Goal: Task Accomplishment & Management: Complete application form

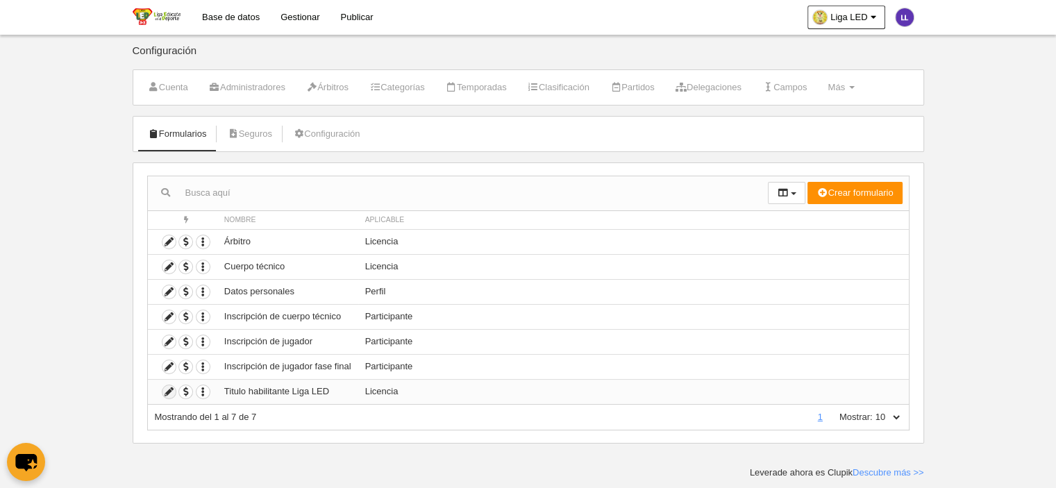
click at [165, 388] on icon at bounding box center [169, 391] width 13 height 13
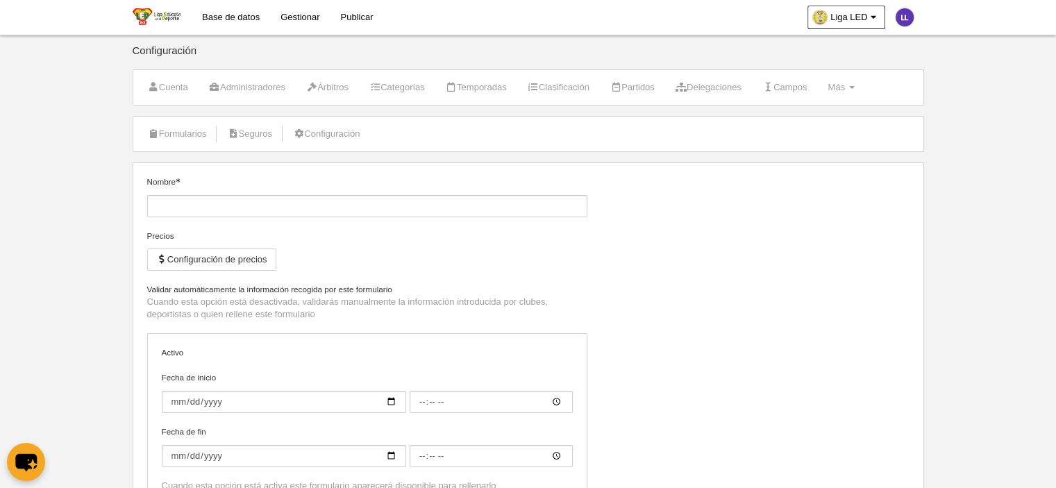
type input "Titulo habilitante Liga LED"
checkbox input "true"
type input "[DATE]"
type input "00:00"
type input "[DATE]"
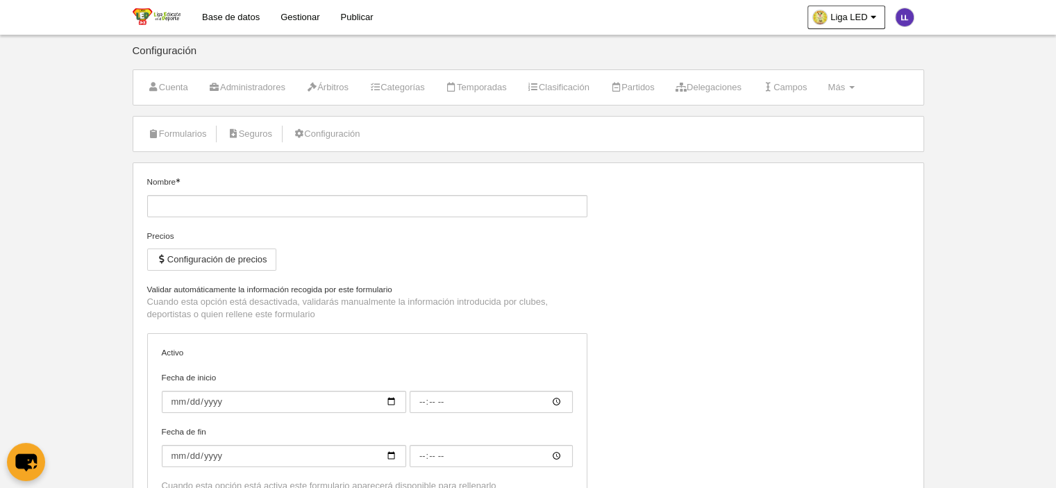
type input "00:00"
select select "selected"
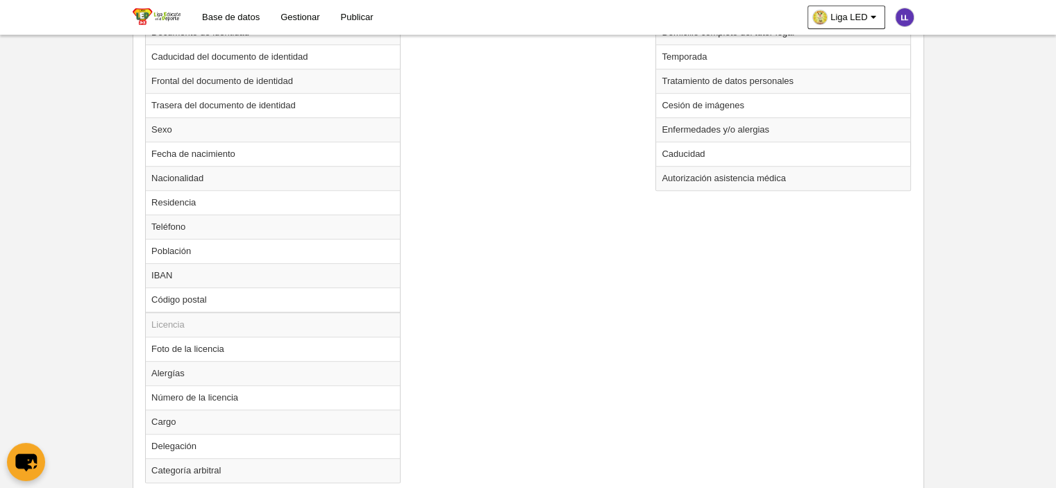
scroll to position [846, 0]
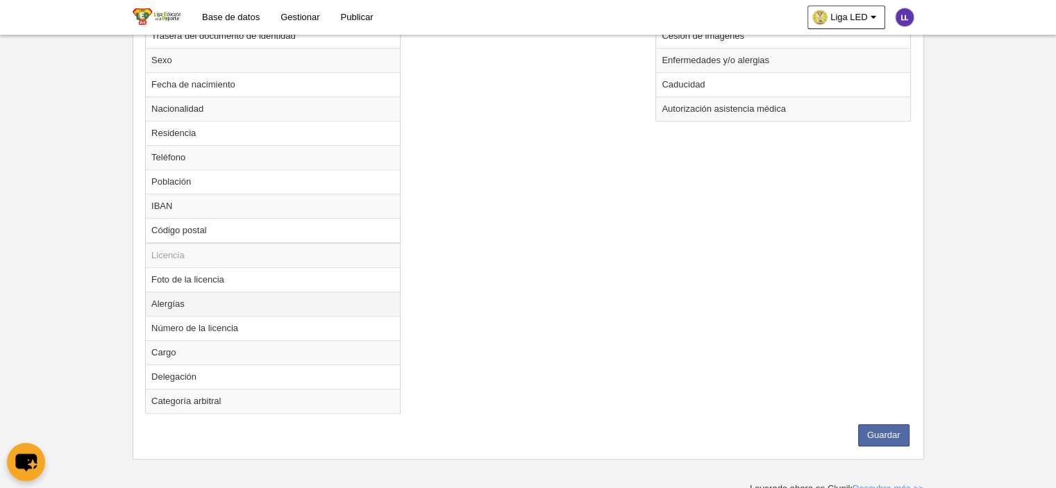
click at [179, 299] on td "Alergías" at bounding box center [273, 304] width 254 height 24
radio input "true"
select select
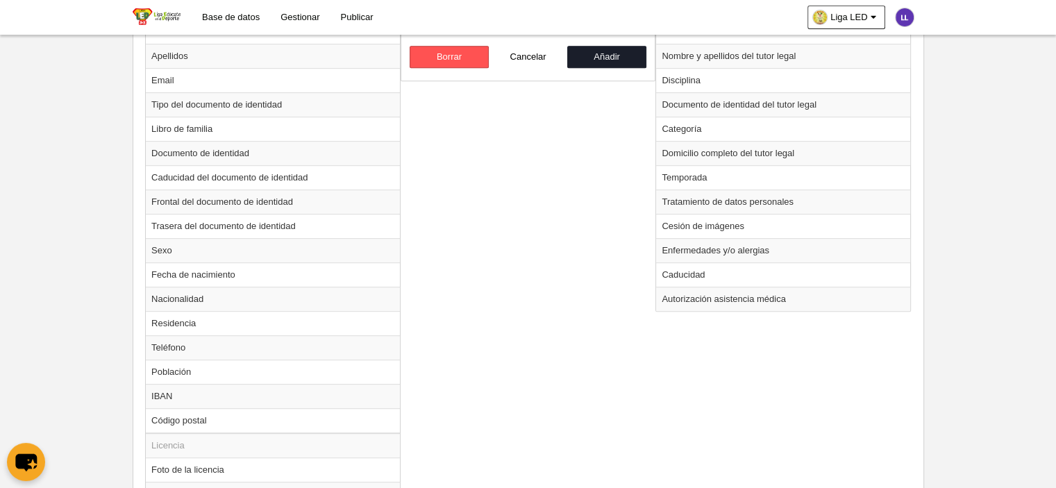
scroll to position [499, 0]
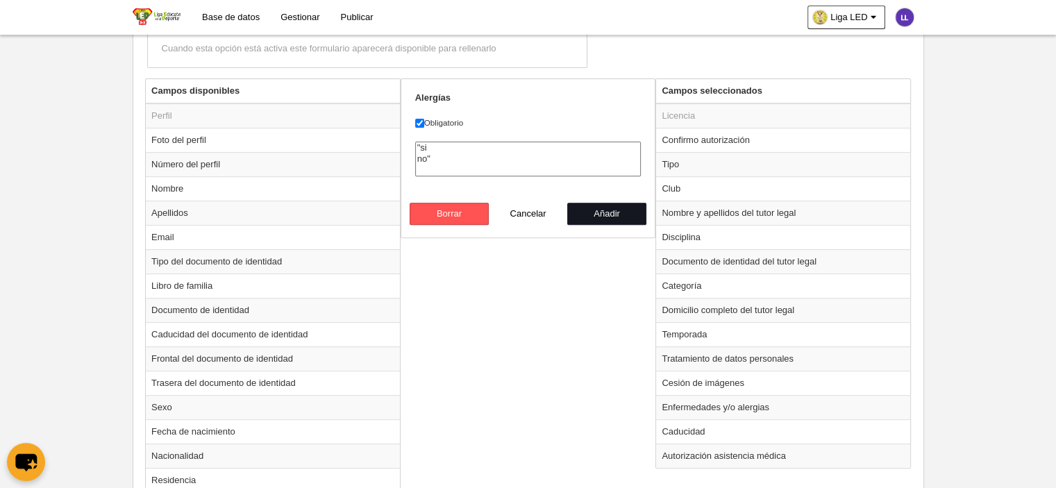
click at [595, 208] on button "Añadir" at bounding box center [606, 214] width 79 height 22
radio input "false"
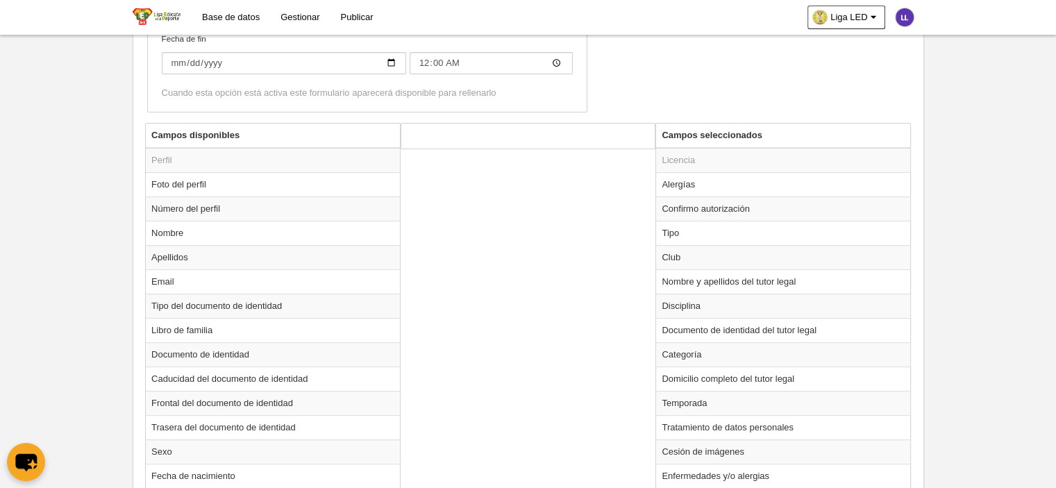
scroll to position [406, 0]
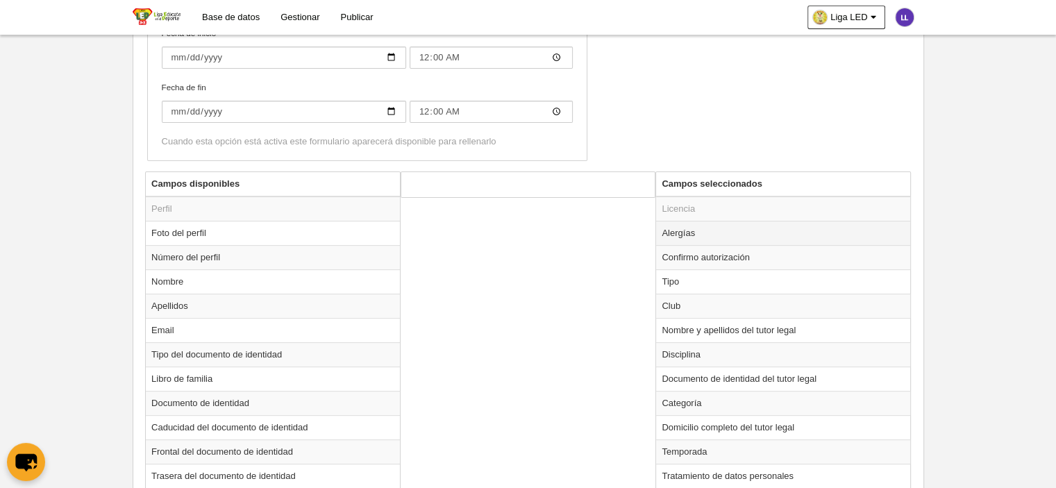
click at [667, 238] on td "Alergías" at bounding box center [783, 233] width 254 height 24
radio input "true"
select select
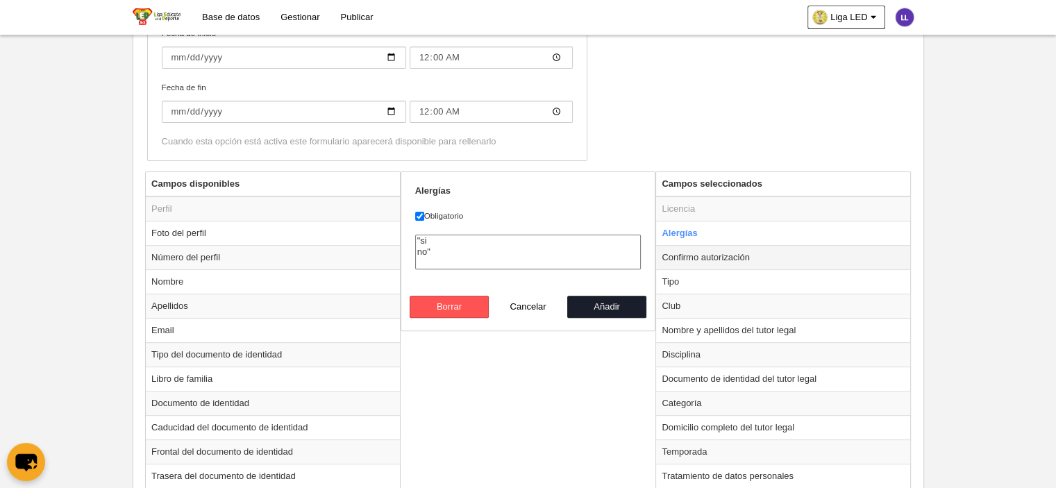
drag, startPoint x: 720, startPoint y: 227, endPoint x: 722, endPoint y: 256, distance: 28.6
click at [722, 256] on tbody "Licencia Alergías Confirmo autorización Tipo Club Nombre y apellidos del tutor …" at bounding box center [783, 391] width 254 height 389
click at [722, 233] on td "Alergías" at bounding box center [783, 233] width 254 height 24
click at [723, 230] on td "Alergías" at bounding box center [783, 233] width 254 height 24
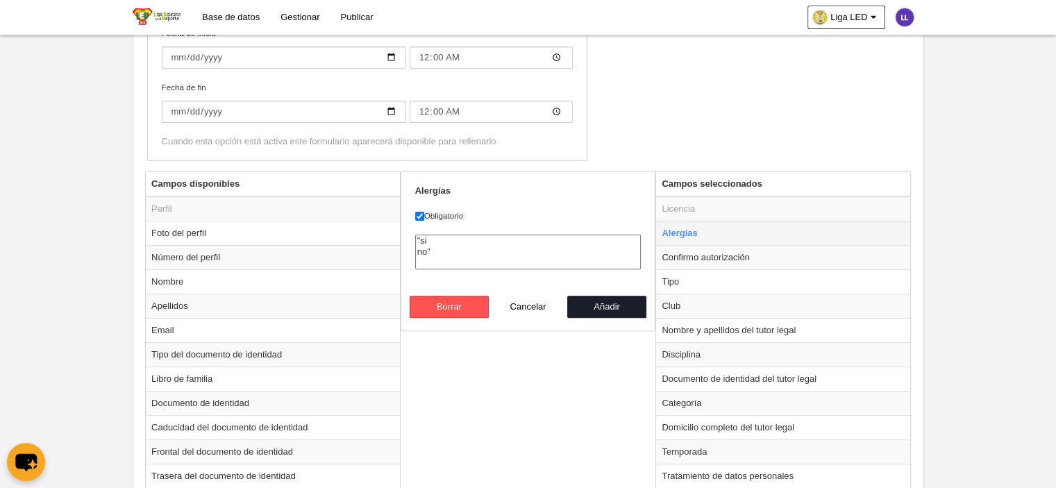
click at [723, 230] on td "Alergías" at bounding box center [783, 233] width 254 height 24
drag, startPoint x: 738, startPoint y: 257, endPoint x: 742, endPoint y: 291, distance: 34.2
click at [742, 291] on tbody "Licencia Alergías Confirmo autorización Tipo Club Nombre y apellidos del tutor …" at bounding box center [783, 391] width 254 height 389
click at [734, 259] on td "Confirmo autorización" at bounding box center [783, 257] width 254 height 24
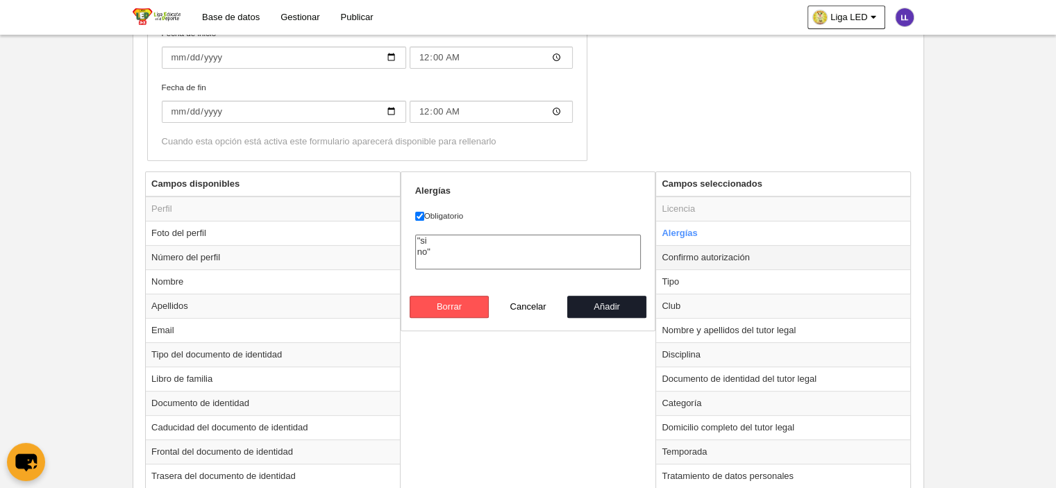
radio input "false"
radio input "true"
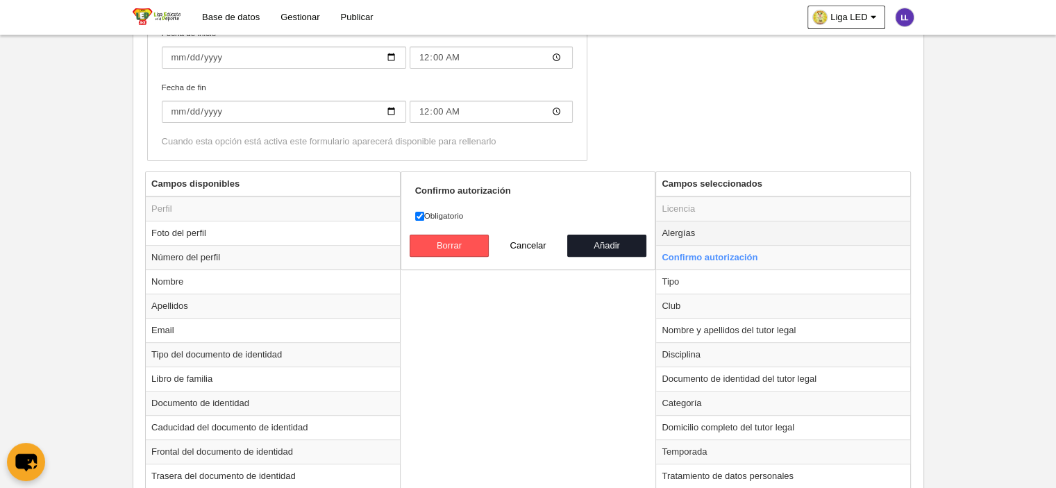
click at [733, 236] on td "Alergías" at bounding box center [783, 233] width 254 height 24
radio input "true"
select select
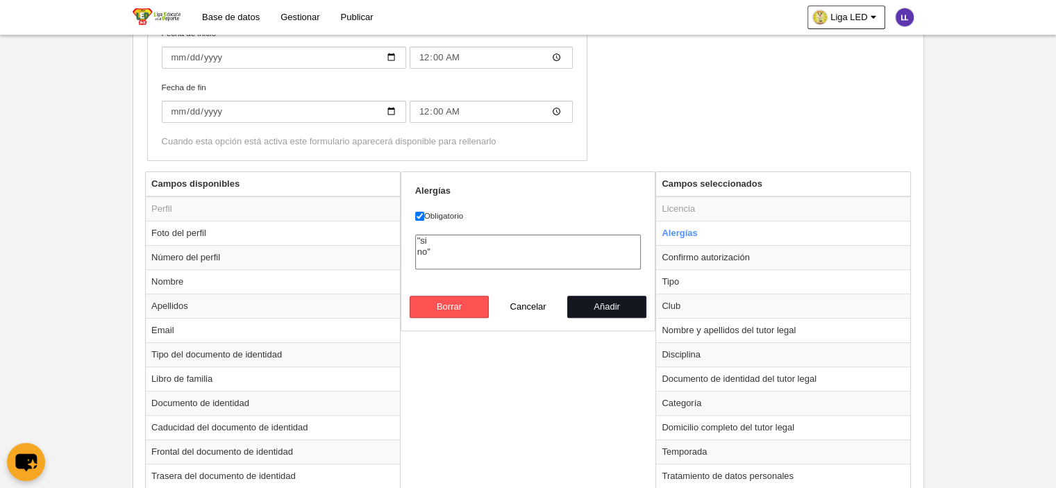
click at [623, 302] on button "Añadir" at bounding box center [606, 307] width 79 height 22
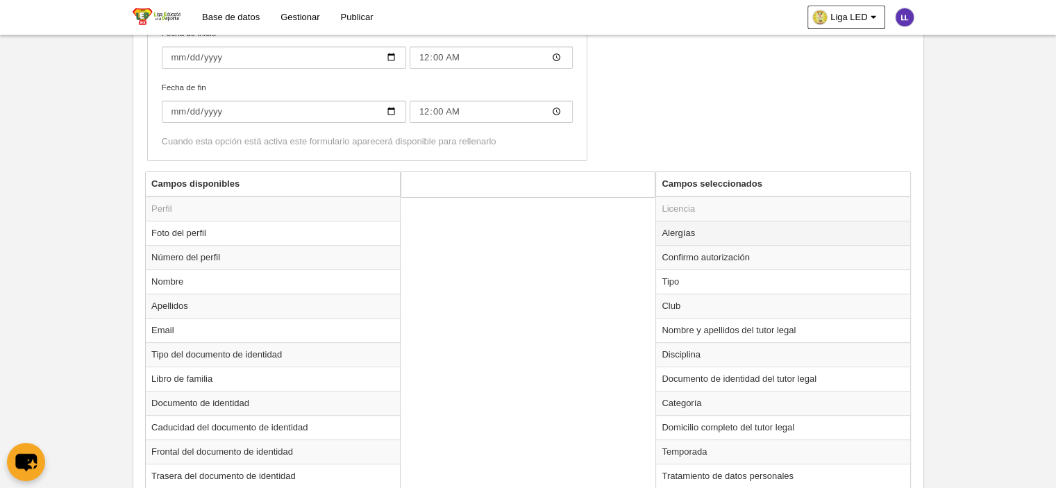
click at [711, 224] on td "Alergías" at bounding box center [783, 233] width 254 height 24
radio input "true"
select select
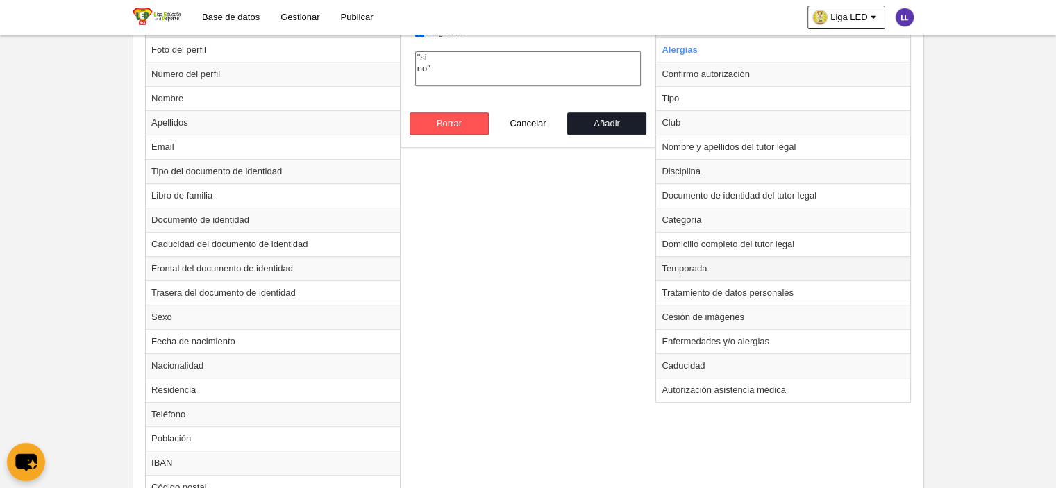
scroll to position [614, 0]
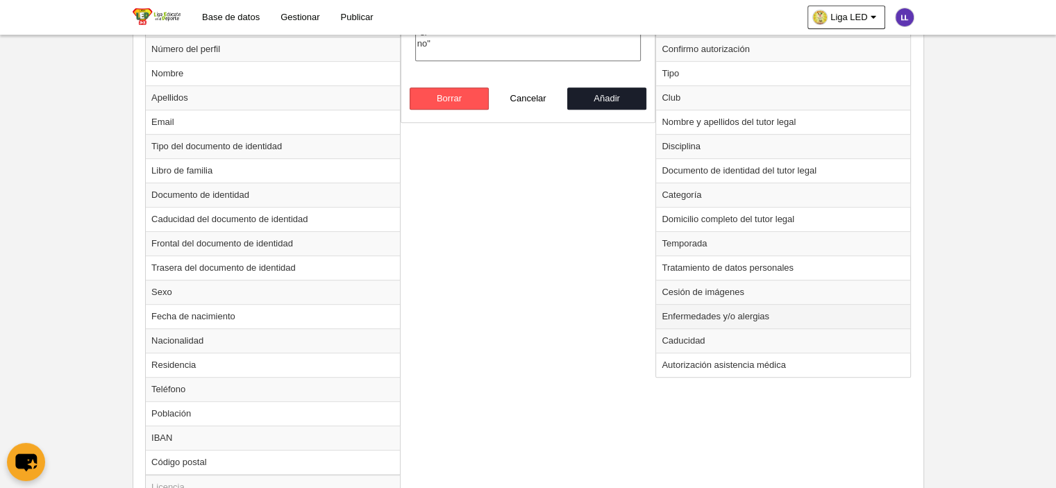
click at [686, 313] on td "Enfermedades y/o alergias" at bounding box center [783, 316] width 254 height 24
radio input "false"
radio input "true"
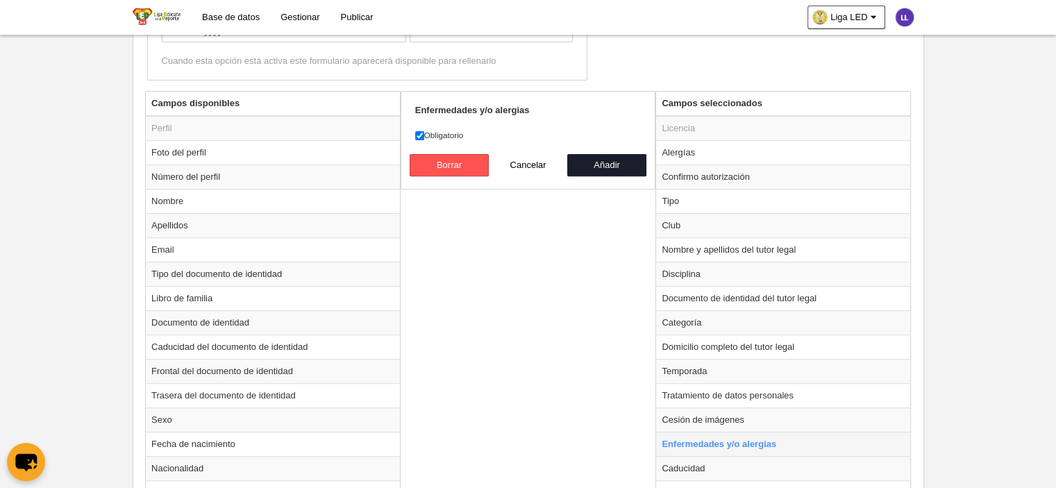
scroll to position [475, 0]
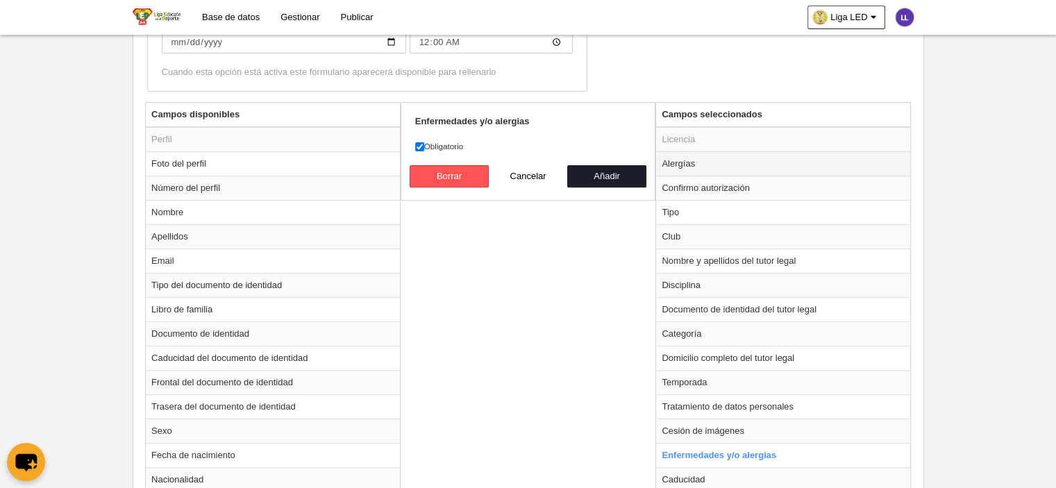
click at [714, 156] on td "Alergías" at bounding box center [783, 163] width 254 height 24
radio input "true"
select select
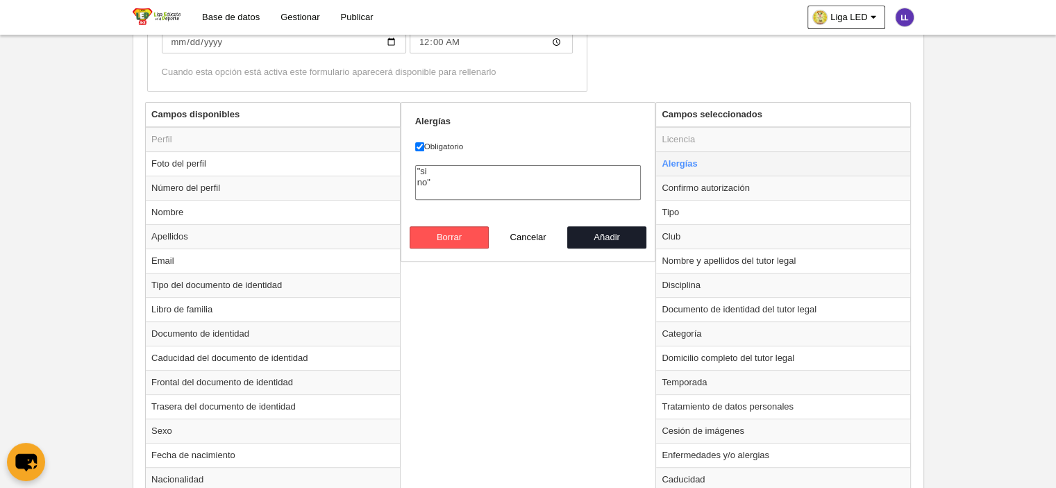
click at [714, 156] on td "Alergías" at bounding box center [783, 163] width 254 height 24
click at [720, 158] on td "Alergías" at bounding box center [783, 163] width 254 height 24
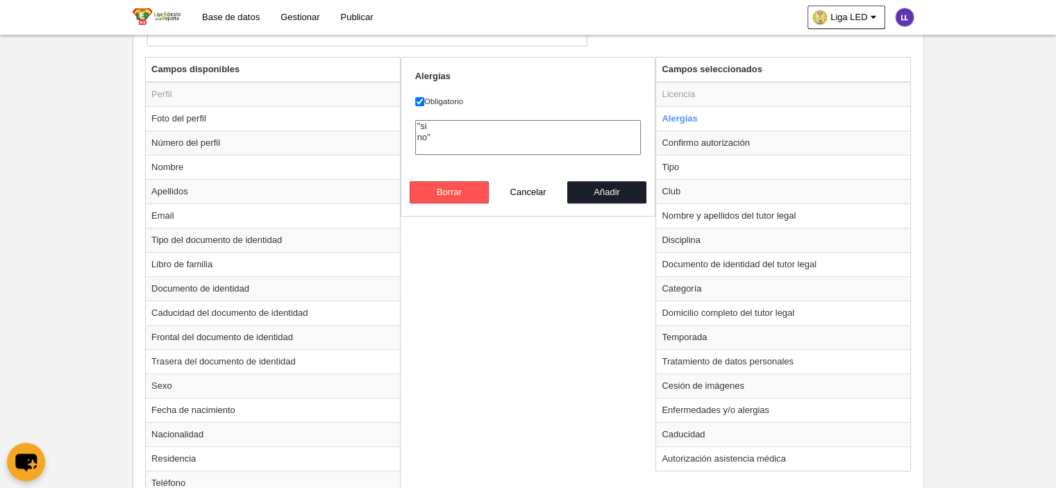
scroll to position [545, 0]
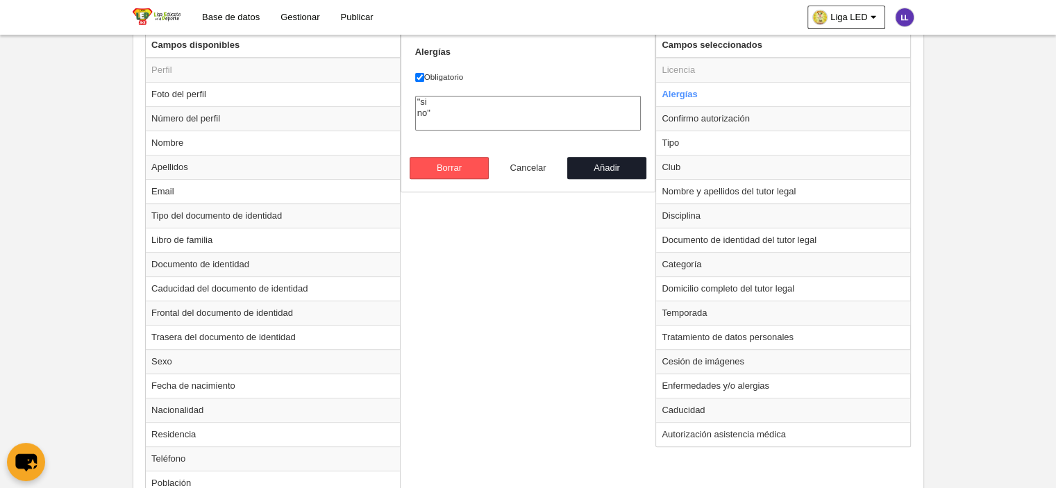
click at [531, 172] on button "Cancelar" at bounding box center [528, 168] width 79 height 22
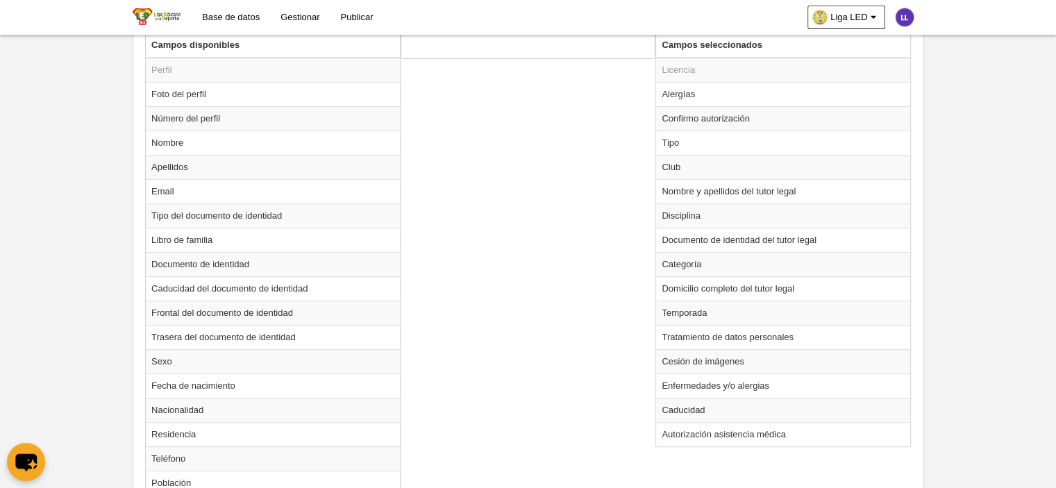
scroll to position [475, 0]
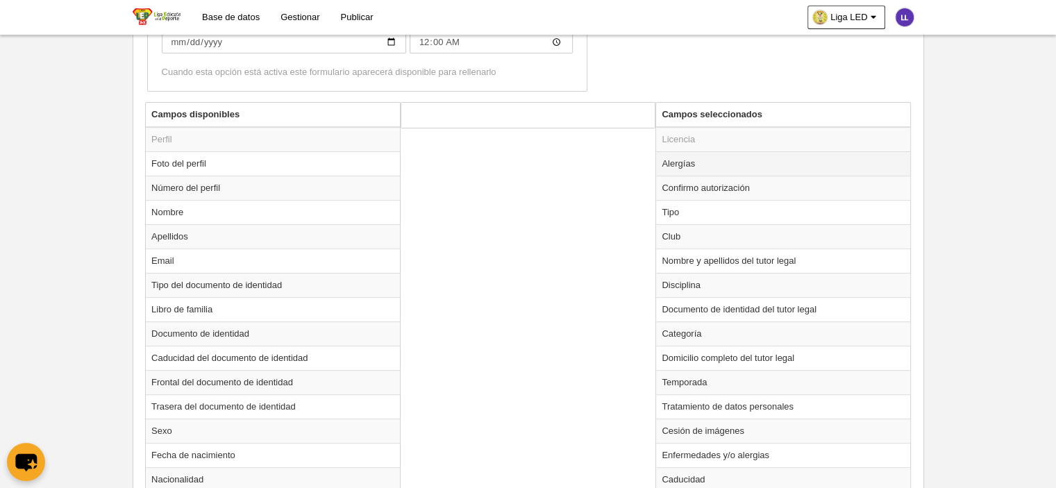
click at [731, 166] on td "Alergías" at bounding box center [783, 163] width 254 height 24
radio input "true"
select select
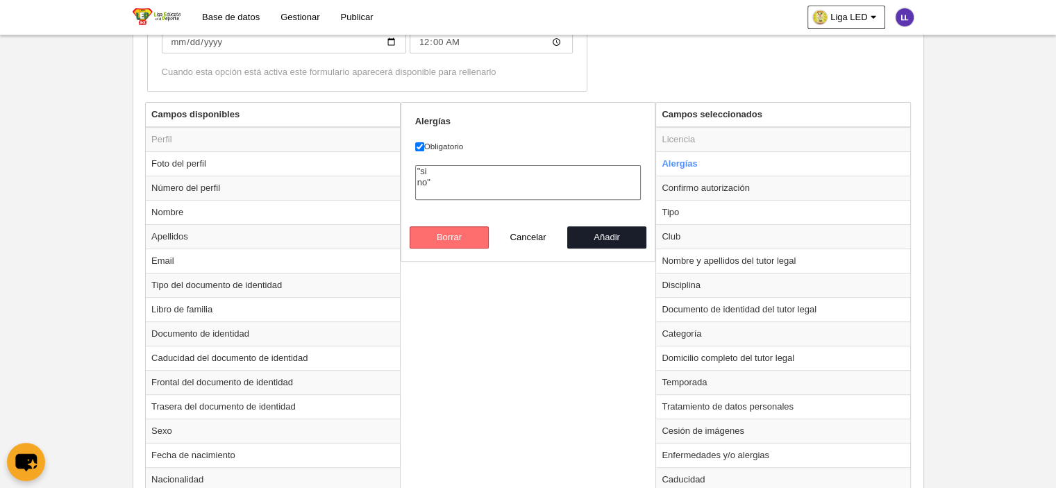
click at [472, 235] on button "Borrar" at bounding box center [449, 237] width 79 height 22
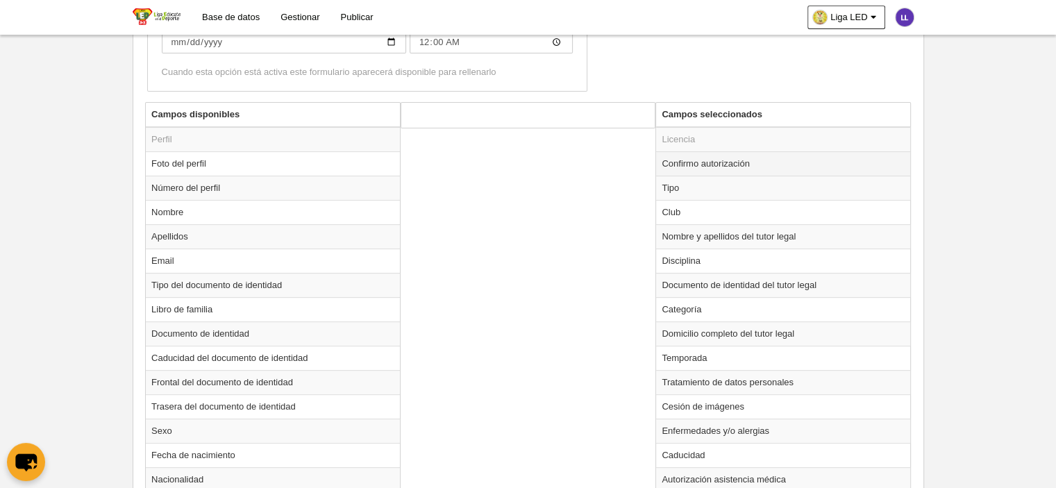
click at [726, 161] on td "Confirmo autorización" at bounding box center [783, 163] width 254 height 24
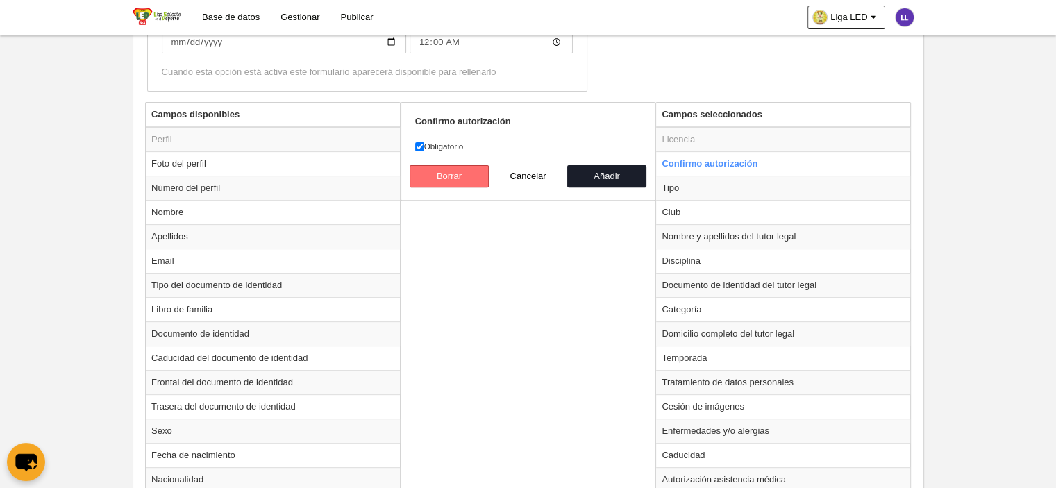
click at [453, 179] on button "Borrar" at bounding box center [449, 176] width 79 height 22
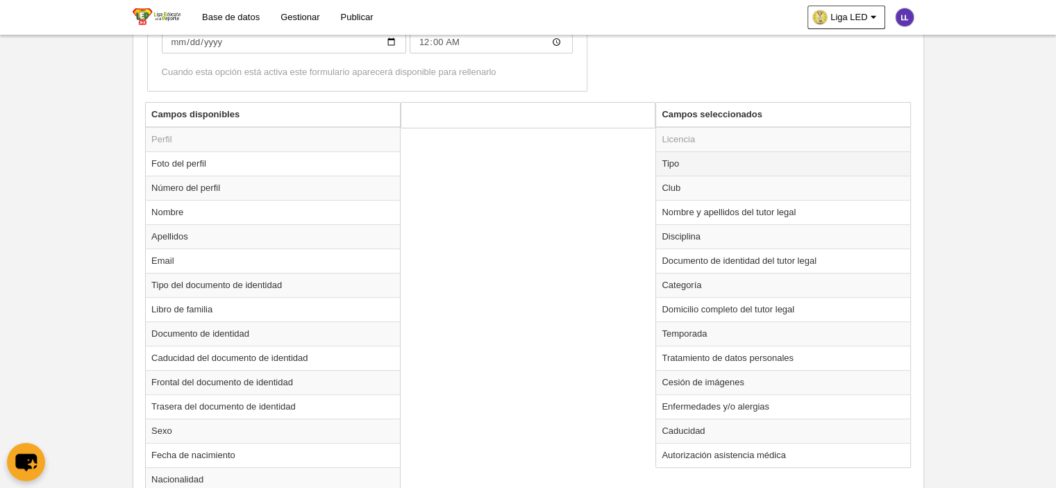
click at [722, 158] on td "Tipo" at bounding box center [783, 163] width 254 height 24
radio input "true"
select select "player"
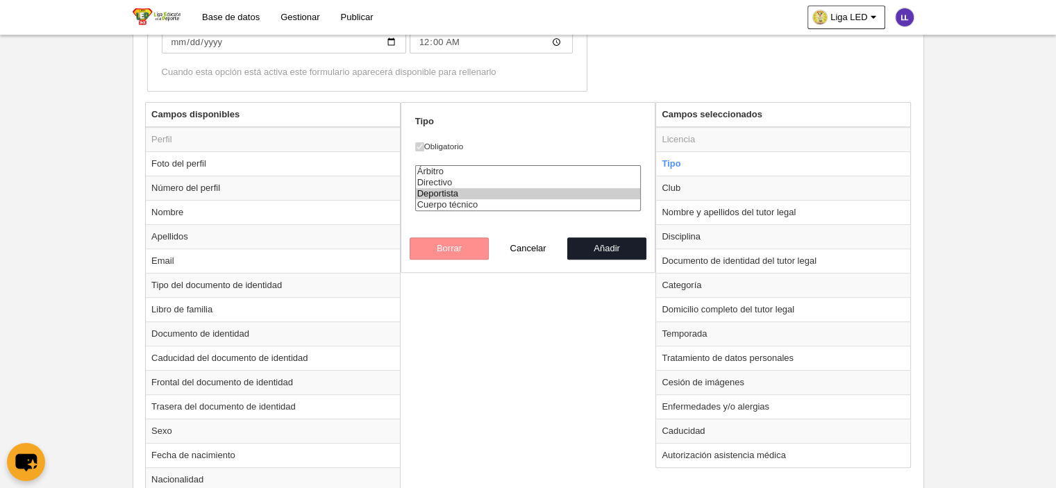
click at [445, 247] on div "Borrar Cancelar Añadir" at bounding box center [528, 249] width 237 height 22
click at [526, 281] on div "Campos disponibles Perfil Foto del perfil Número del perfil Nombre Apellidos Em…" at bounding box center [528, 460] width 773 height 717
click at [525, 249] on button "Cancelar" at bounding box center [528, 249] width 79 height 22
radio input "false"
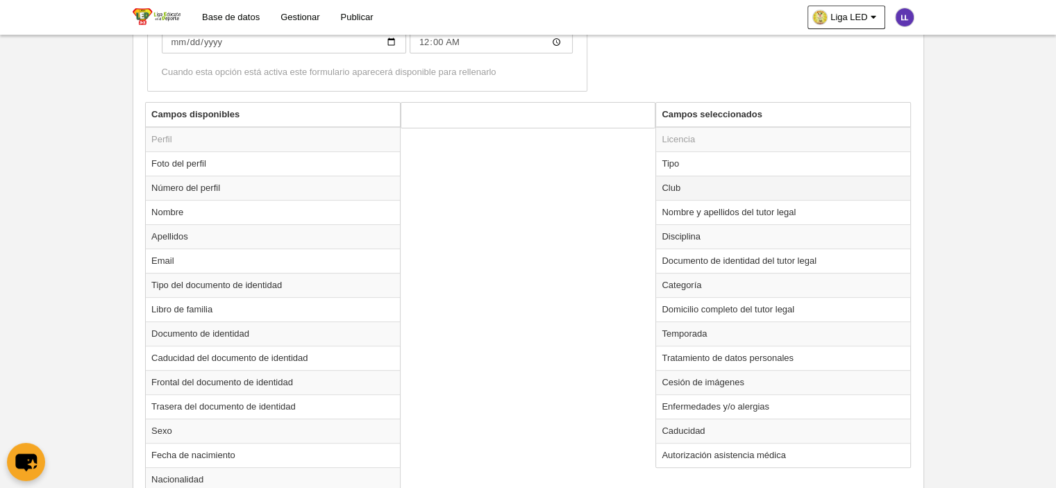
click at [726, 185] on td "Club" at bounding box center [783, 188] width 254 height 24
radio input "true"
select select
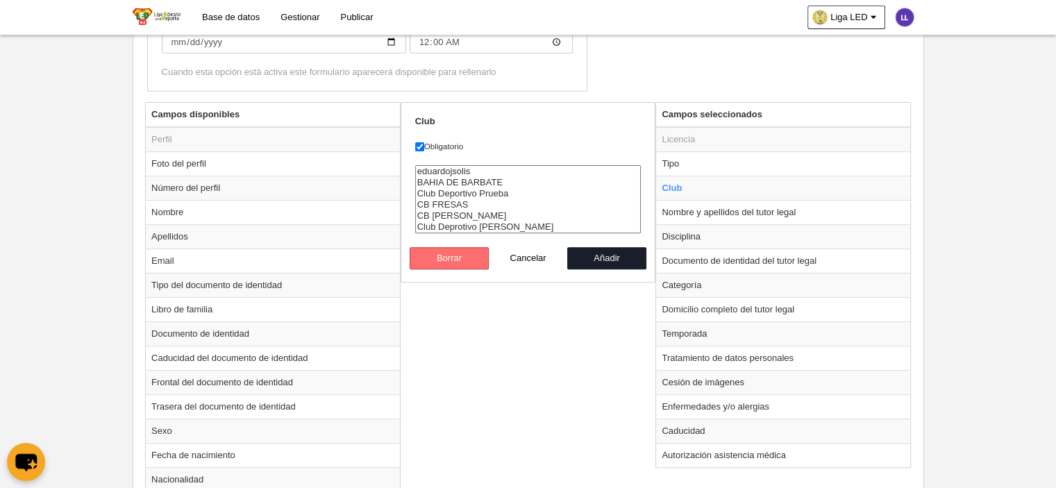
click at [475, 260] on button "Borrar" at bounding box center [449, 258] width 79 height 22
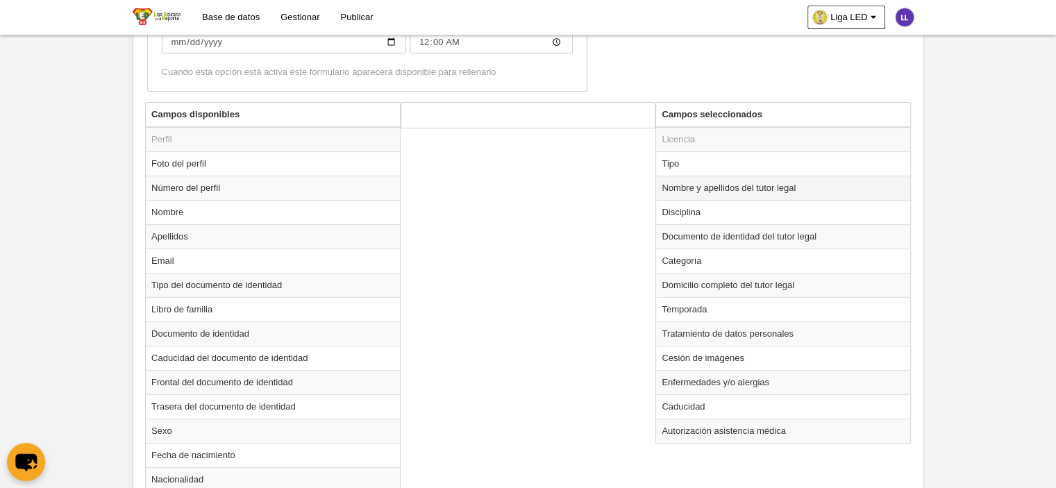
click at [788, 188] on td "Nombre y apellidos del tutor legal" at bounding box center [783, 188] width 254 height 24
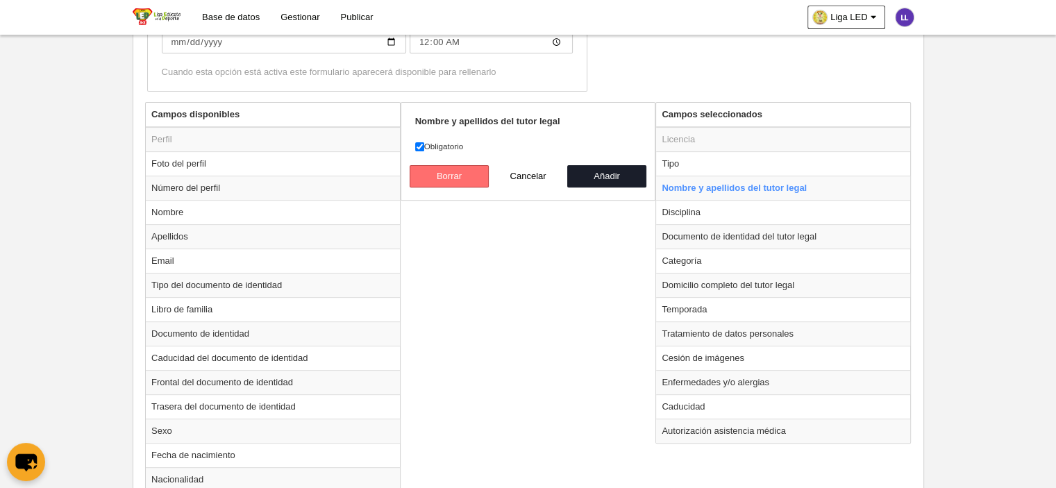
click at [436, 177] on button "Borrar" at bounding box center [449, 176] width 79 height 22
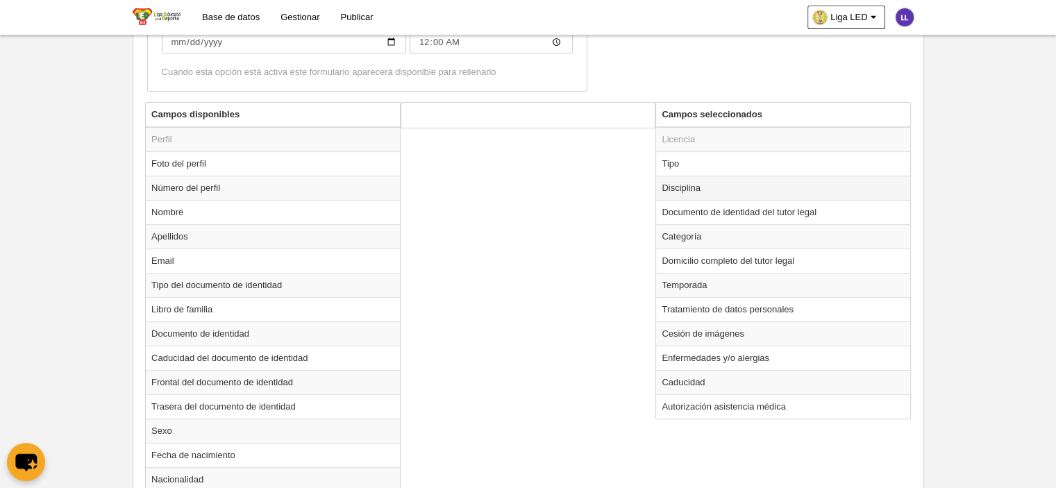
click at [679, 192] on td "Disciplina" at bounding box center [783, 188] width 254 height 24
radio input "true"
select select
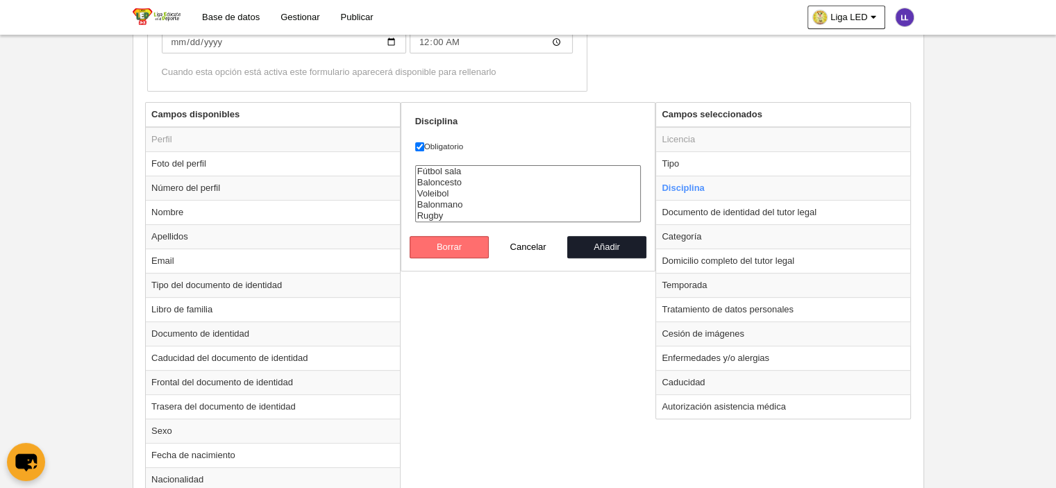
click at [469, 246] on button "Borrar" at bounding box center [449, 247] width 79 height 22
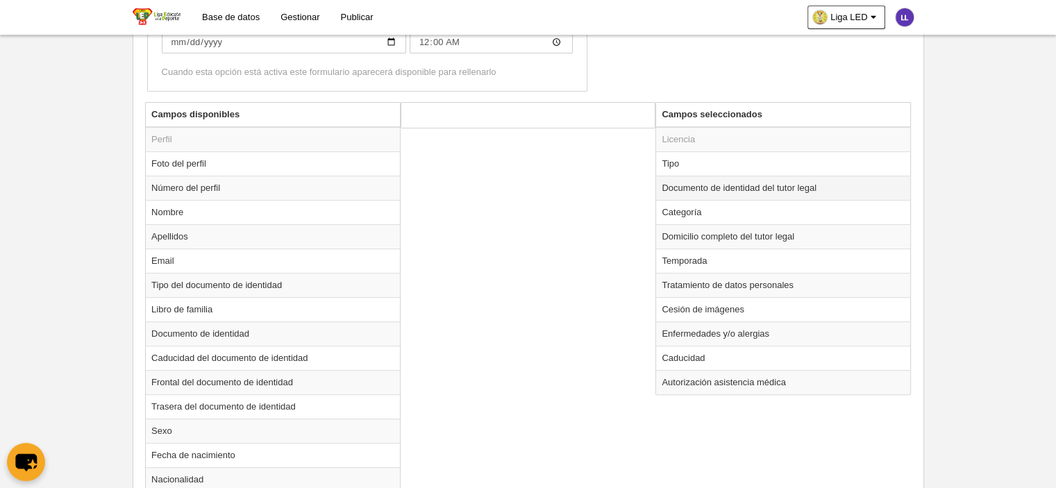
click at [688, 188] on td "Documento de identidad del tutor legal" at bounding box center [783, 188] width 254 height 24
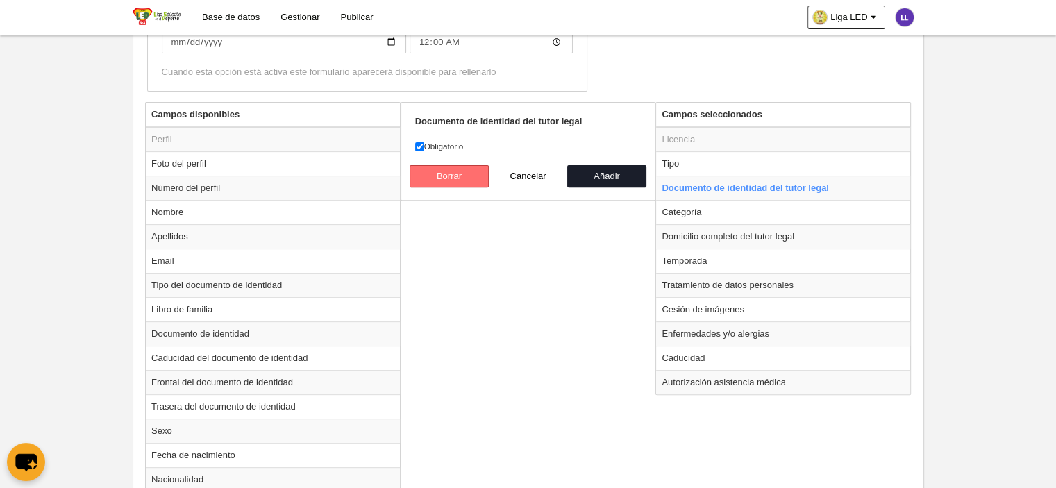
click at [437, 171] on button "Borrar" at bounding box center [449, 176] width 79 height 22
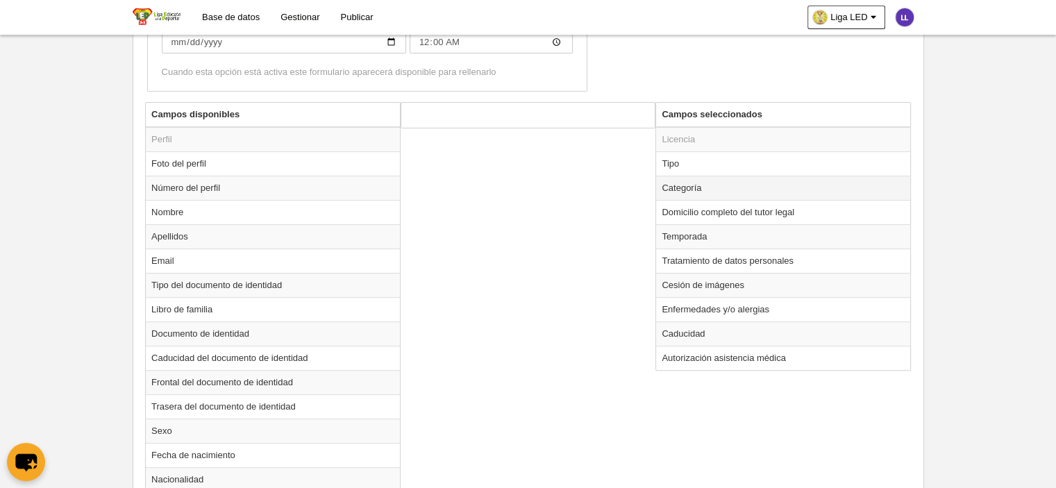
click at [813, 185] on td "Categoría" at bounding box center [783, 188] width 254 height 24
radio input "true"
select select
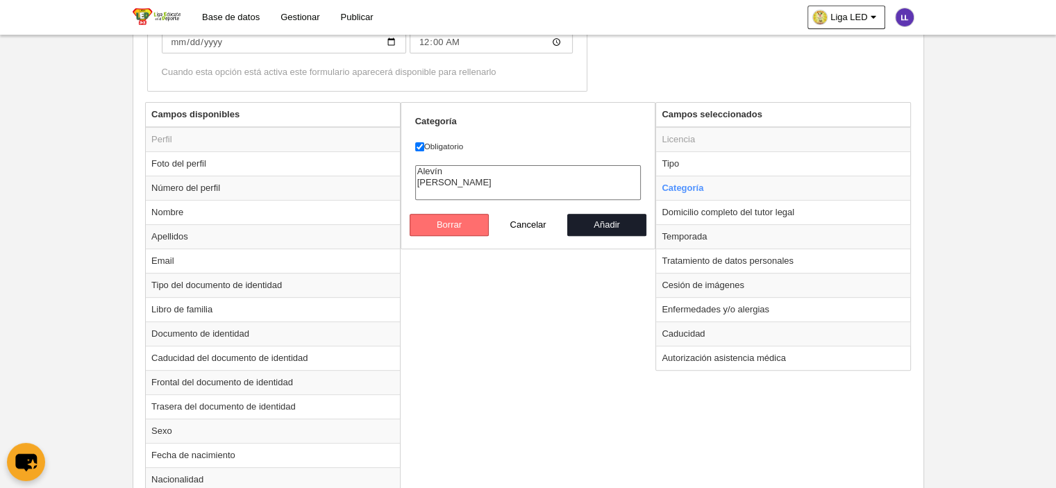
click at [481, 220] on button "Borrar" at bounding box center [449, 225] width 79 height 22
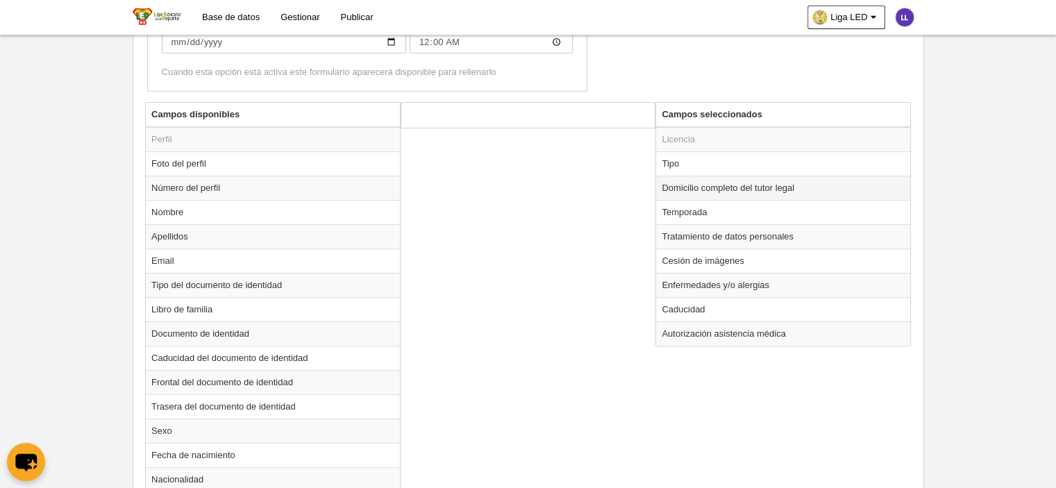
click at [681, 194] on td "Domicilio completo del tutor legal" at bounding box center [783, 188] width 254 height 24
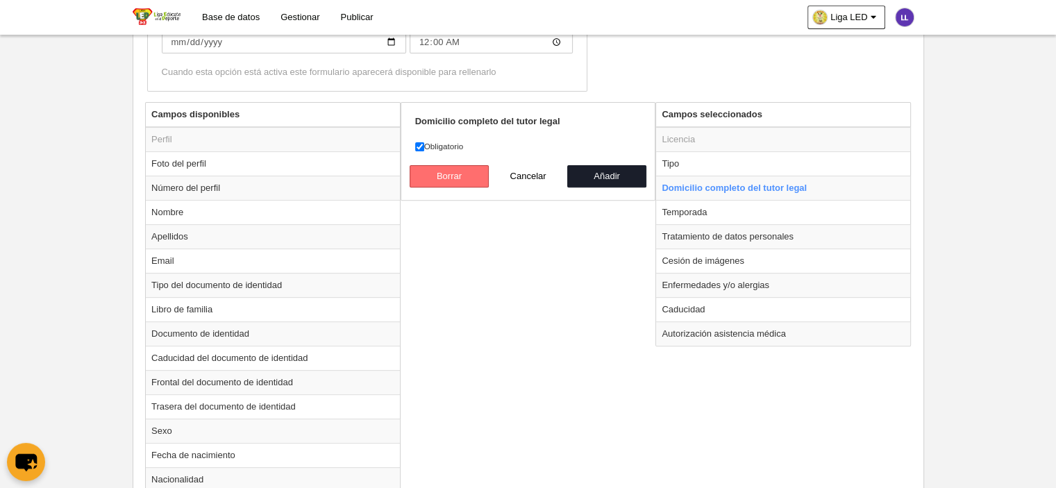
click at [467, 174] on button "Borrar" at bounding box center [449, 176] width 79 height 22
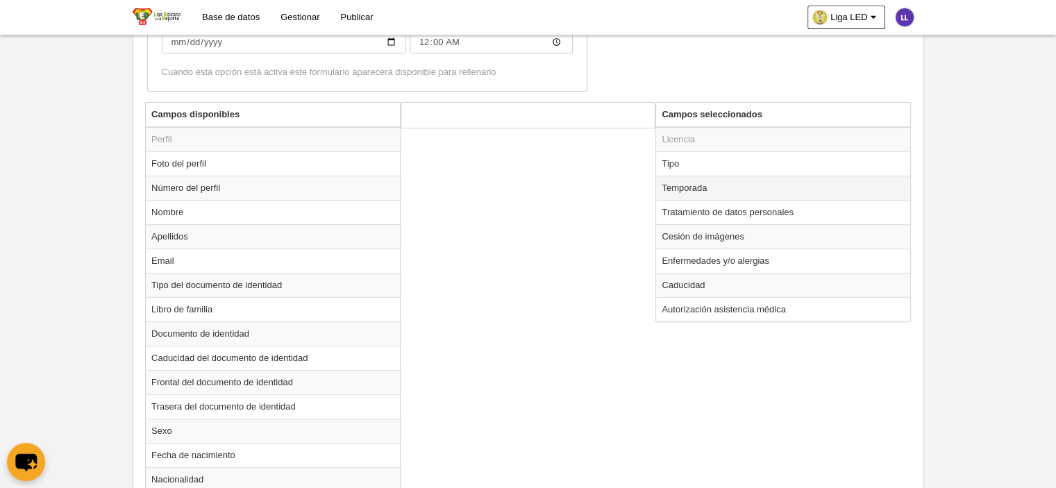
click at [669, 185] on td "Temporada" at bounding box center [783, 188] width 254 height 24
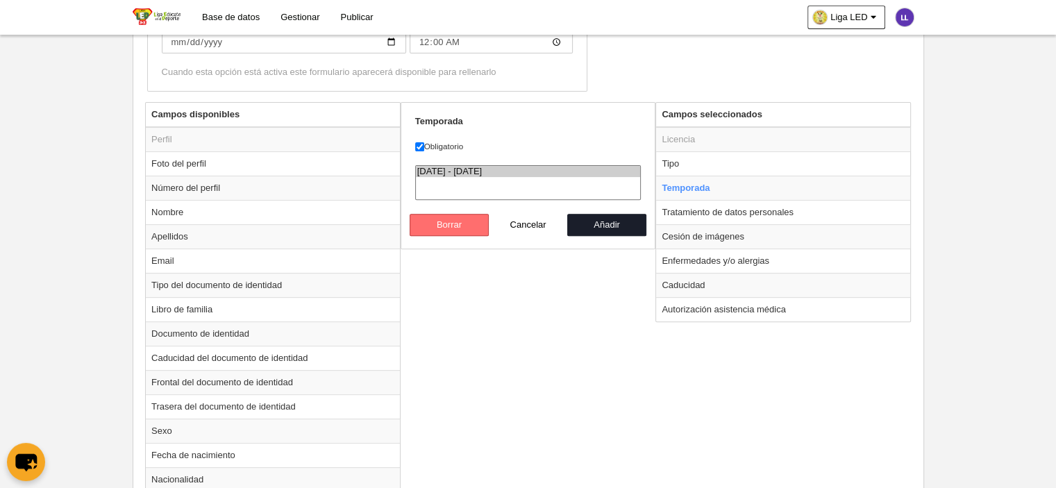
click at [484, 223] on button "Borrar" at bounding box center [449, 225] width 79 height 22
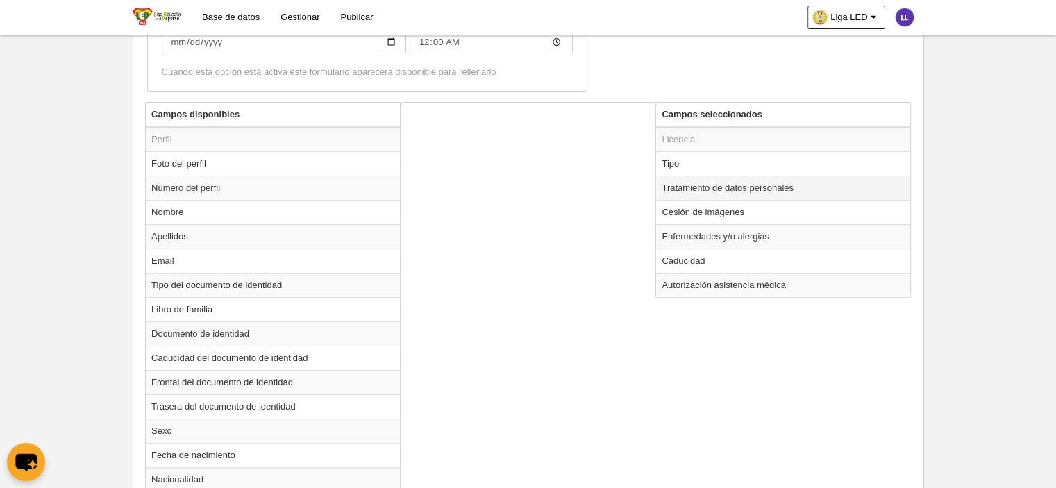
click at [774, 189] on td "Tratamiento de datos personales" at bounding box center [783, 188] width 254 height 24
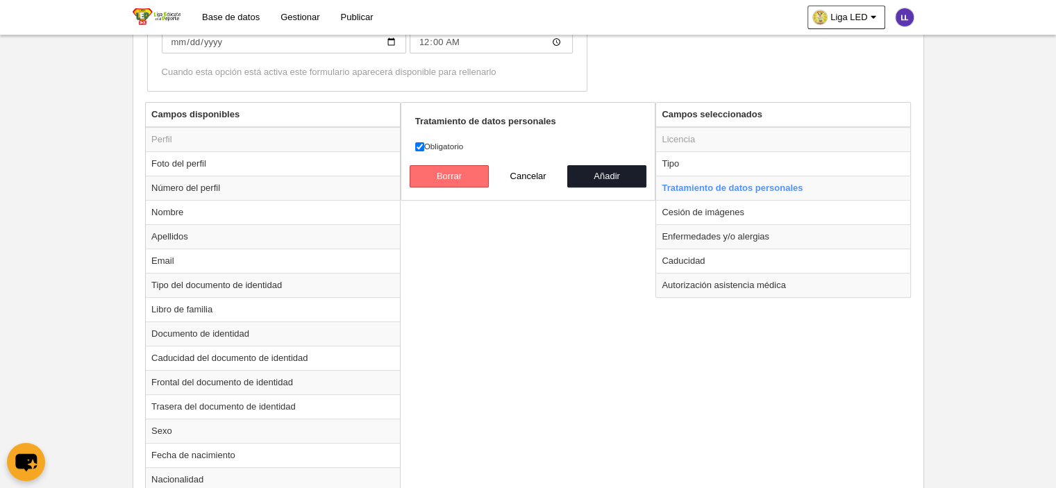
click at [469, 177] on button "Borrar" at bounding box center [449, 176] width 79 height 22
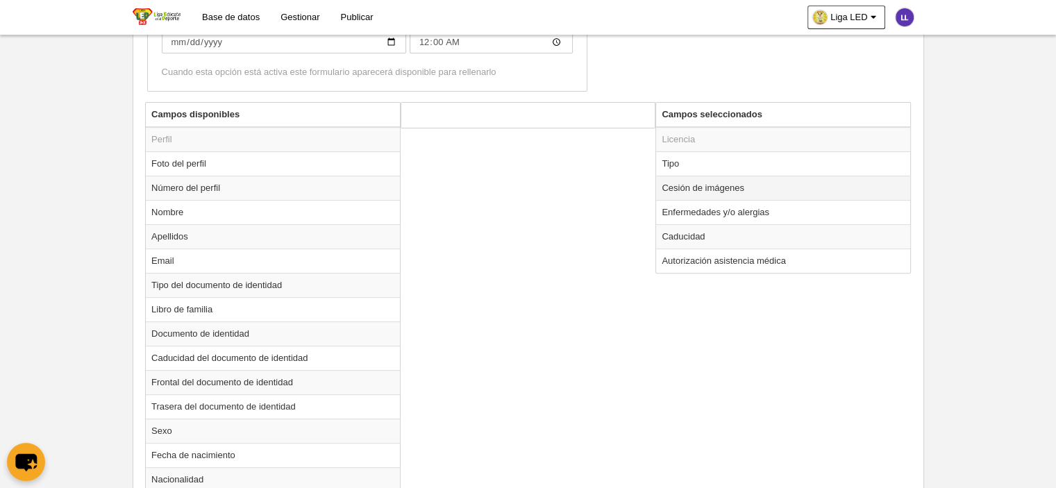
click at [713, 195] on td "Cesión de imágenes" at bounding box center [783, 188] width 254 height 24
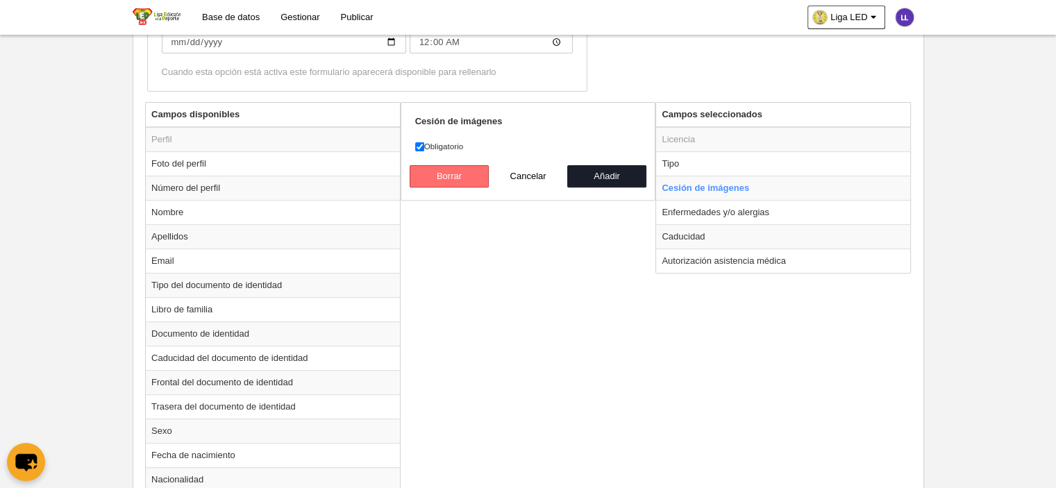
click at [456, 177] on button "Borrar" at bounding box center [449, 176] width 79 height 22
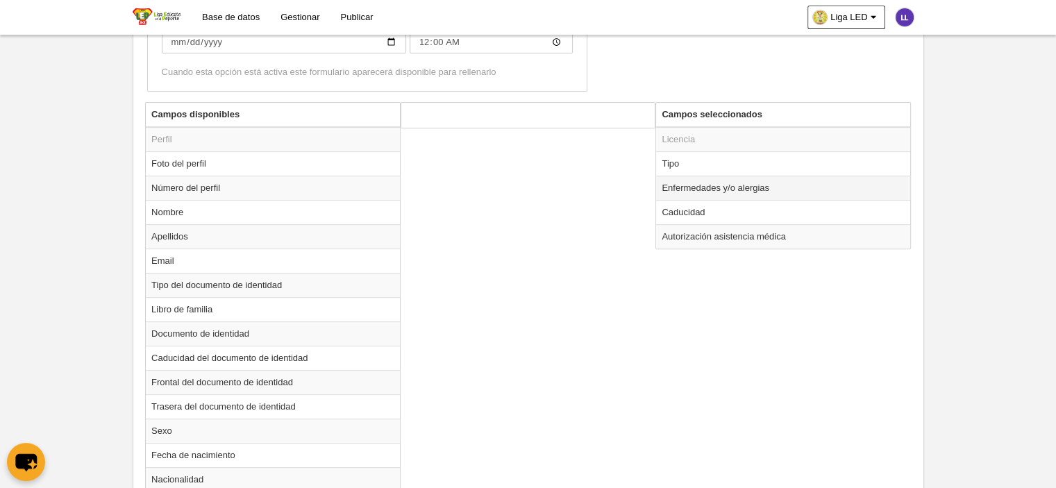
drag, startPoint x: 697, startPoint y: 192, endPoint x: 666, endPoint y: 191, distance: 30.6
click at [696, 192] on td "Enfermedades y/o alergias" at bounding box center [783, 188] width 254 height 24
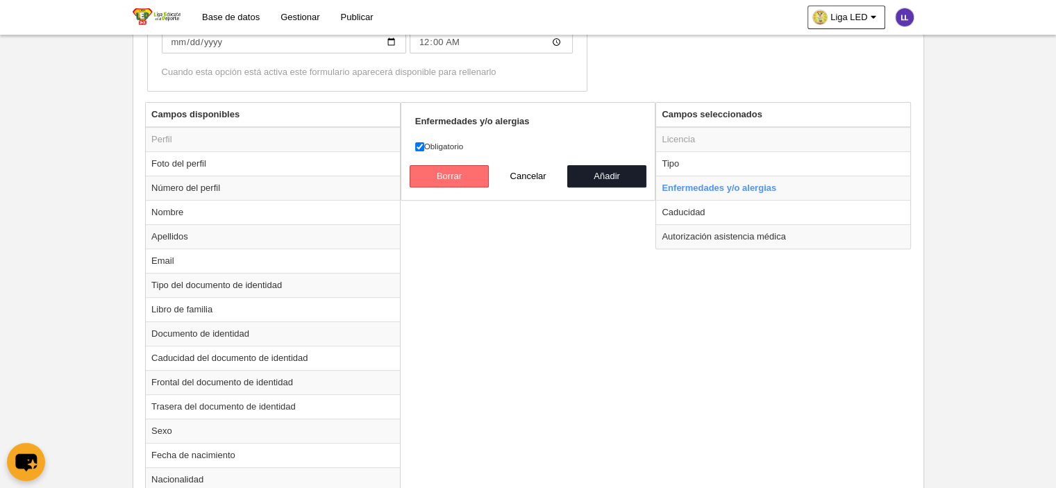
click at [447, 175] on button "Borrar" at bounding box center [449, 176] width 79 height 22
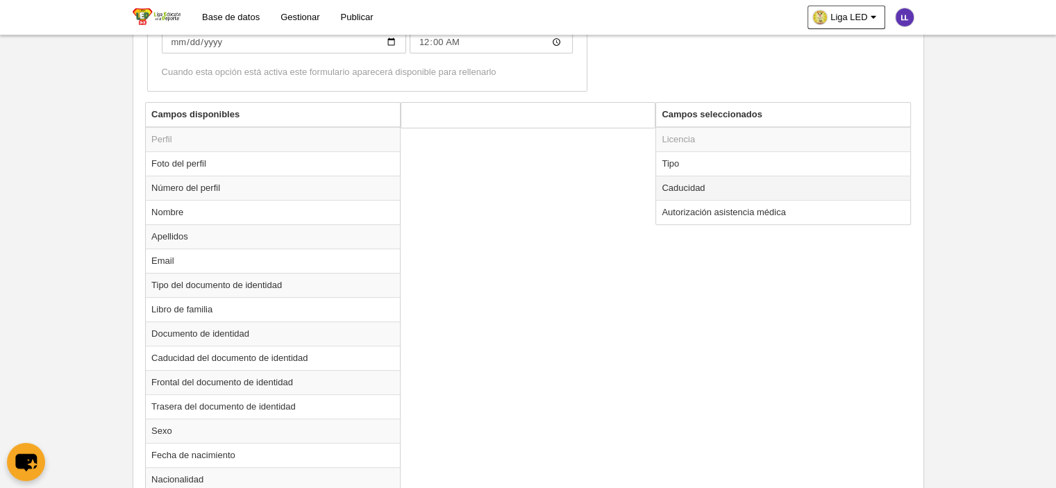
click at [679, 182] on td "Caducidad" at bounding box center [783, 188] width 254 height 24
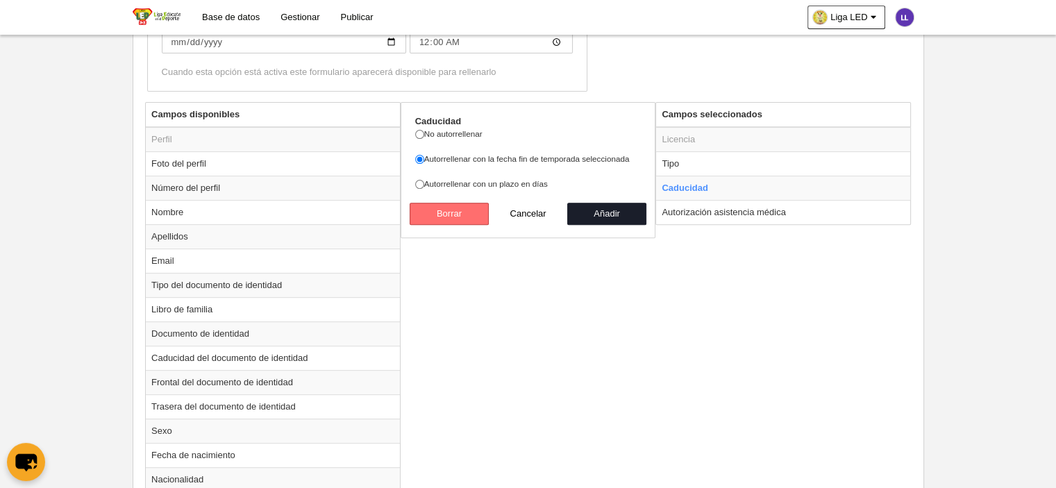
click at [444, 216] on button "Borrar" at bounding box center [449, 214] width 79 height 22
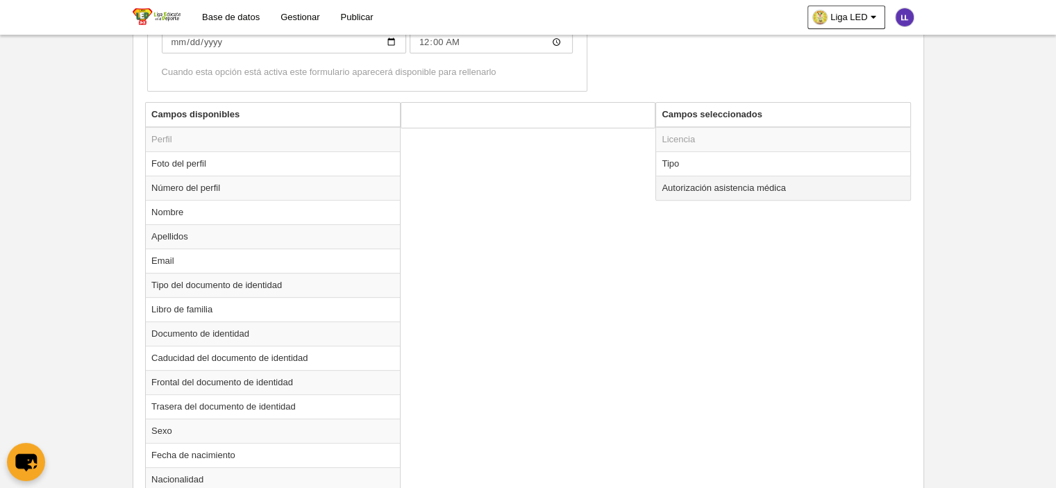
click at [735, 192] on td "Autorización asistencia médica" at bounding box center [783, 188] width 254 height 24
radio input "true"
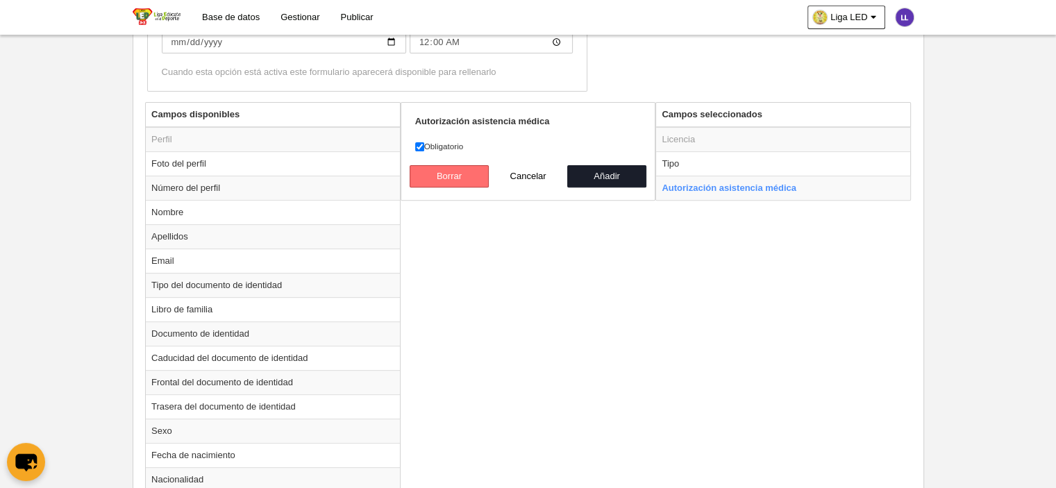
click at [459, 172] on button "Borrar" at bounding box center [449, 176] width 79 height 22
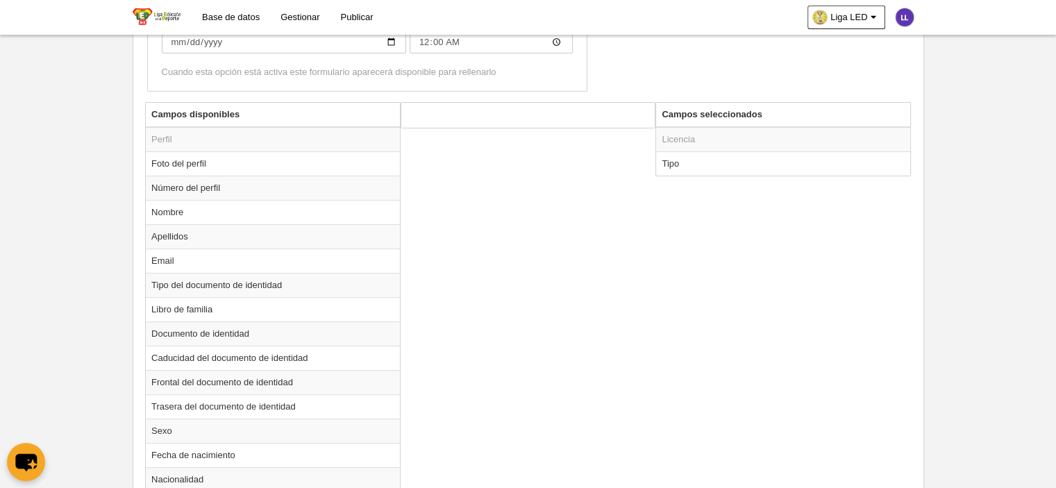
drag, startPoint x: 665, startPoint y: 276, endPoint x: 717, endPoint y: 199, distance: 93.4
click at [722, 164] on td "Tipo" at bounding box center [783, 163] width 254 height 24
radio input "true"
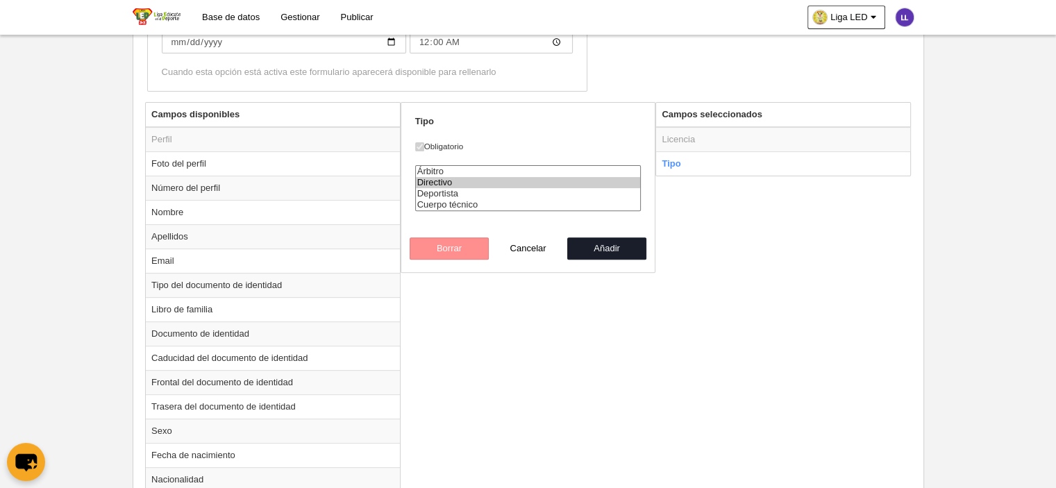
click at [456, 179] on option "Directivo" at bounding box center [528, 182] width 225 height 11
select select "player"
click at [456, 188] on option "Deportista" at bounding box center [528, 193] width 225 height 11
click at [601, 249] on button "Añadir" at bounding box center [606, 249] width 79 height 22
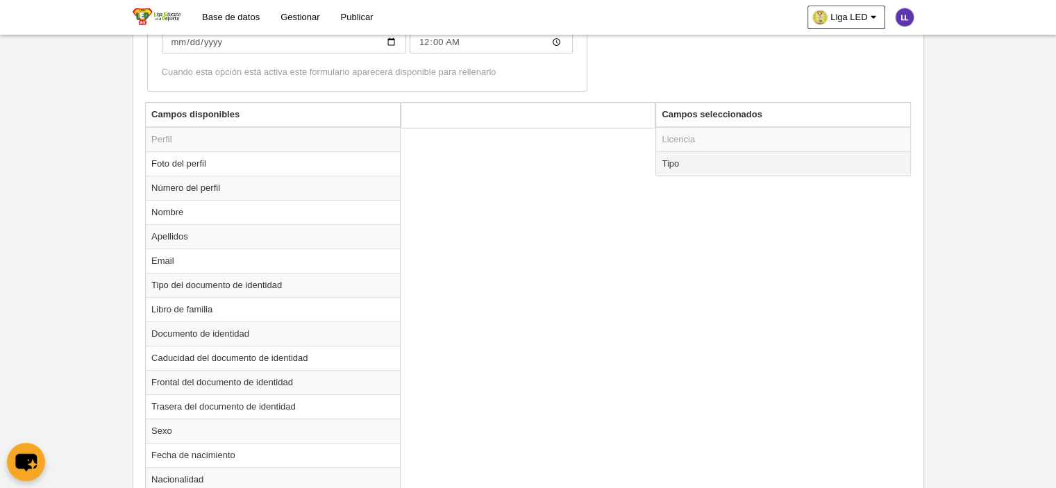
click at [711, 152] on td "Tipo" at bounding box center [783, 163] width 254 height 24
radio input "true"
select select "player"
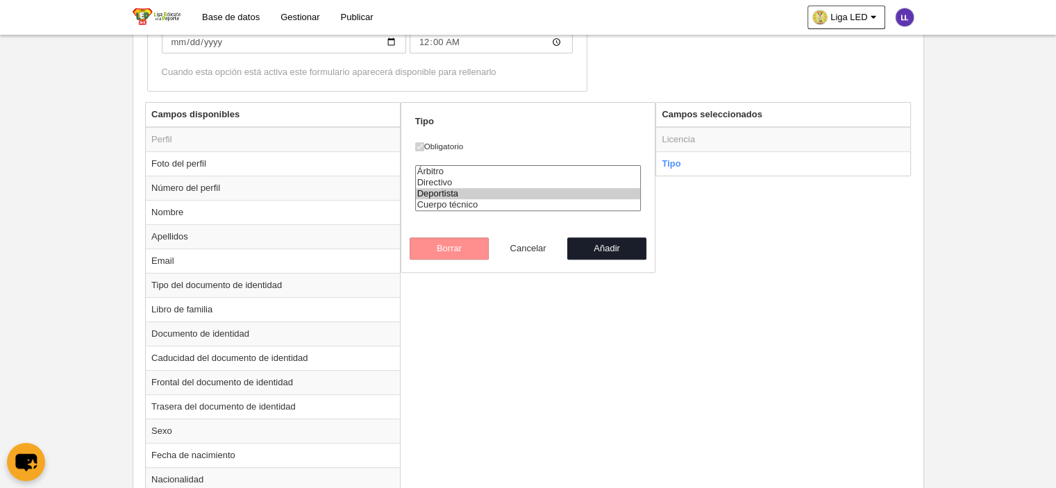
click at [530, 248] on button "Cancelar" at bounding box center [528, 249] width 79 height 22
radio input "false"
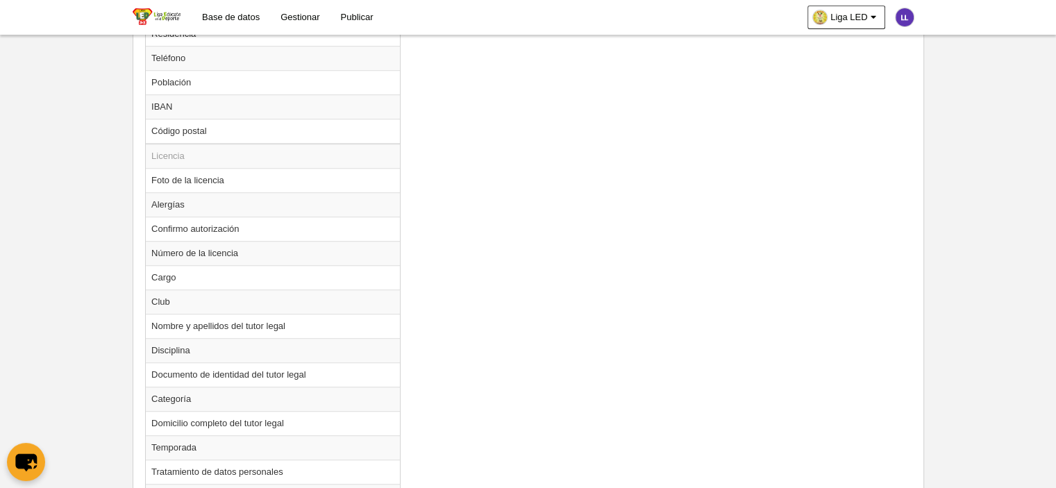
scroll to position [1031, 0]
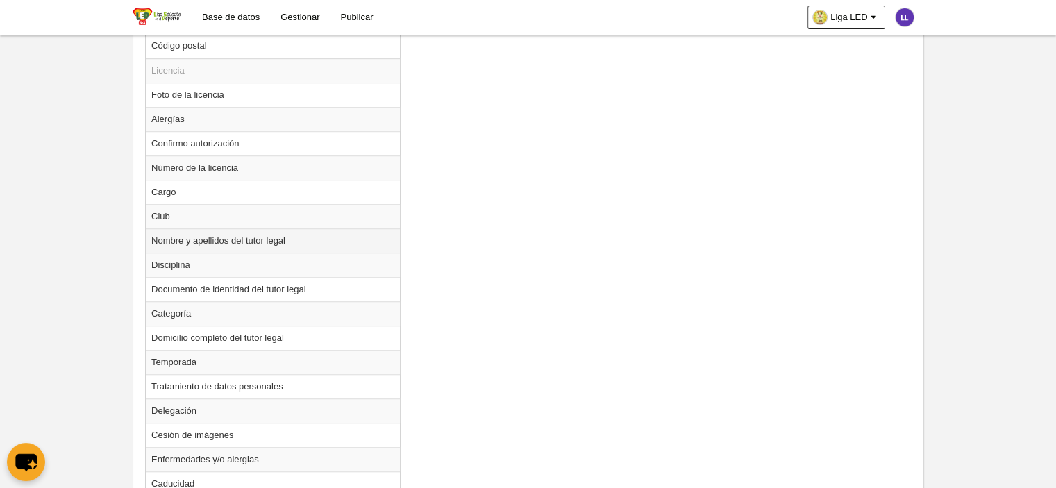
click at [192, 236] on td "Nombre y apellidos del tutor legal" at bounding box center [273, 240] width 254 height 24
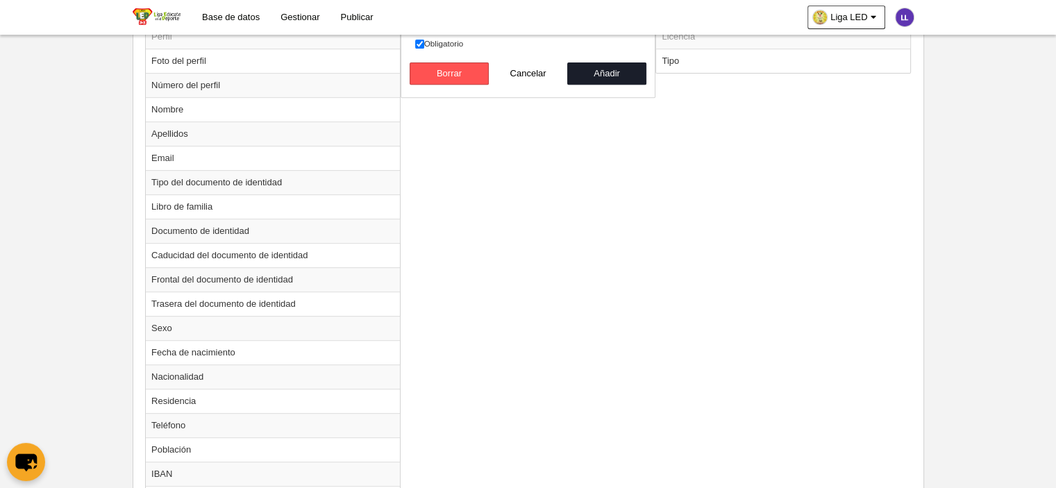
scroll to position [545, 0]
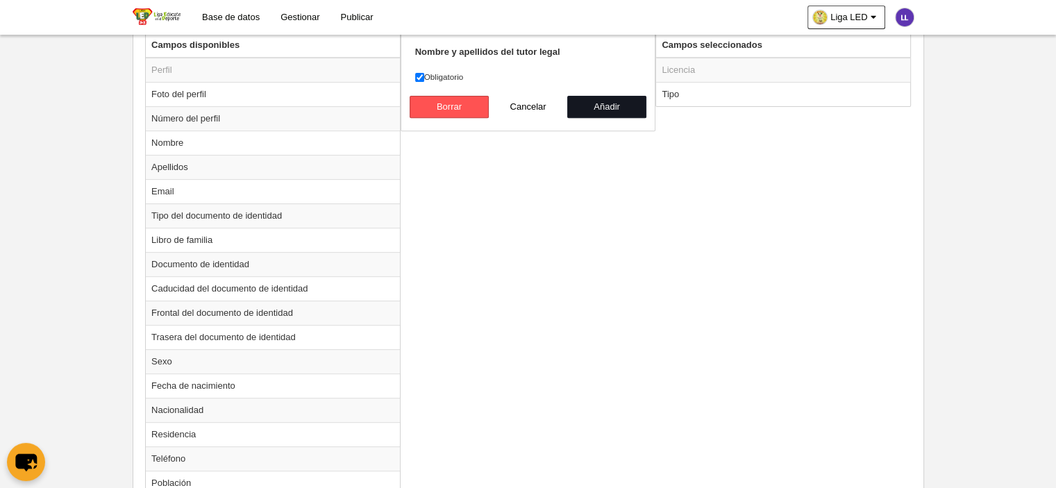
click at [622, 103] on button "Añadir" at bounding box center [606, 107] width 79 height 22
radio input "false"
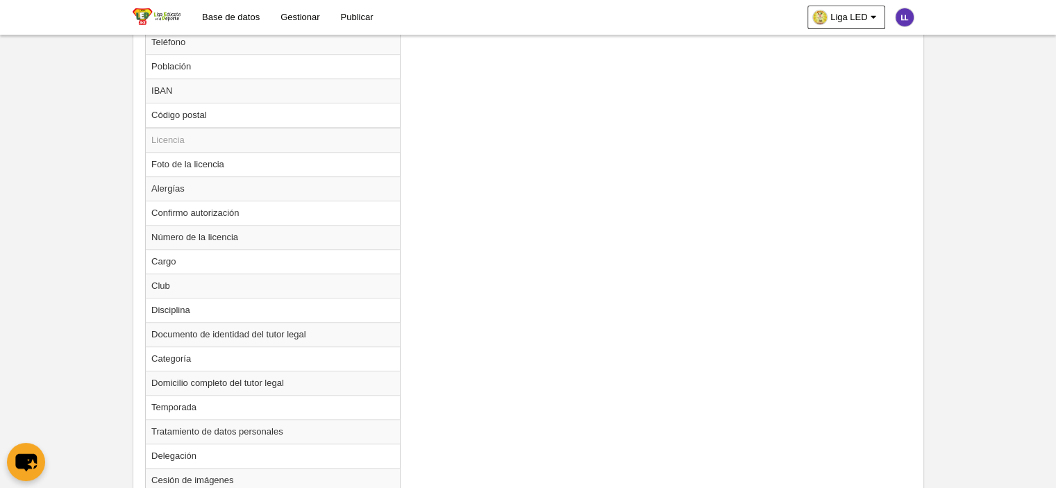
scroll to position [1031, 0]
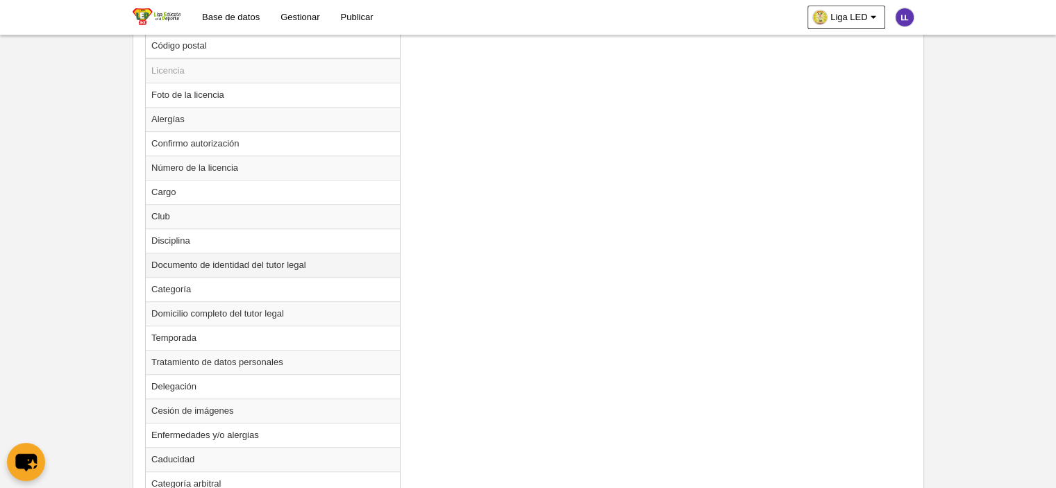
click at [197, 260] on td "Documento de identidad del tutor legal" at bounding box center [273, 265] width 254 height 24
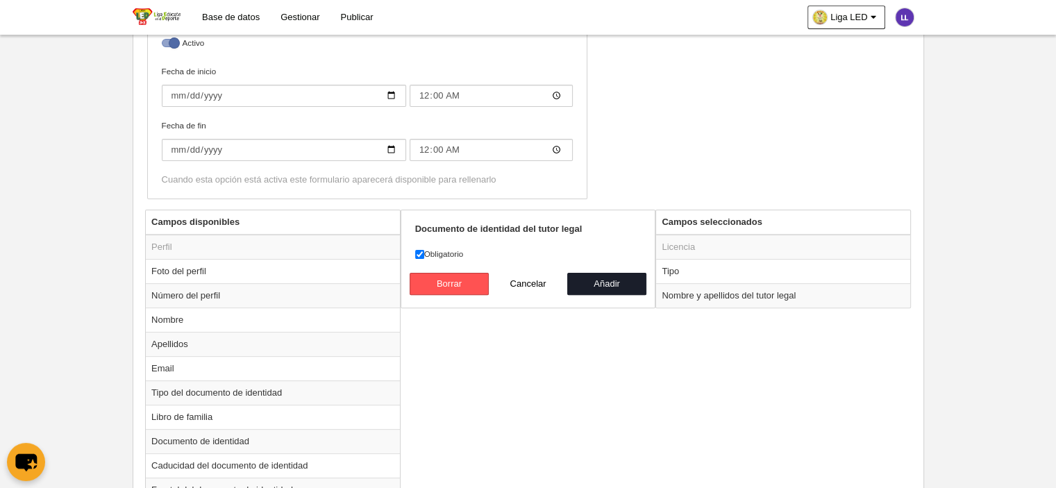
scroll to position [336, 0]
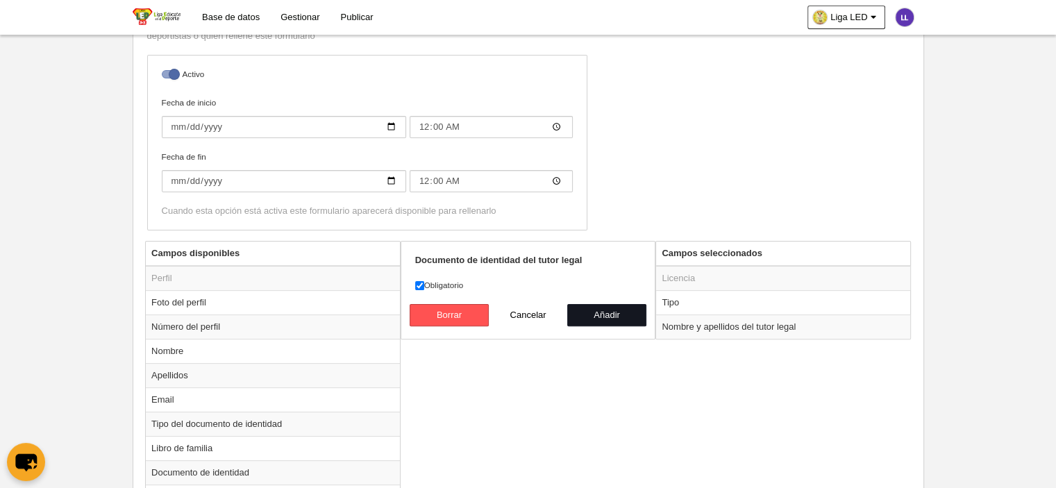
click at [610, 315] on button "Añadir" at bounding box center [606, 315] width 79 height 22
radio input "false"
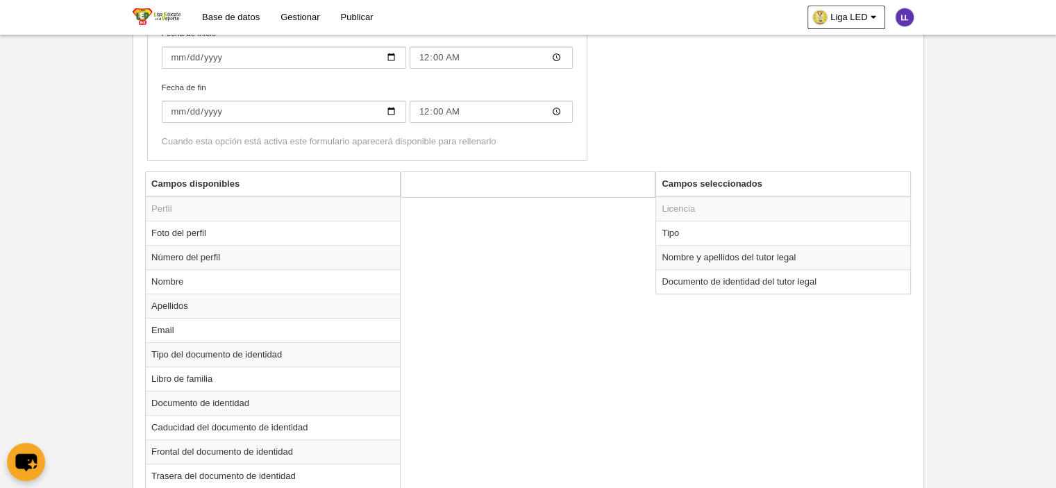
scroll to position [475, 0]
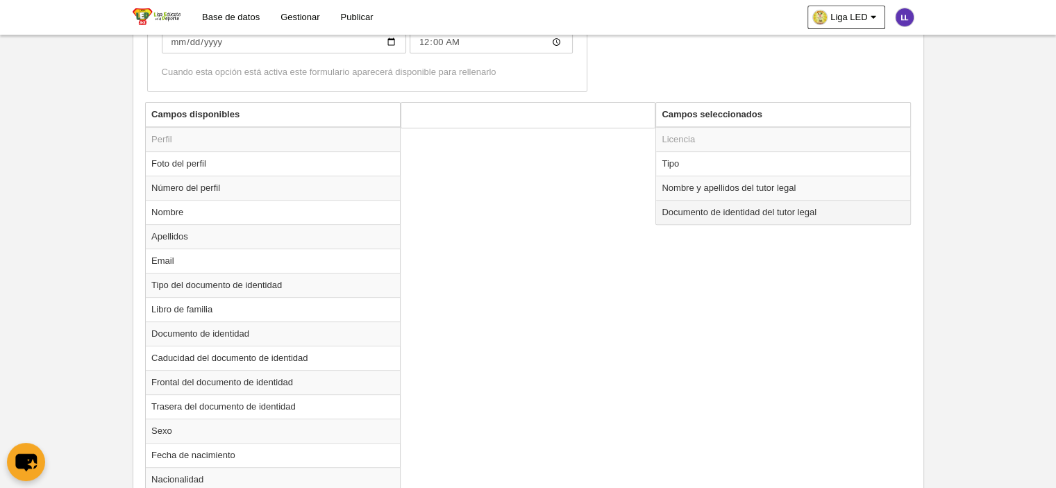
click at [756, 207] on td "Documento de identidad del tutor legal" at bounding box center [783, 212] width 254 height 24
radio input "true"
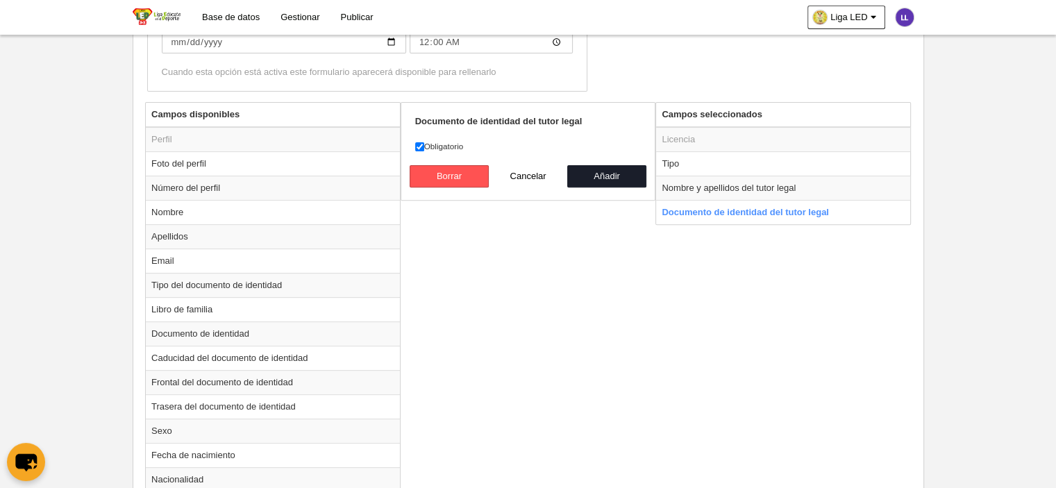
click at [447, 169] on button "Borrar" at bounding box center [449, 176] width 79 height 22
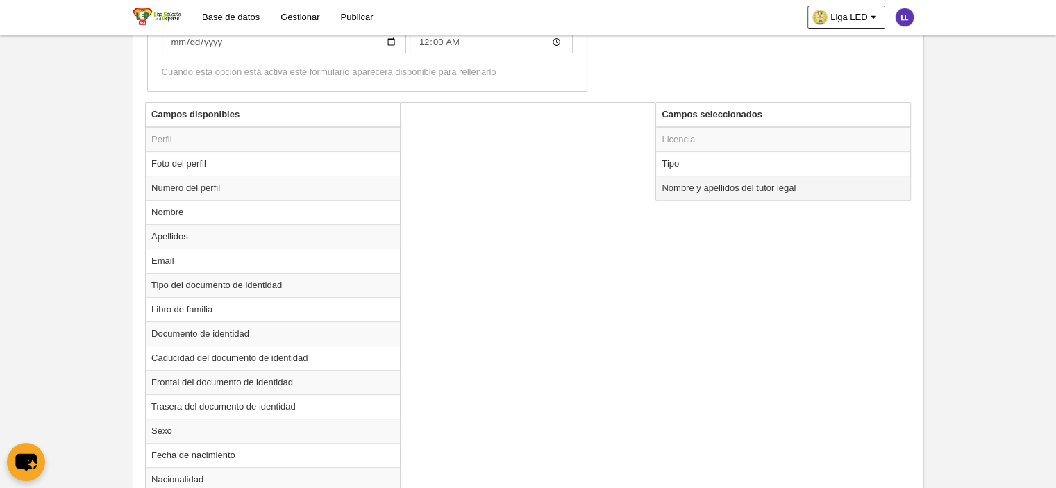
click at [672, 183] on td "Nombre y apellidos del tutor legal" at bounding box center [783, 188] width 254 height 24
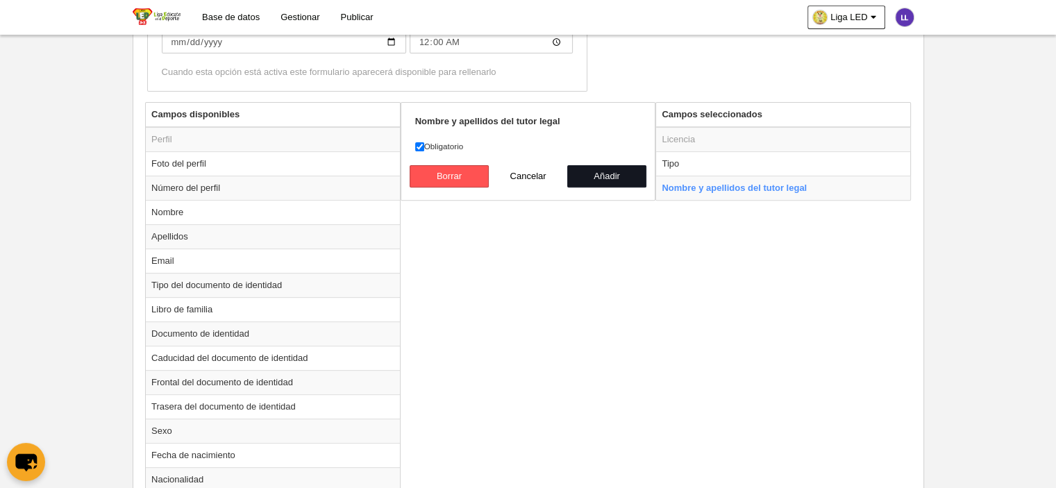
click at [625, 176] on button "Añadir" at bounding box center [606, 176] width 79 height 22
radio input "false"
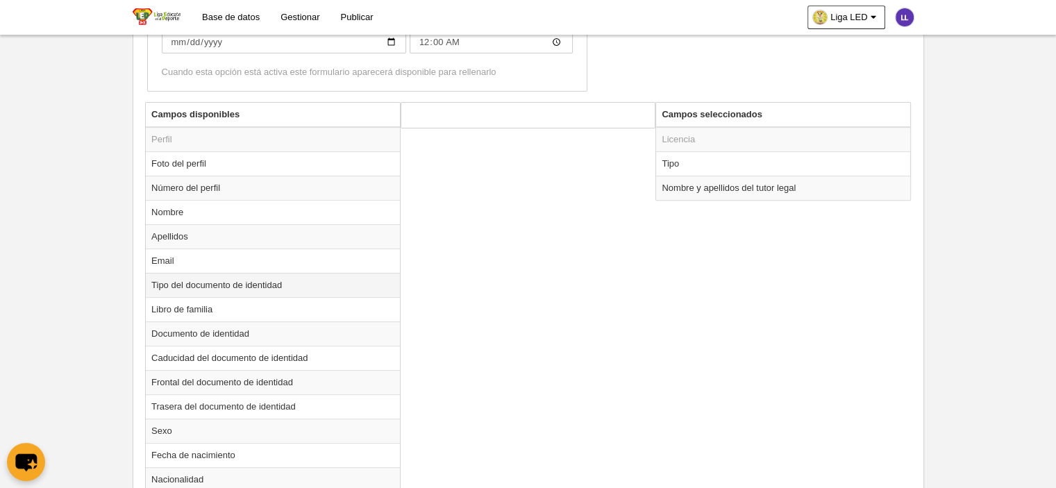
click at [191, 281] on td "Tipo del documento de identidad" at bounding box center [273, 285] width 254 height 24
radio input "true"
select select
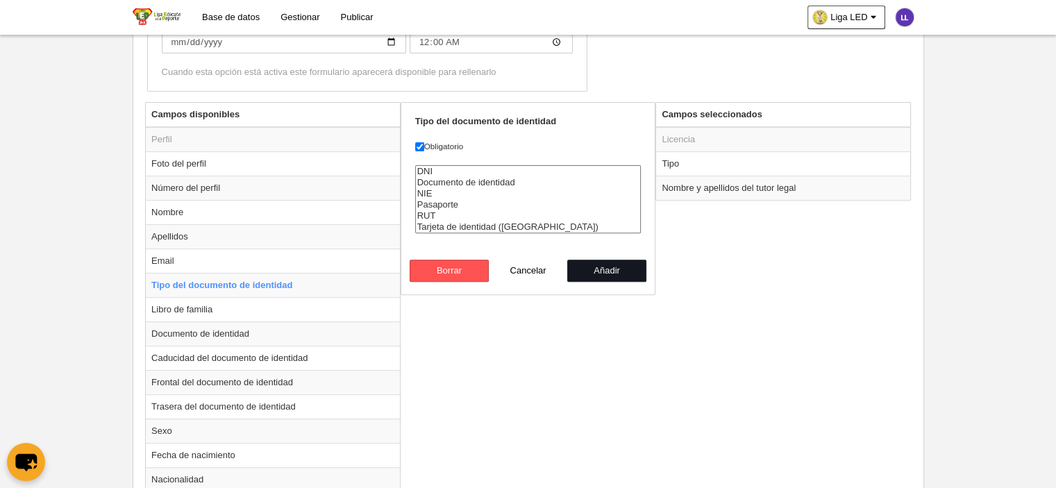
click at [615, 270] on button "Añadir" at bounding box center [606, 271] width 79 height 22
radio input "false"
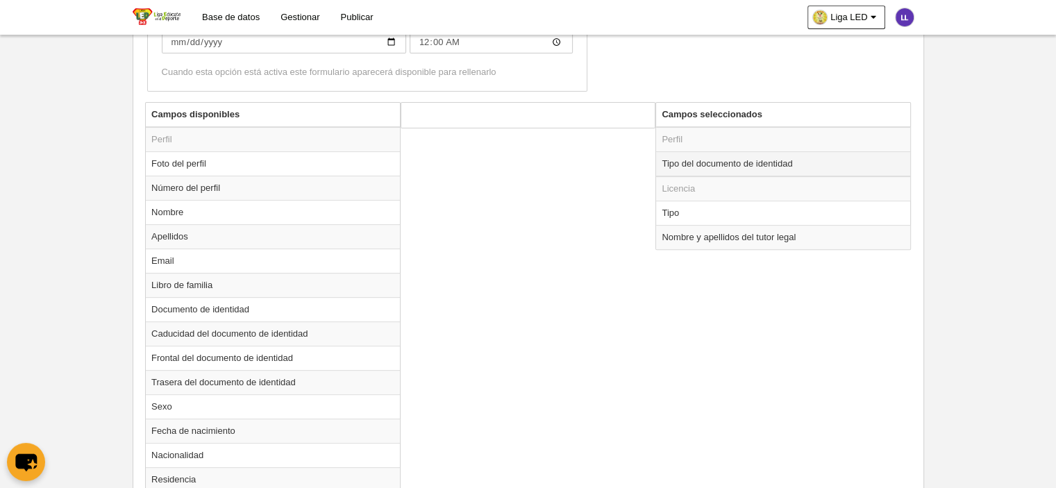
click at [745, 159] on td "Tipo del documento de identidad" at bounding box center [783, 163] width 254 height 25
radio input "true"
select select
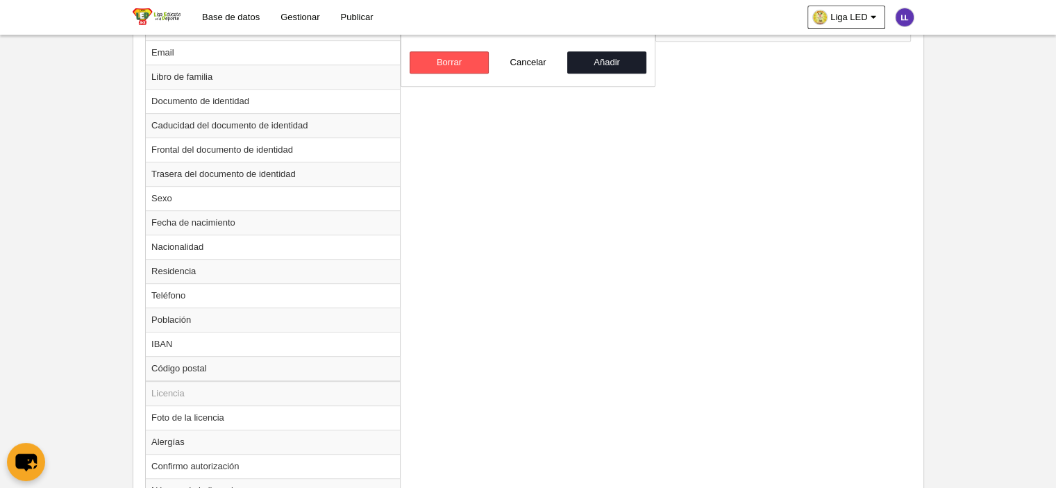
scroll to position [545, 0]
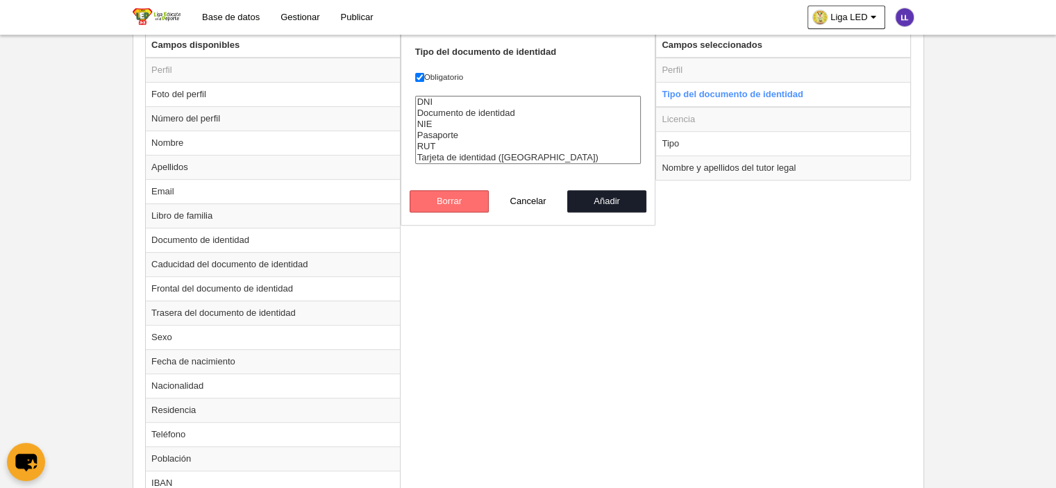
click at [469, 204] on button "Borrar" at bounding box center [449, 201] width 79 height 22
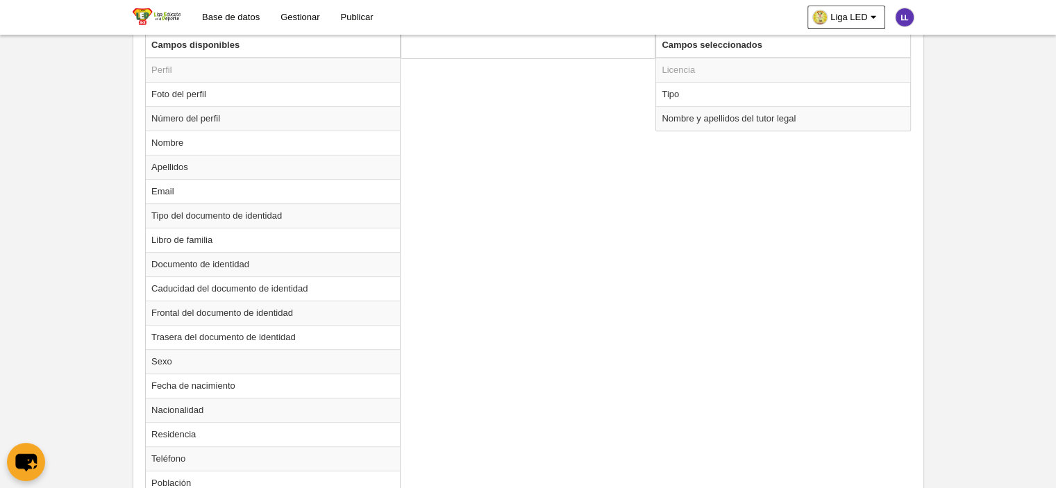
click at [683, 93] on td "Tipo" at bounding box center [783, 94] width 254 height 24
radio input "true"
select select "player"
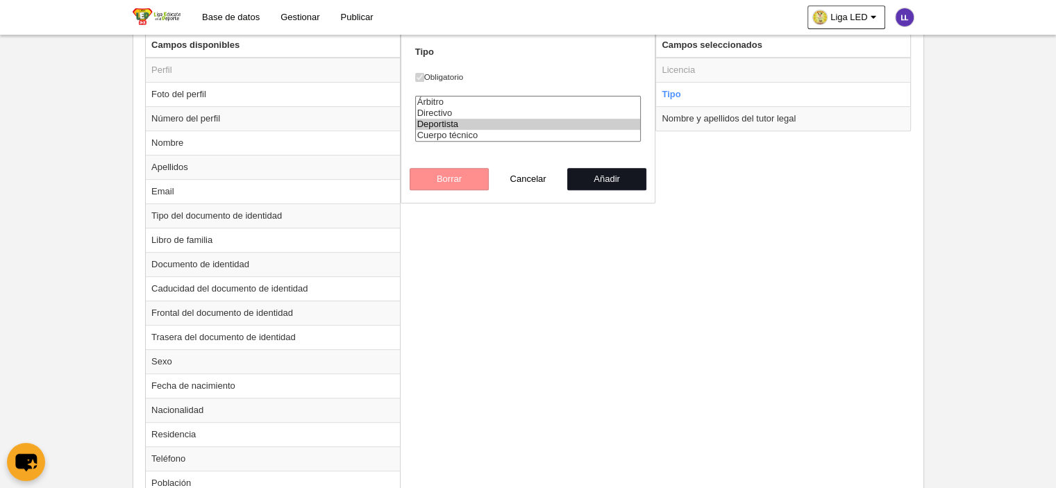
click at [609, 176] on button "Añadir" at bounding box center [606, 179] width 79 height 22
radio input "false"
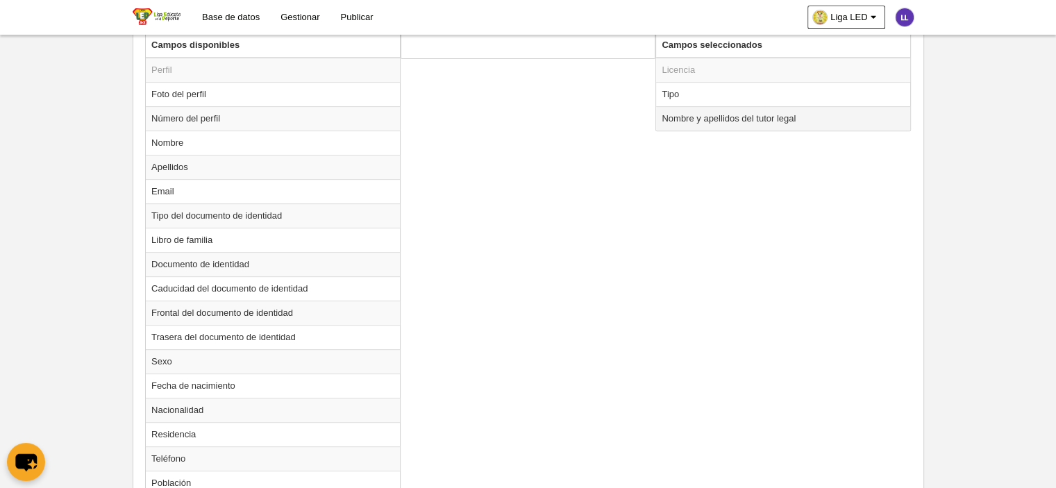
click at [735, 119] on td "Nombre y apellidos del tutor legal" at bounding box center [783, 118] width 254 height 24
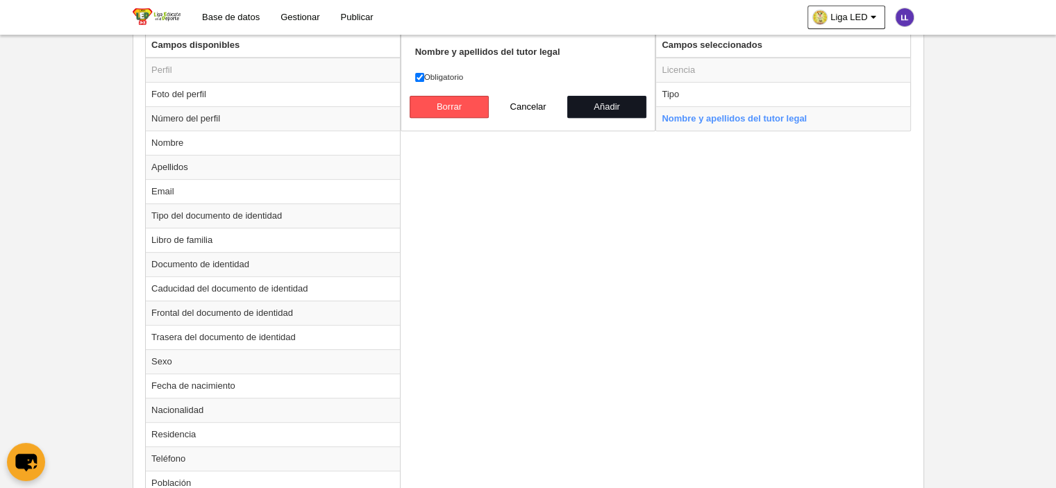
click at [603, 102] on button "Añadir" at bounding box center [606, 107] width 79 height 22
radio input "false"
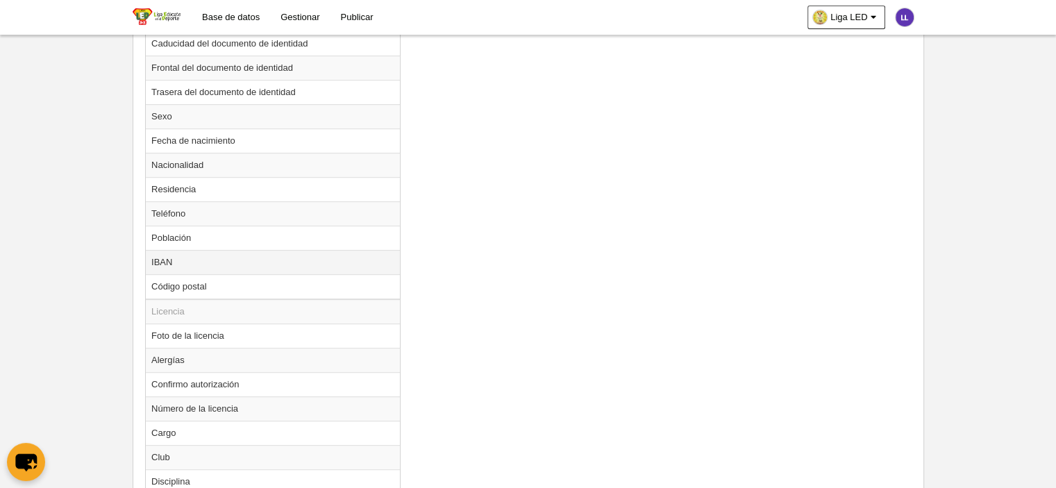
scroll to position [892, 0]
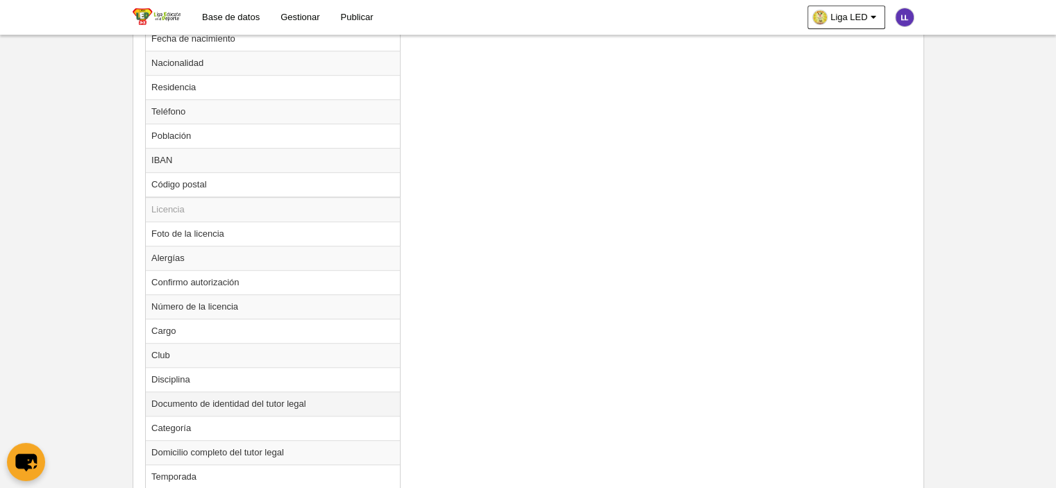
click at [238, 399] on td "Documento de identidad del tutor legal" at bounding box center [273, 404] width 254 height 24
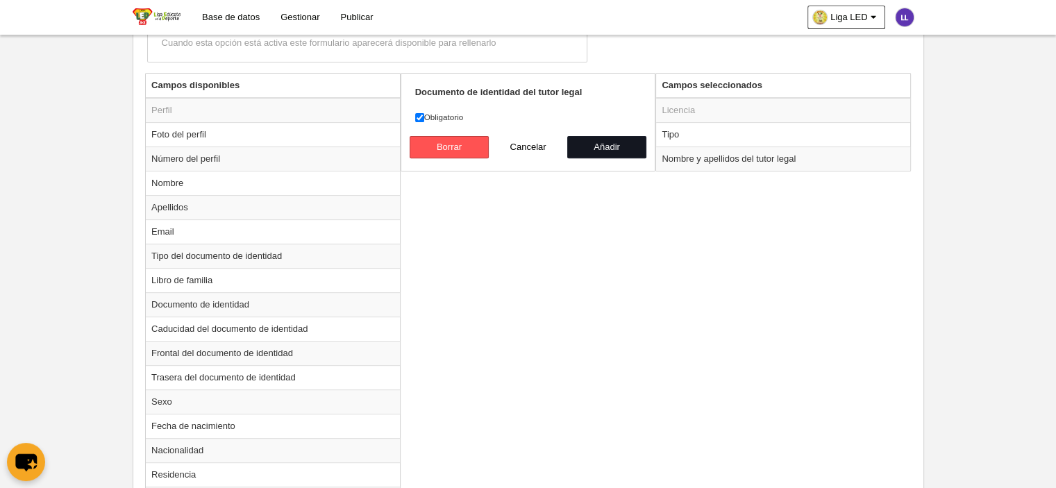
scroll to position [336, 0]
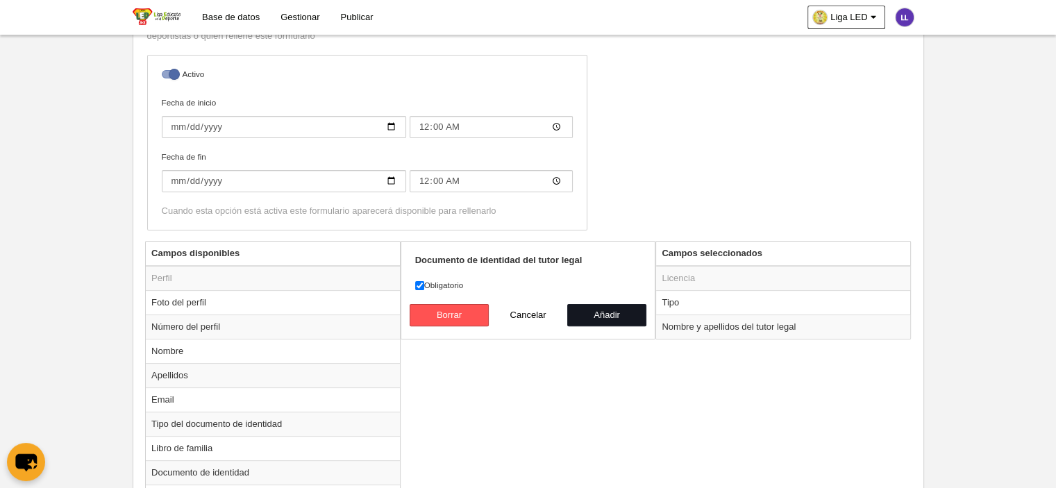
click at [624, 320] on button "Añadir" at bounding box center [606, 315] width 79 height 22
radio input "false"
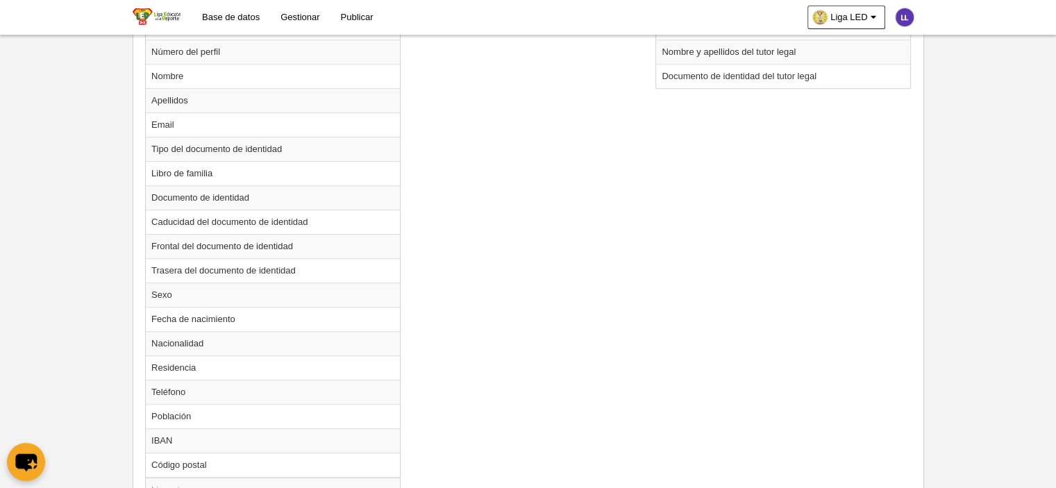
scroll to position [614, 0]
click at [217, 250] on td "Frontal del documento de identidad" at bounding box center [273, 243] width 254 height 24
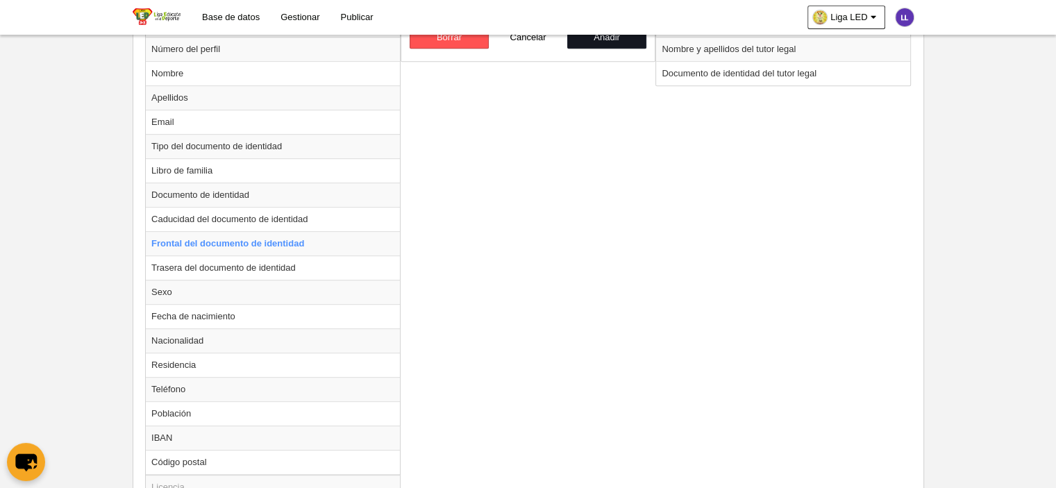
click at [610, 39] on button "Añadir" at bounding box center [606, 37] width 79 height 22
radio input "false"
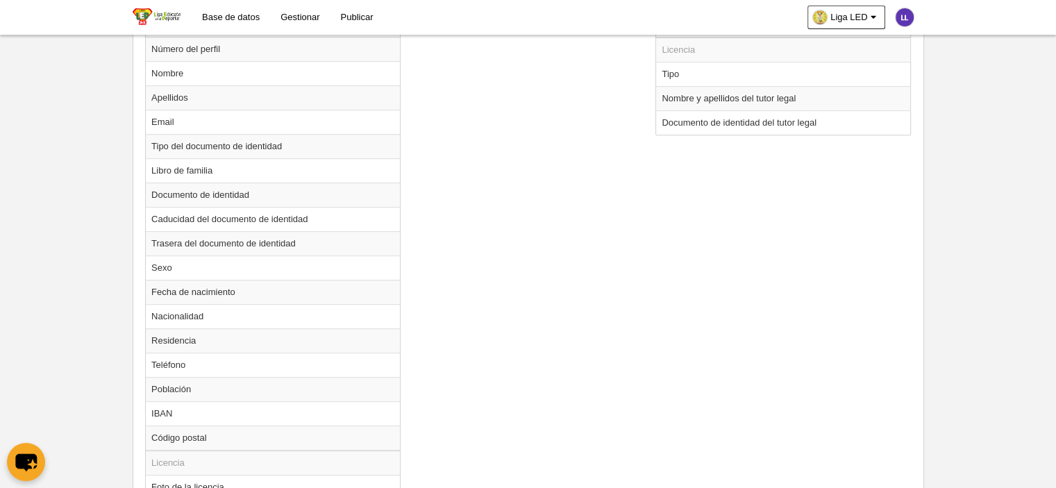
scroll to position [475, 0]
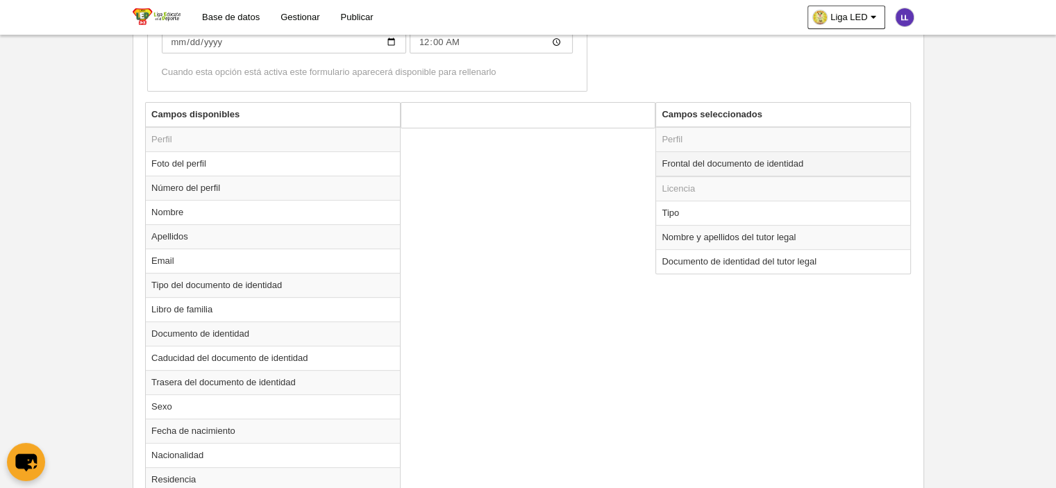
click at [724, 161] on td "Frontal del documento de identidad" at bounding box center [783, 163] width 254 height 25
radio input "true"
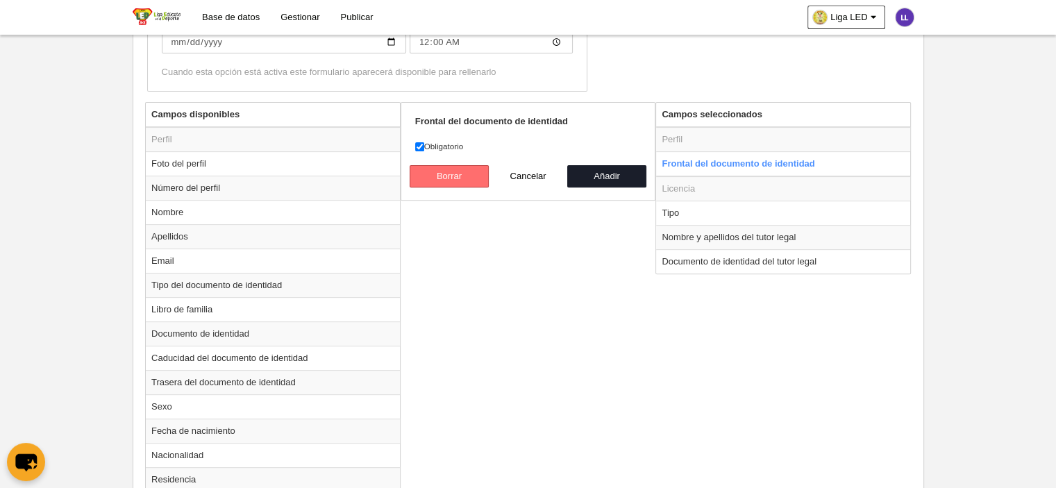
click at [471, 177] on button "Borrar" at bounding box center [449, 176] width 79 height 22
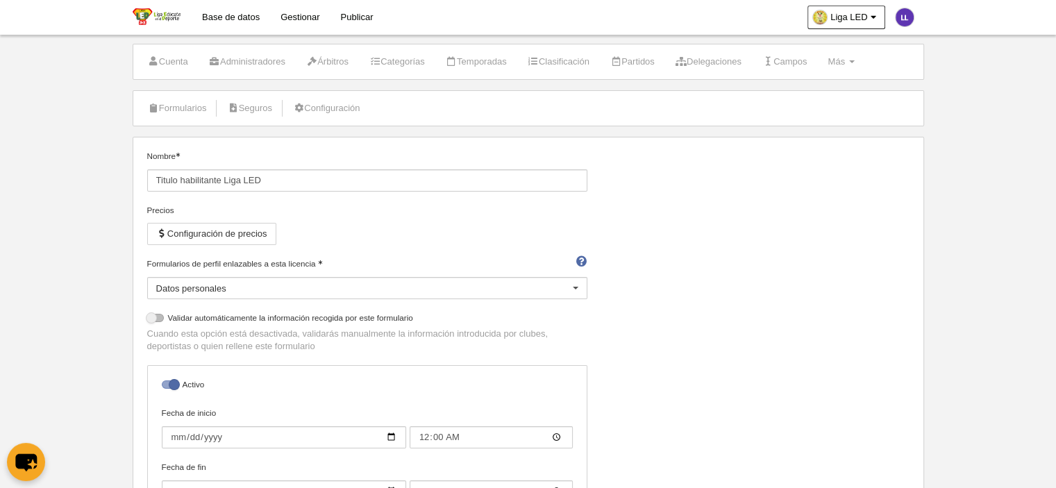
scroll to position [0, 0]
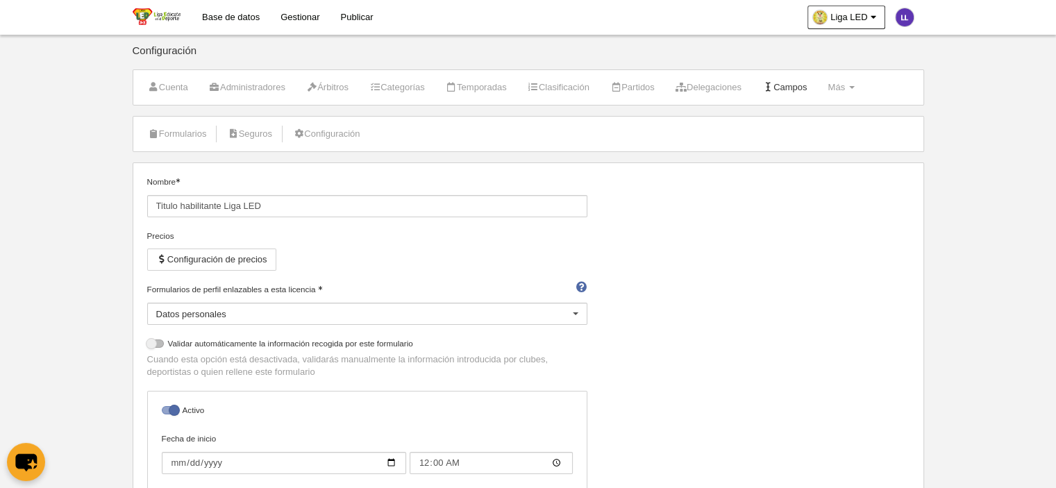
click at [815, 82] on link "Campos" at bounding box center [785, 87] width 60 height 21
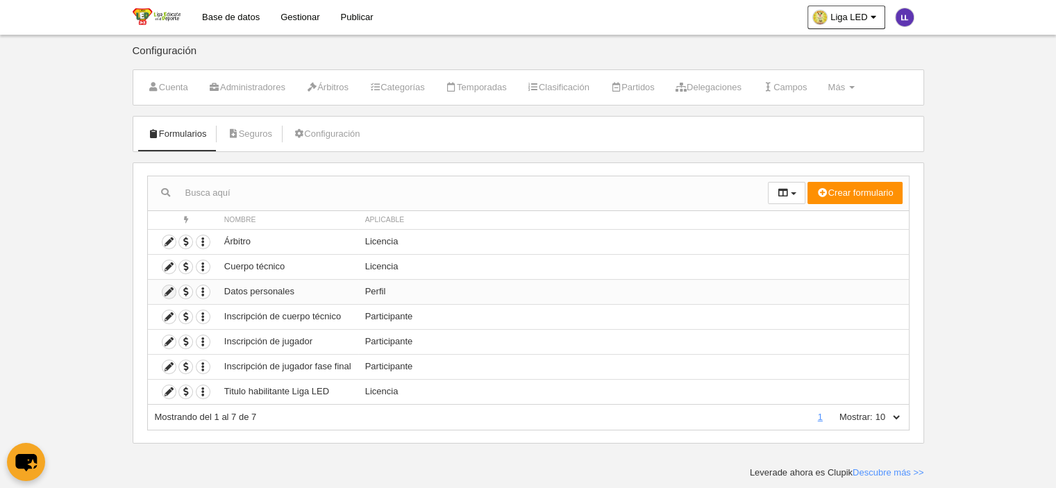
click at [169, 288] on icon at bounding box center [169, 291] width 13 height 13
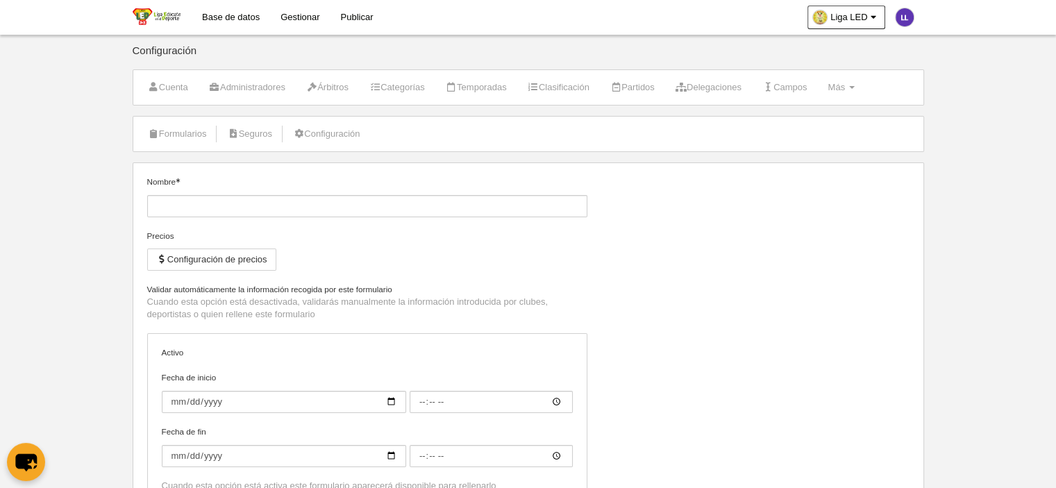
type input "Datos personales"
checkbox input "true"
type input "[DATE]"
type input "00:00"
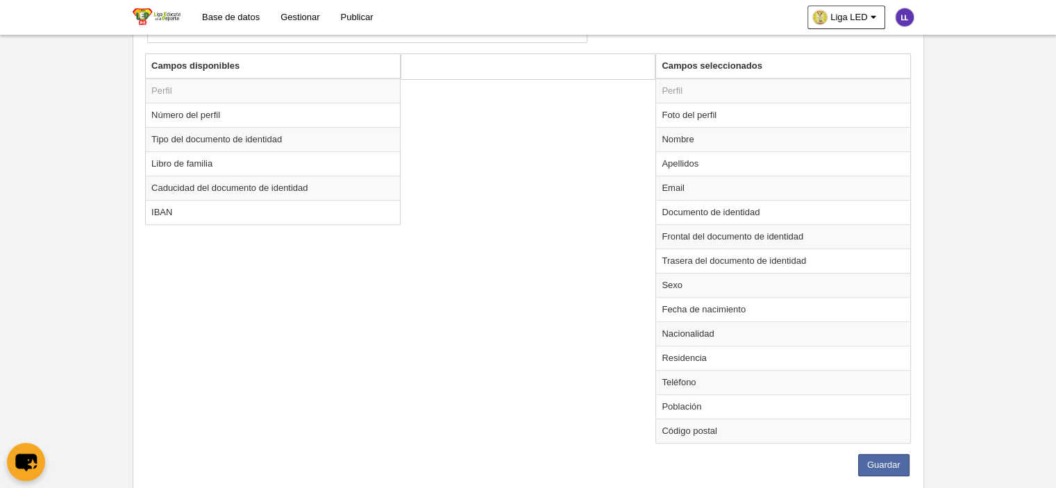
scroll to position [501, 0]
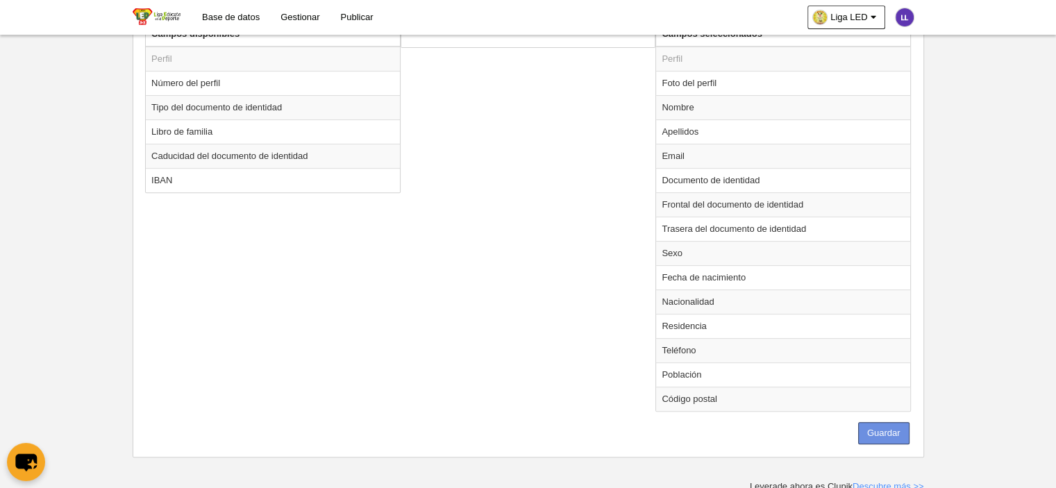
click at [889, 426] on button "Guardar" at bounding box center [883, 433] width 51 height 22
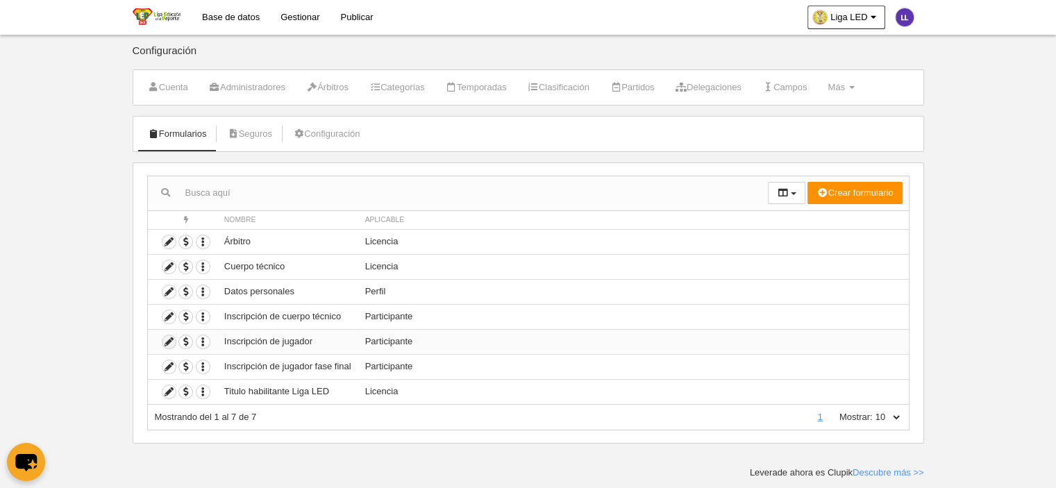
click at [170, 340] on icon at bounding box center [169, 341] width 13 height 13
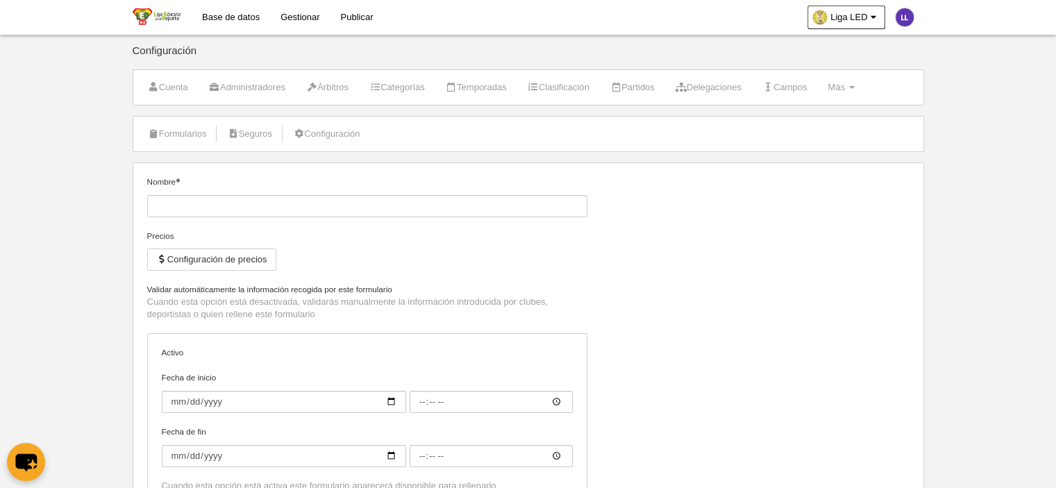
type input "Inscripción de jugador"
checkbox input "true"
type input "[DATE]"
type input "00:00"
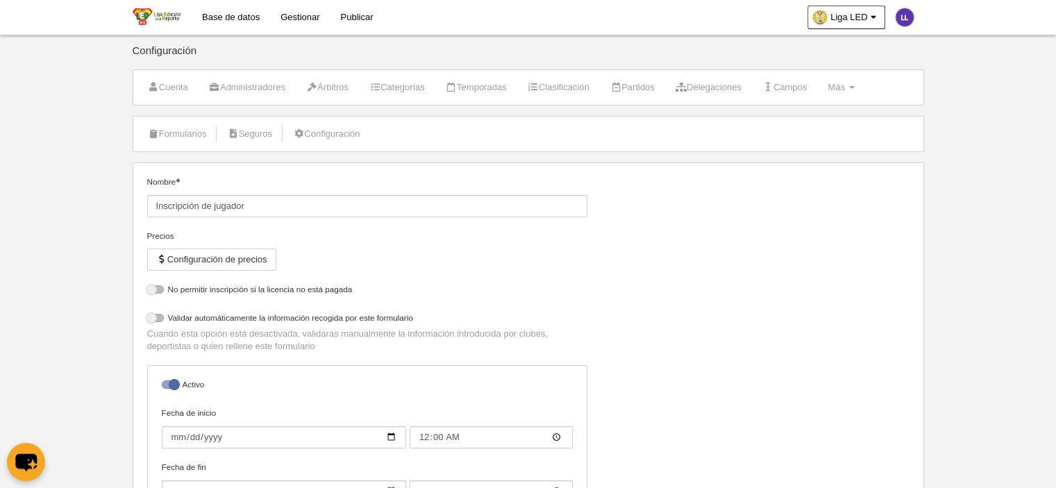
select select "selected"
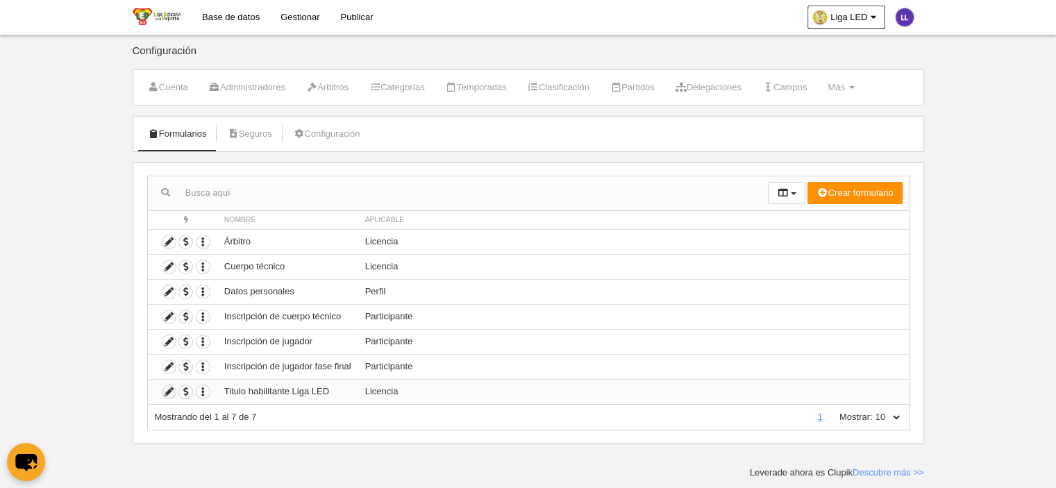
click at [167, 388] on icon at bounding box center [169, 391] width 13 height 13
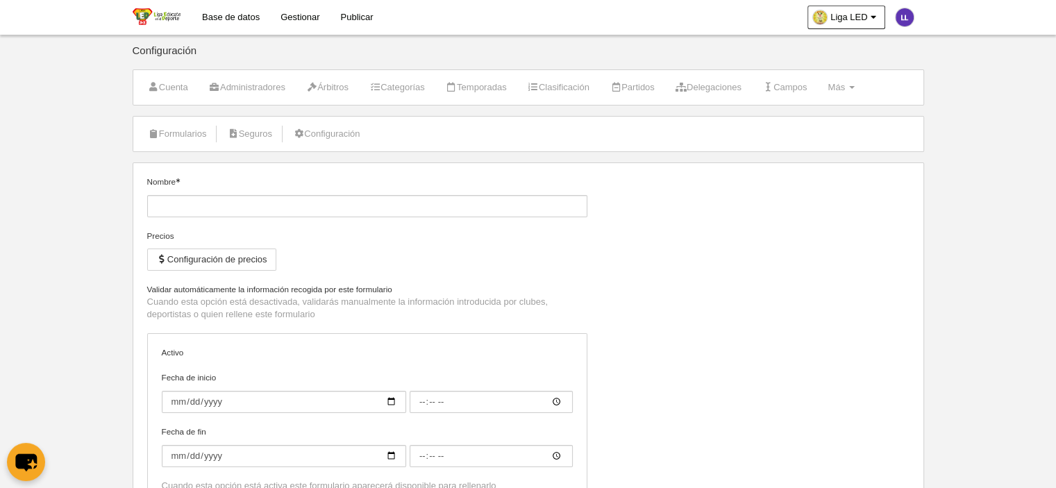
type input "Titulo habilitante Liga LED"
checkbox input "true"
type input "[DATE]"
type input "00:00"
type input "[DATE]"
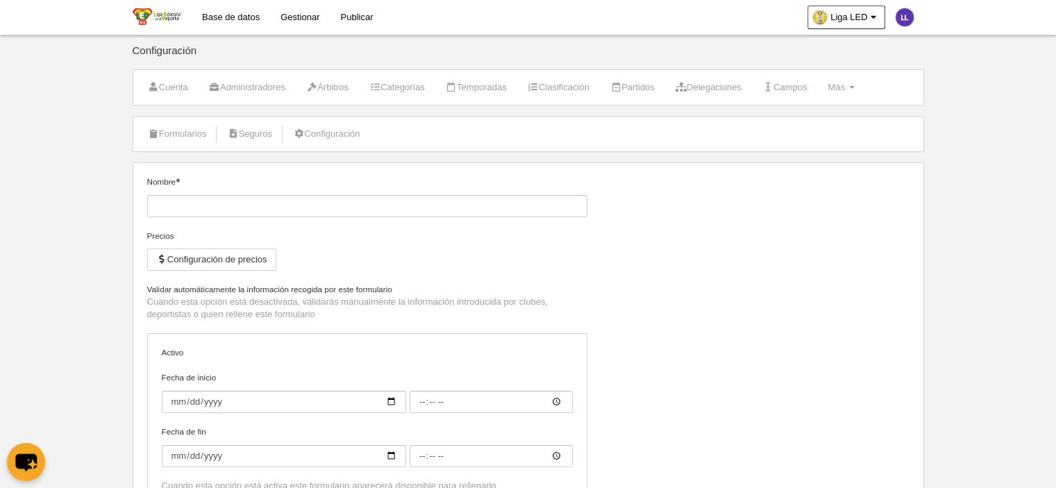
type input "00:00"
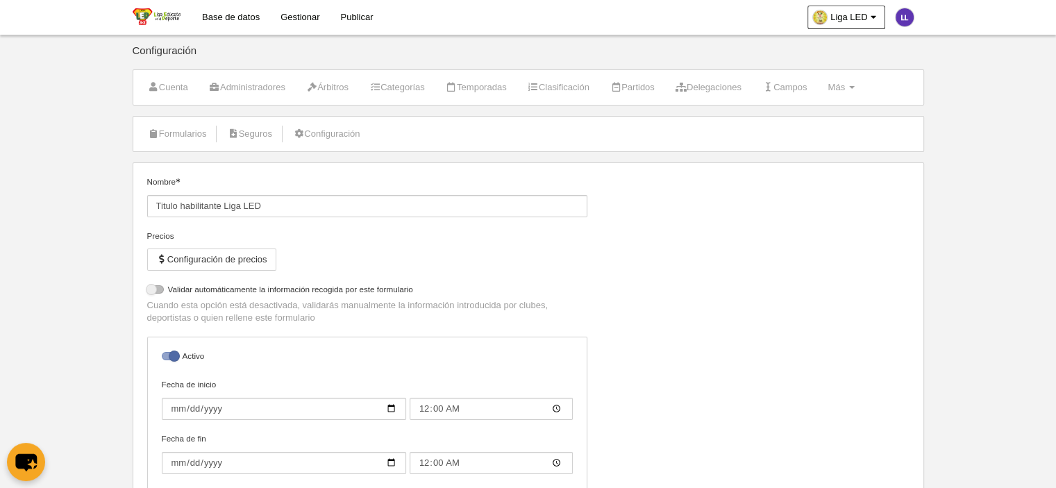
select select "selected"
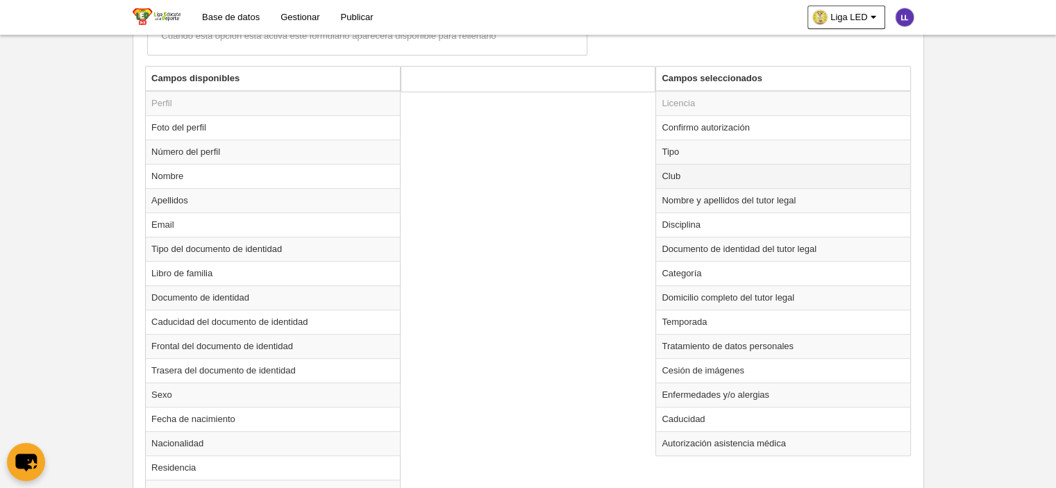
scroll to position [556, 0]
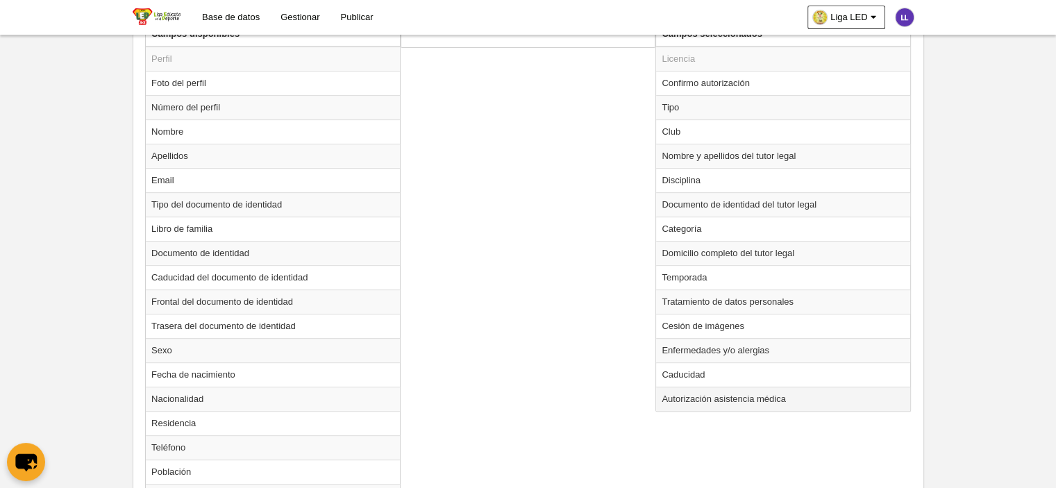
click at [699, 395] on td "Autorización asistencia médica" at bounding box center [783, 399] width 254 height 24
radio input "true"
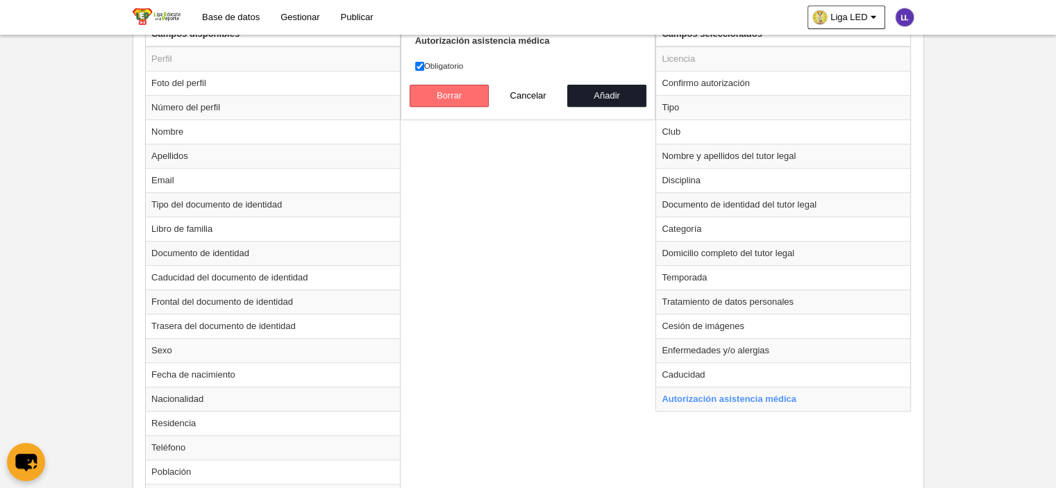
click at [450, 97] on button "Borrar" at bounding box center [449, 96] width 79 height 22
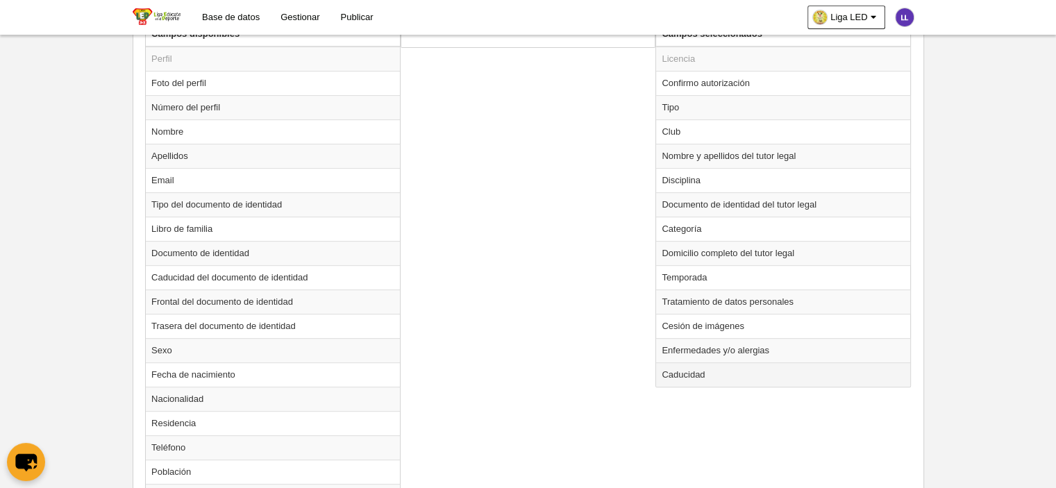
click at [723, 374] on td "Caducidad" at bounding box center [783, 375] width 254 height 24
radio input "true"
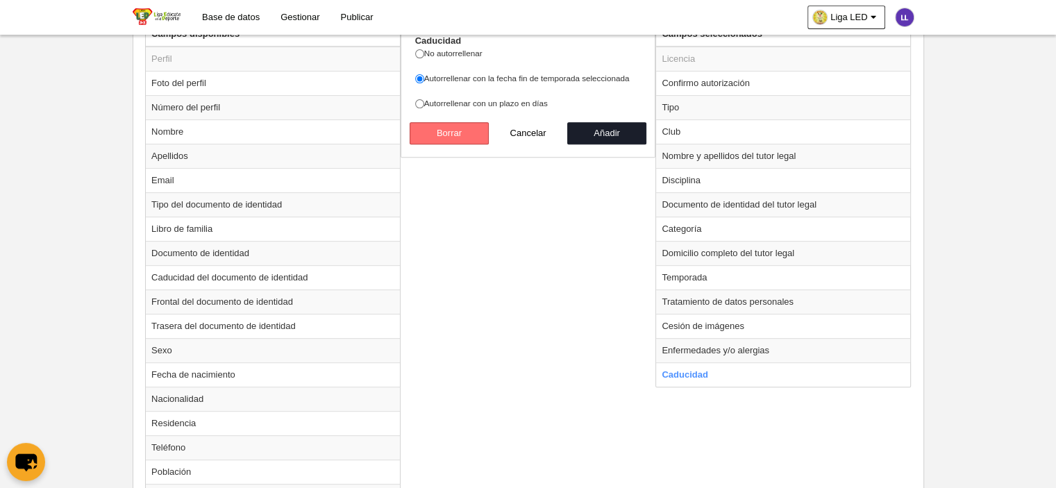
click at [460, 132] on button "Borrar" at bounding box center [449, 133] width 79 height 22
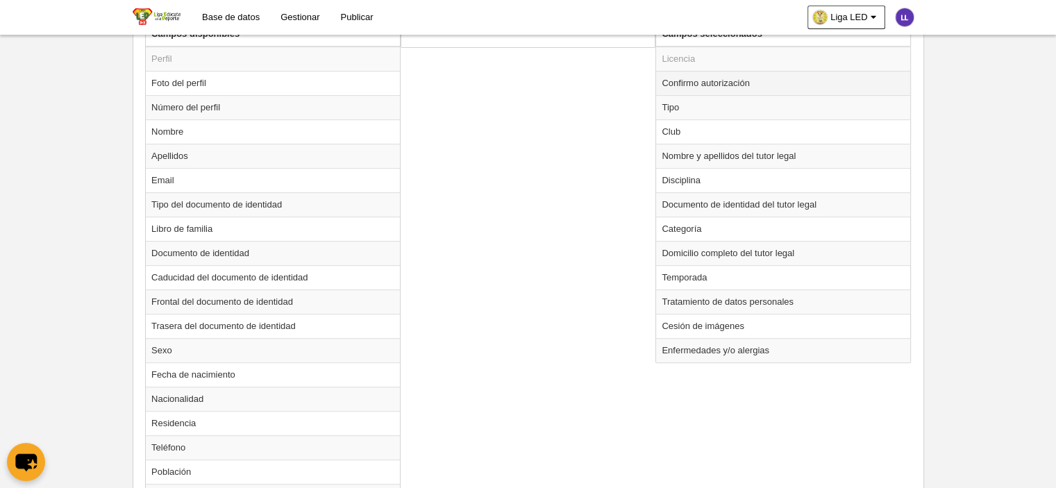
click at [708, 77] on td "Confirmo autorización" at bounding box center [783, 83] width 254 height 24
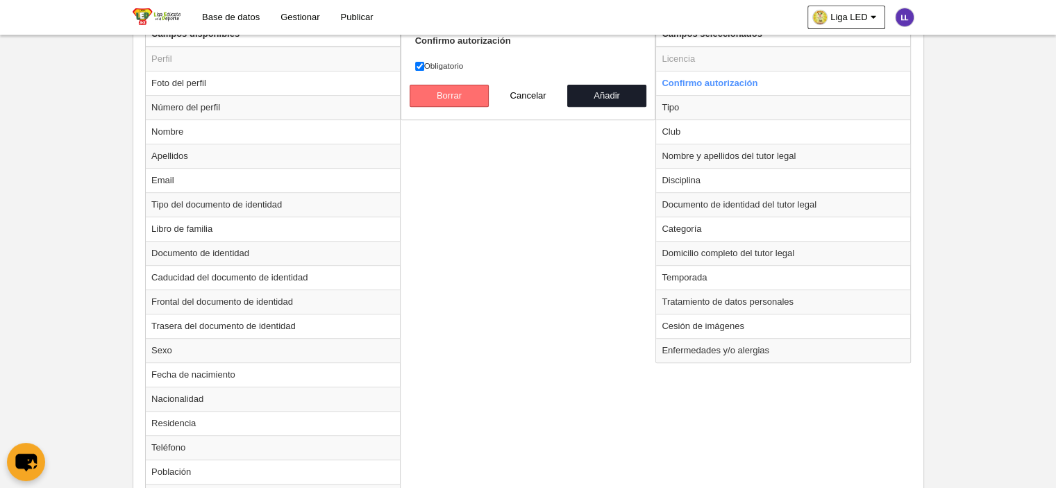
click at [456, 98] on button "Borrar" at bounding box center [449, 96] width 79 height 22
radio input "false"
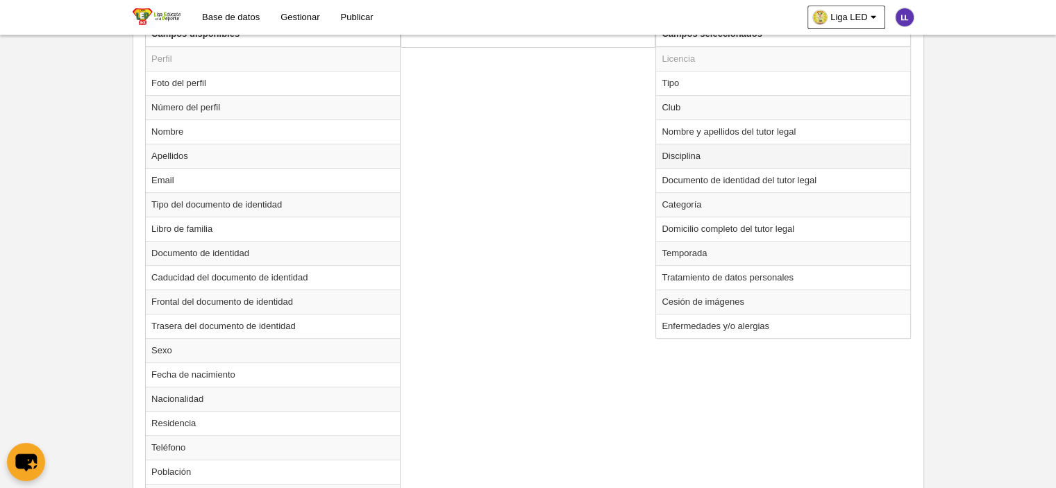
click at [693, 151] on td "Disciplina" at bounding box center [783, 156] width 254 height 24
radio input "true"
select select
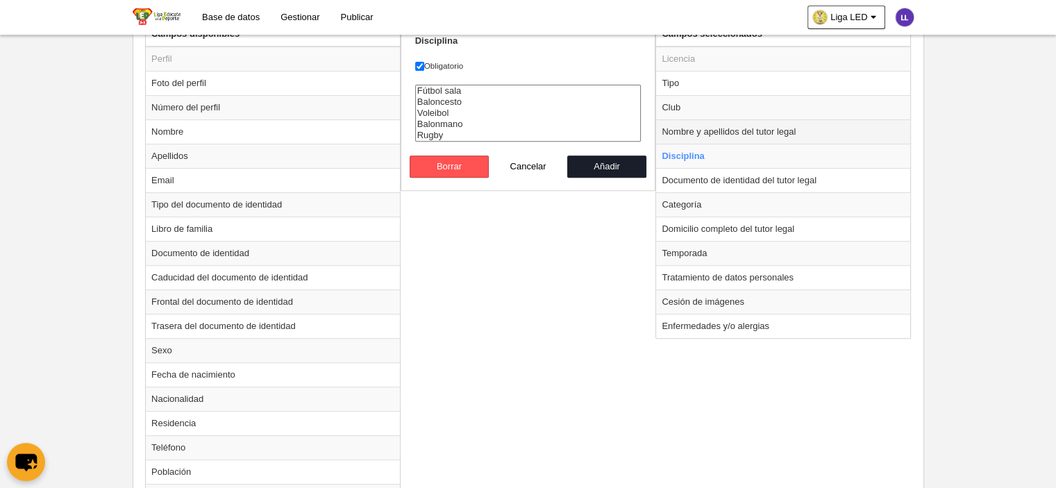
click at [778, 127] on td "Nombre y apellidos del tutor legal" at bounding box center [783, 131] width 254 height 24
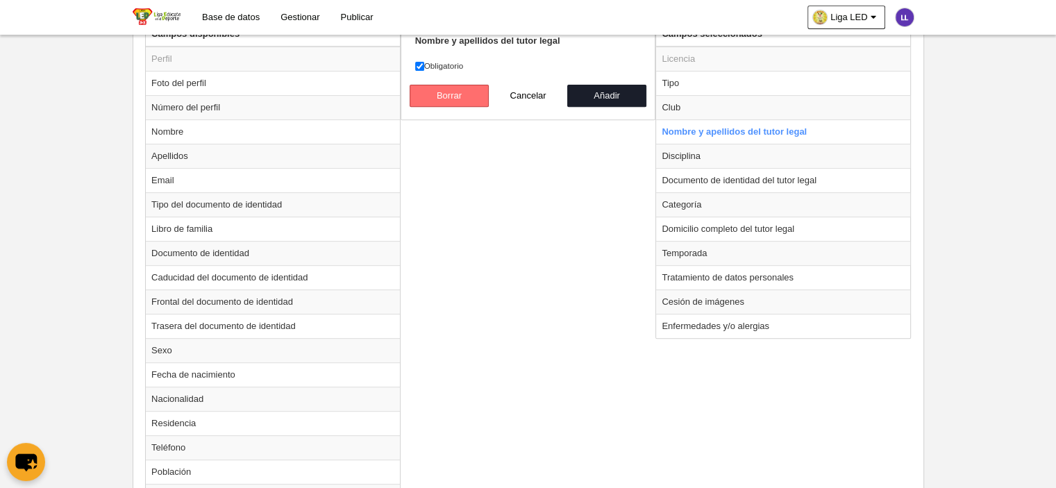
click at [453, 88] on button "Borrar" at bounding box center [449, 96] width 79 height 22
radio input "false"
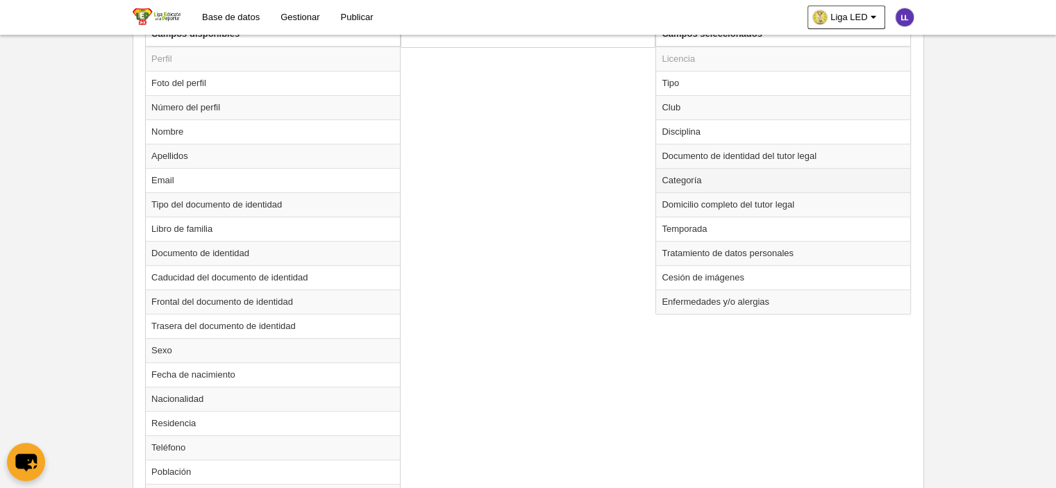
click at [761, 177] on td "Categoría" at bounding box center [783, 180] width 254 height 24
radio input "true"
select select
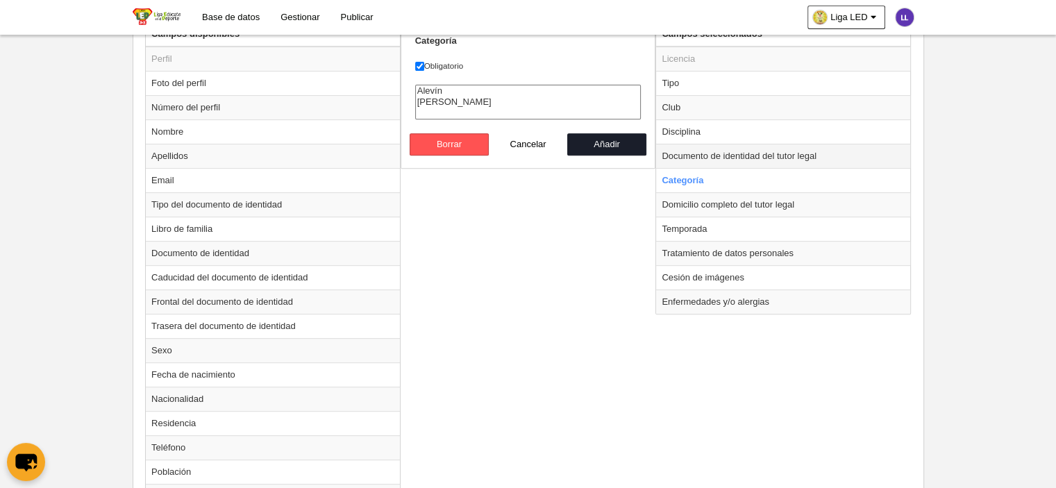
click at [749, 152] on td "Documento de identidad del tutor legal" at bounding box center [783, 156] width 254 height 24
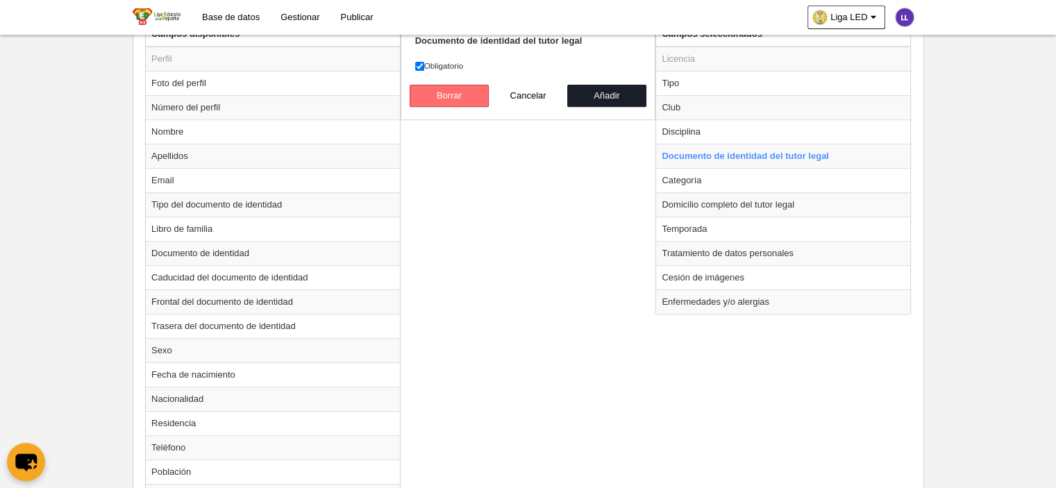
click at [447, 90] on button "Borrar" at bounding box center [449, 96] width 79 height 22
radio input "false"
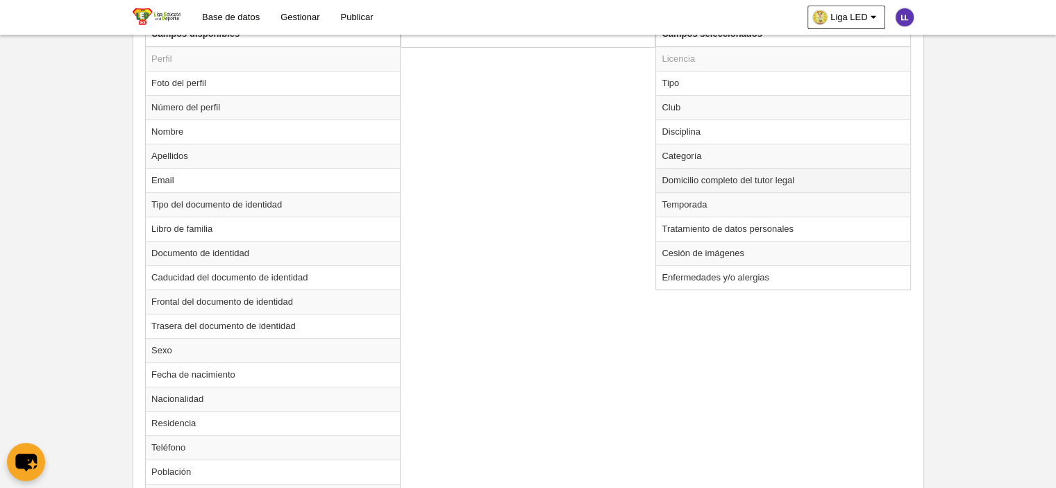
click at [708, 178] on td "Domicilio completo del tutor legal" at bounding box center [783, 180] width 254 height 24
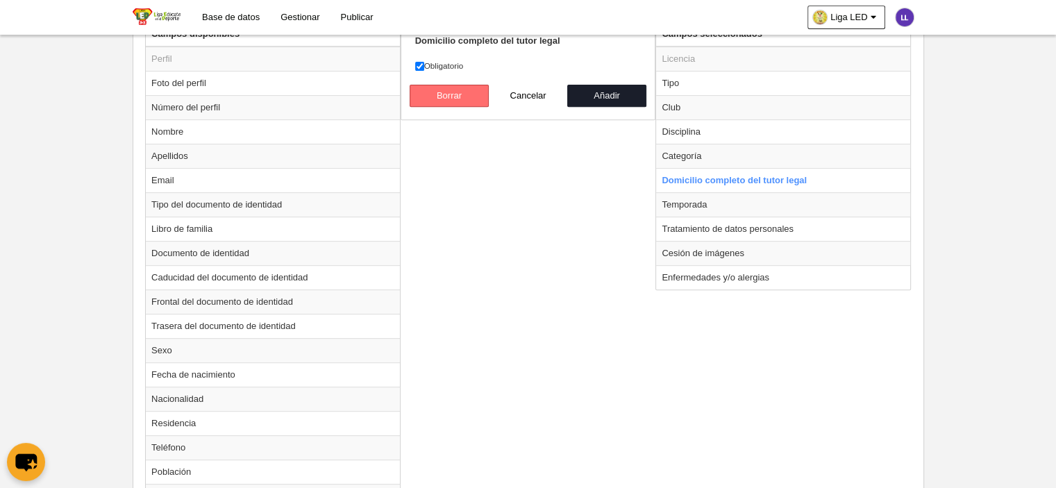
click at [443, 96] on button "Borrar" at bounding box center [449, 96] width 79 height 22
radio input "false"
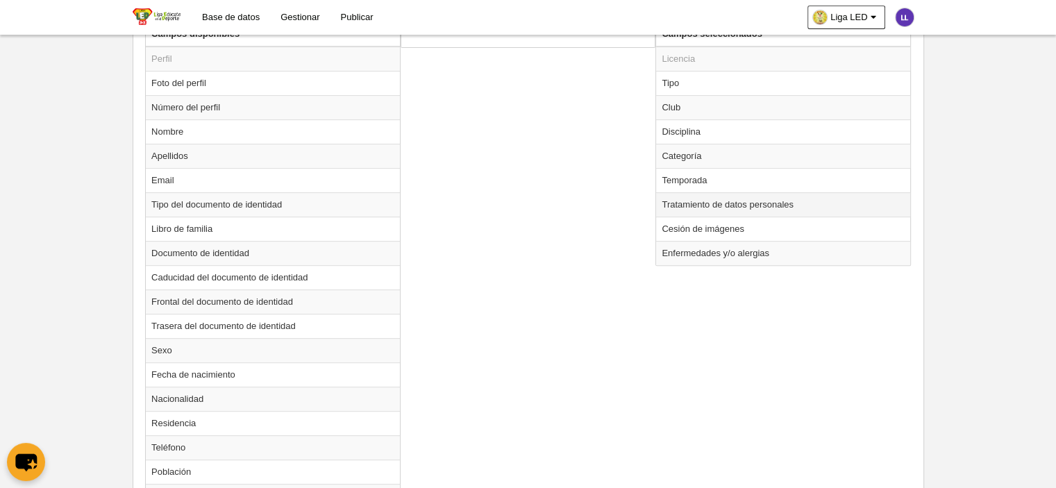
click at [720, 199] on td "Tratamiento de datos personales" at bounding box center [783, 204] width 254 height 24
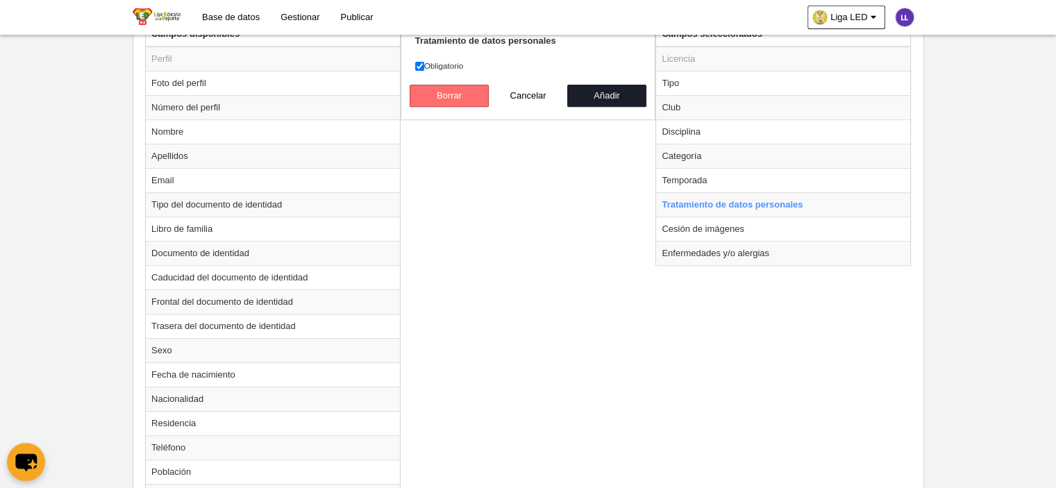
click at [458, 86] on button "Borrar" at bounding box center [449, 96] width 79 height 22
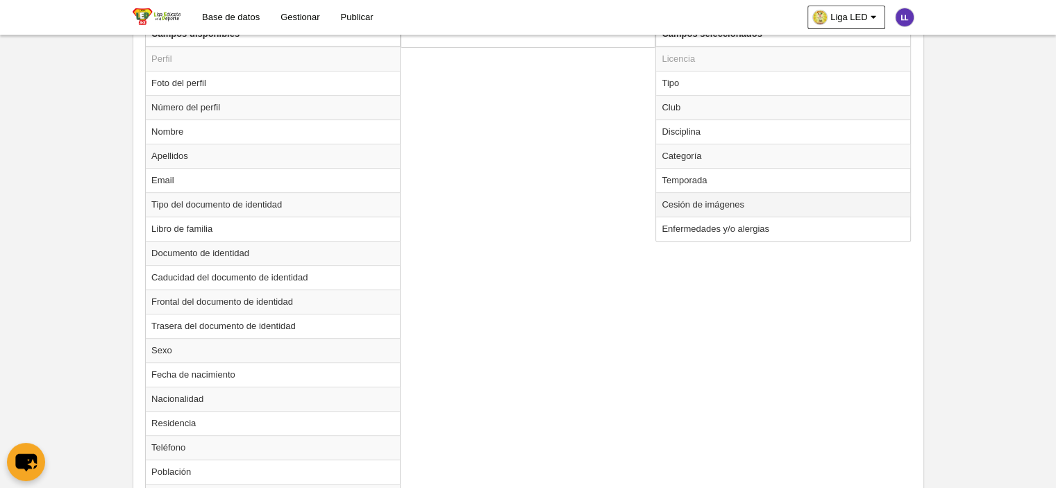
click at [723, 202] on td "Cesión de imágenes" at bounding box center [783, 204] width 254 height 24
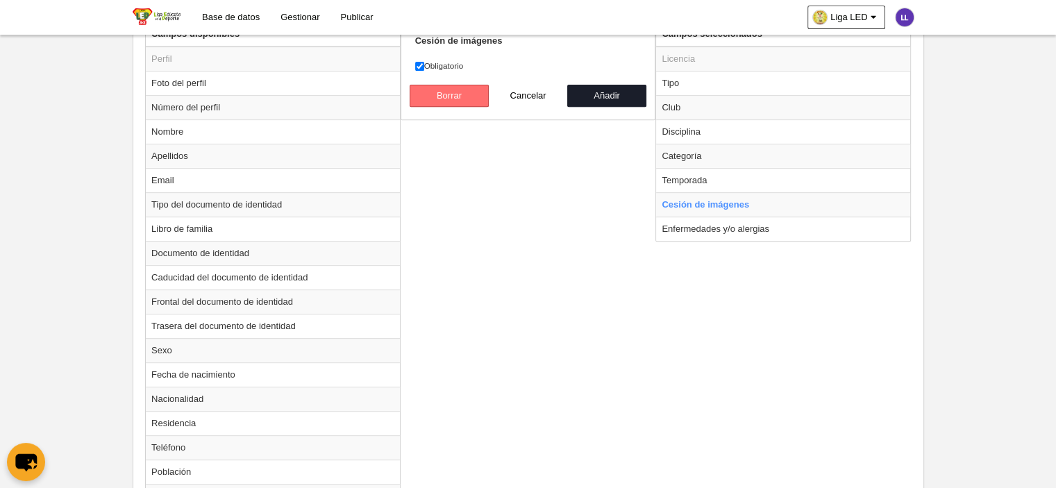
click at [420, 90] on button "Borrar" at bounding box center [449, 96] width 79 height 22
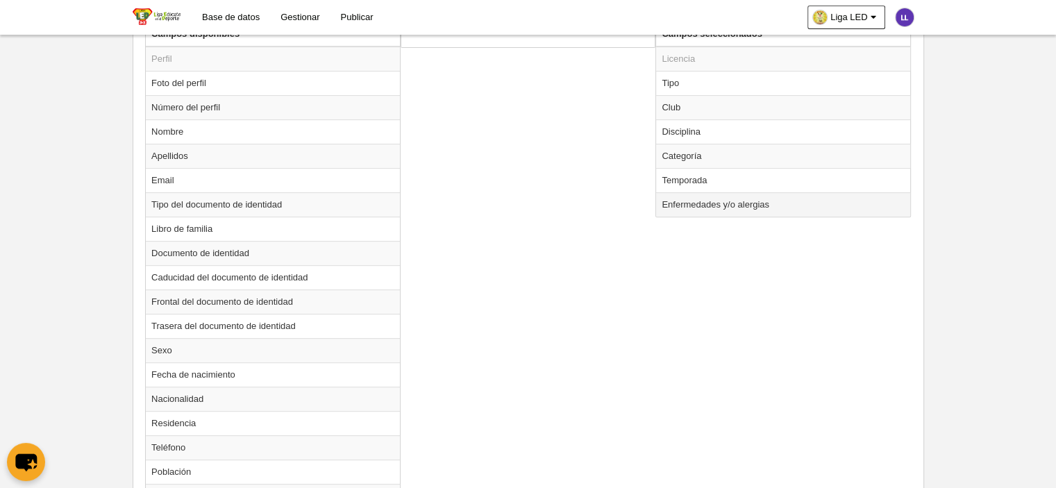
click at [690, 206] on td "Enfermedades y/o alergias" at bounding box center [783, 204] width 254 height 24
radio input "true"
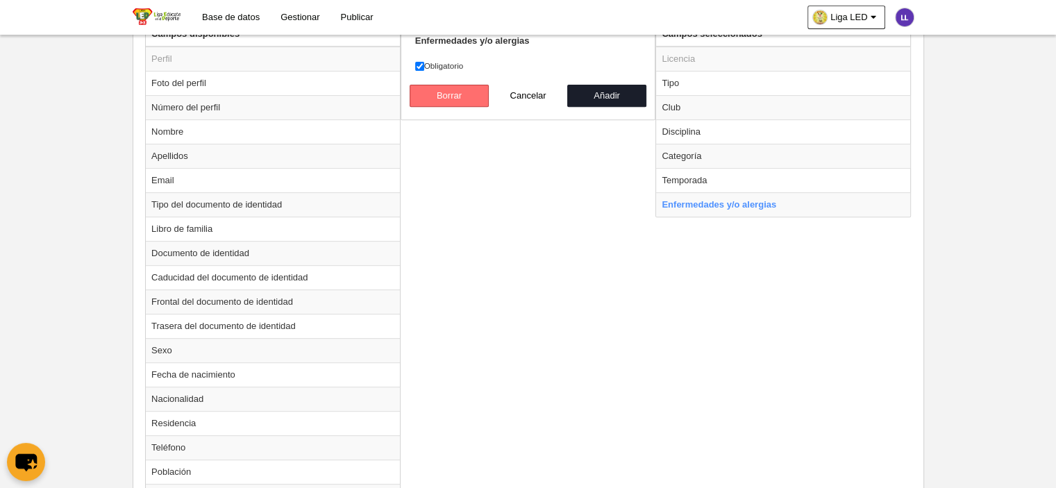
click at [425, 91] on button "Borrar" at bounding box center [449, 96] width 79 height 22
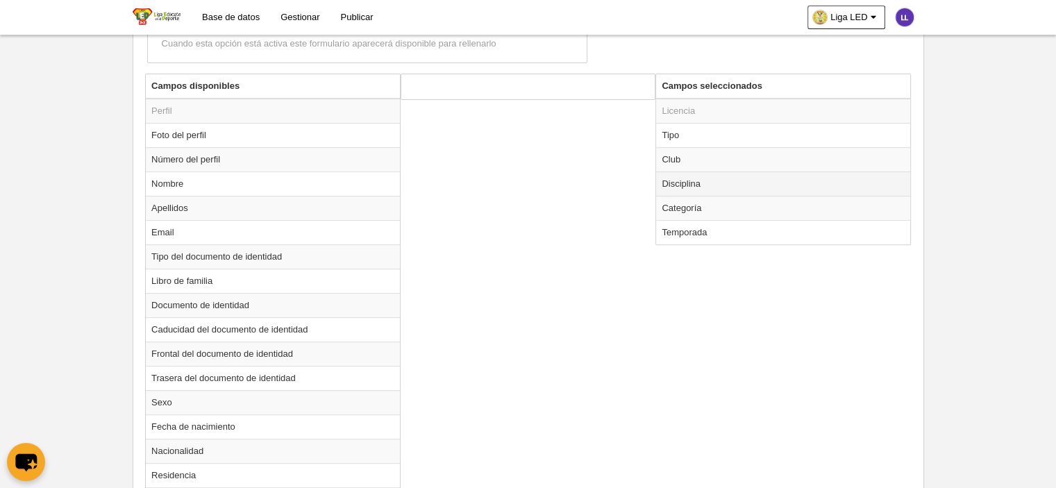
scroll to position [417, 0]
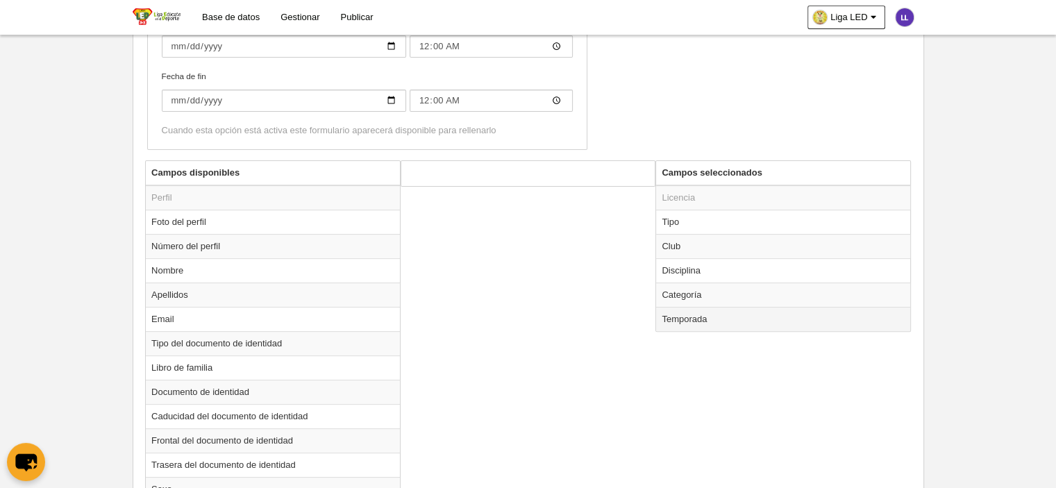
click at [735, 325] on td "Temporada" at bounding box center [783, 319] width 254 height 24
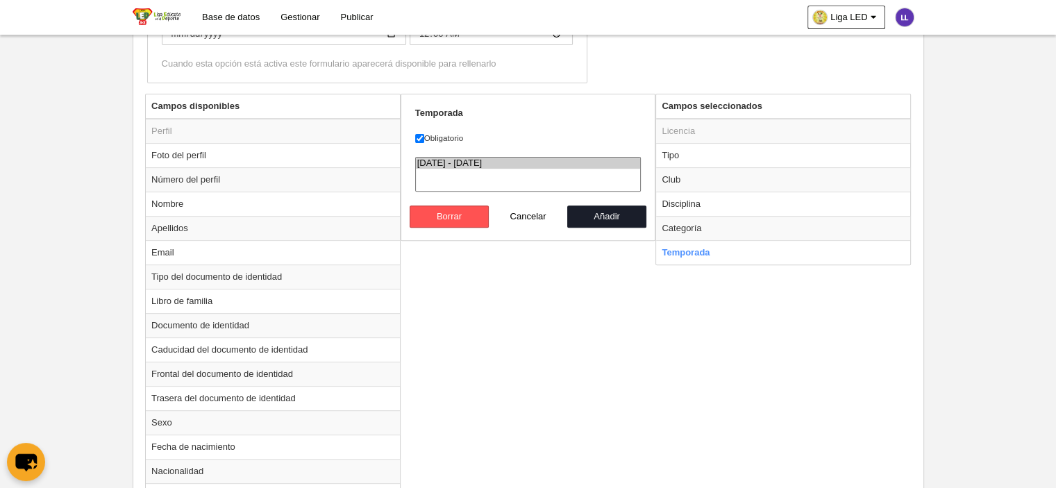
scroll to position [486, 0]
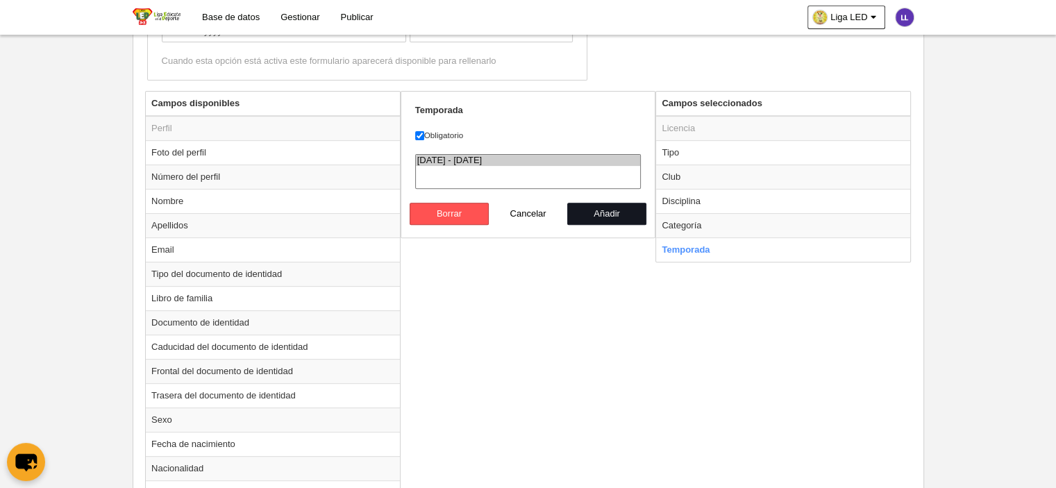
click at [613, 209] on button "Añadir" at bounding box center [606, 214] width 79 height 22
radio input "false"
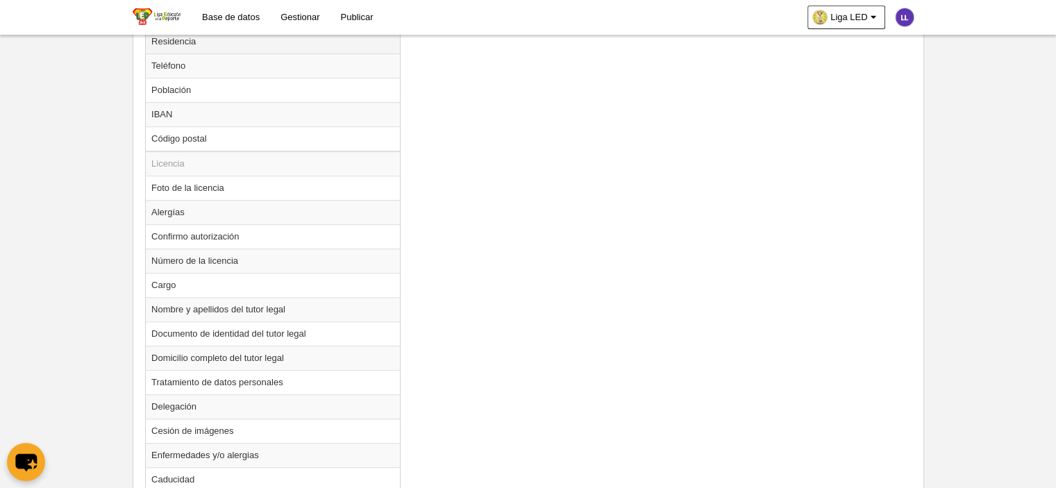
scroll to position [972, 0]
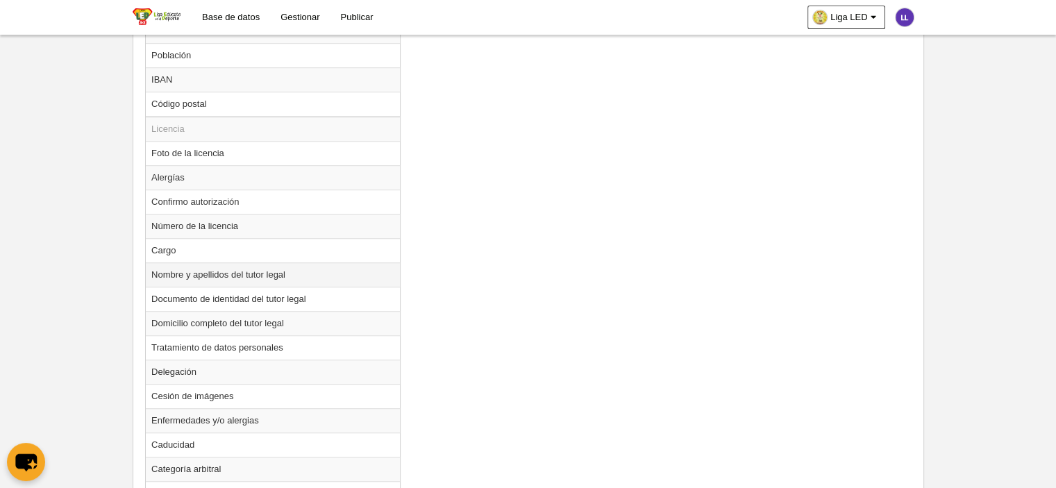
click at [238, 274] on td "Nombre y apellidos del tutor legal" at bounding box center [273, 275] width 254 height 24
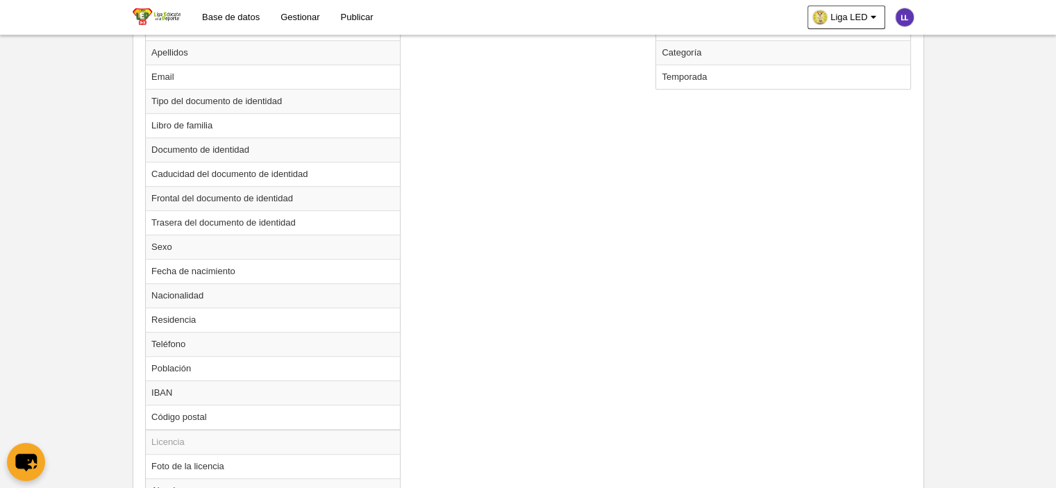
scroll to position [556, 0]
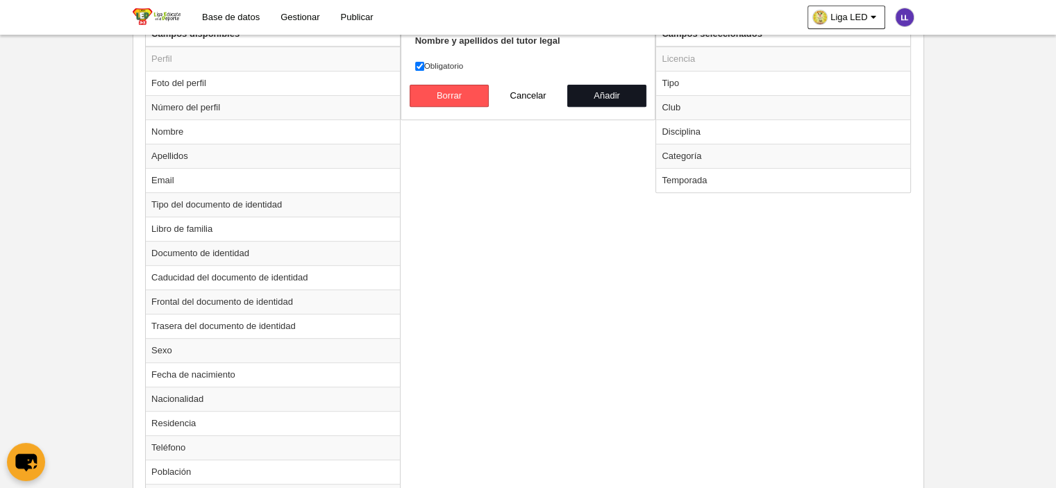
click at [629, 97] on button "Añadir" at bounding box center [606, 96] width 79 height 22
radio input "false"
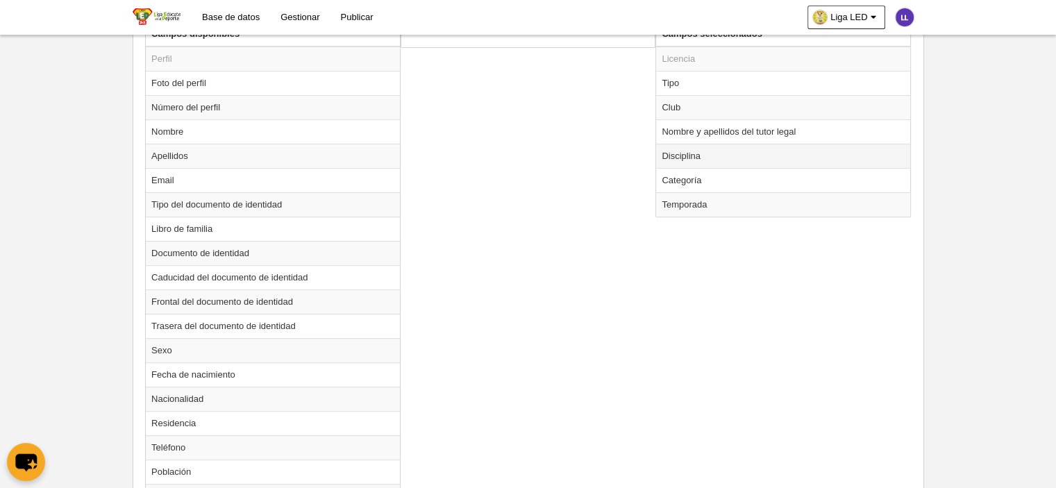
click at [674, 155] on td "Disciplina" at bounding box center [783, 156] width 254 height 24
radio input "true"
select select
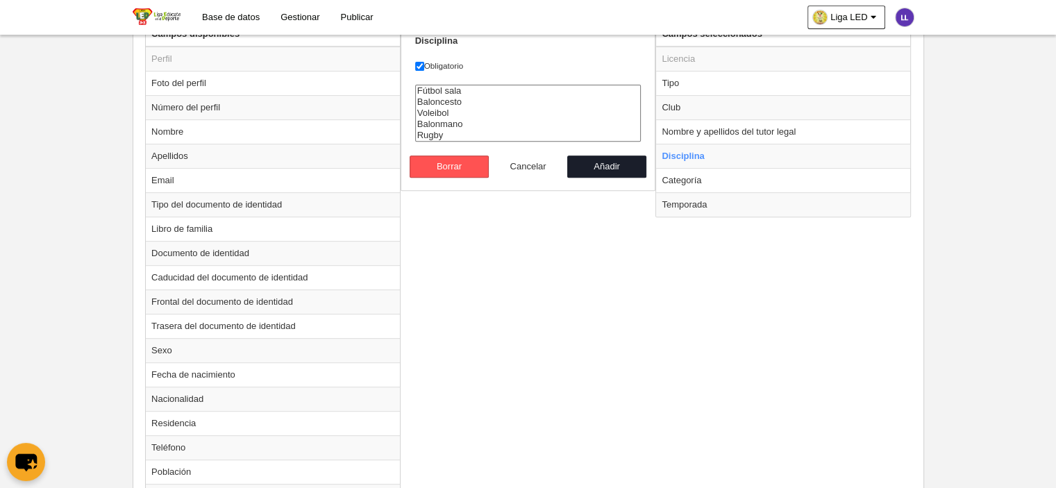
click at [520, 160] on button "Cancelar" at bounding box center [528, 167] width 79 height 22
radio input "false"
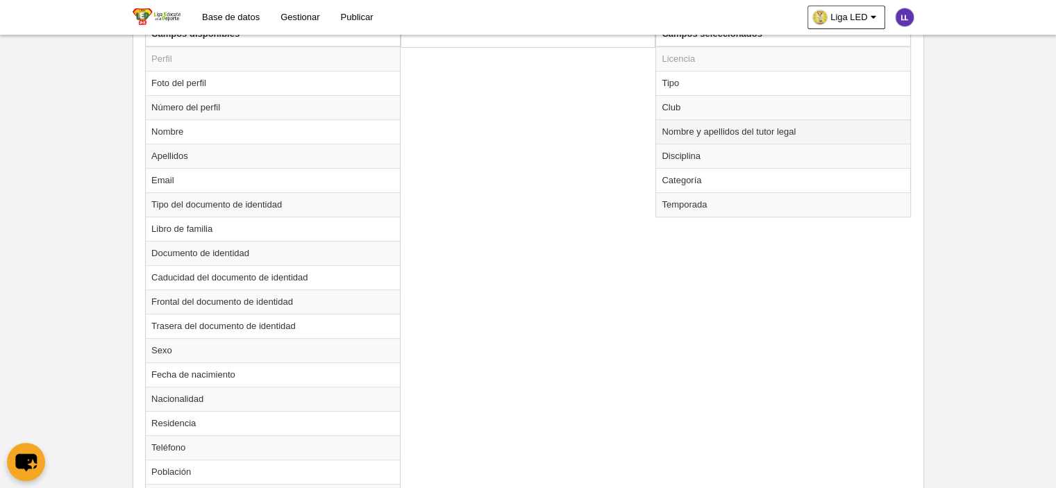
click at [700, 127] on td "Nombre y apellidos del tutor legal" at bounding box center [783, 131] width 254 height 24
radio input "true"
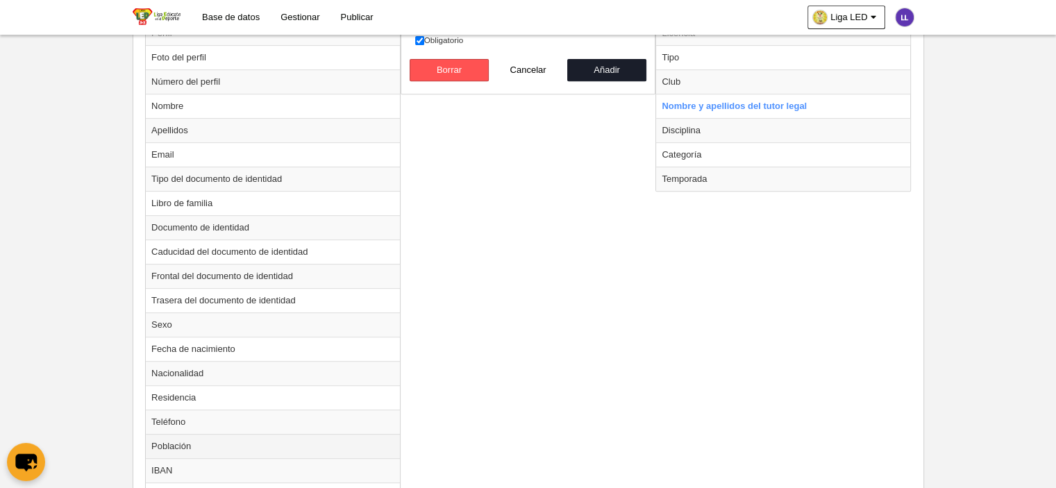
scroll to position [483, 0]
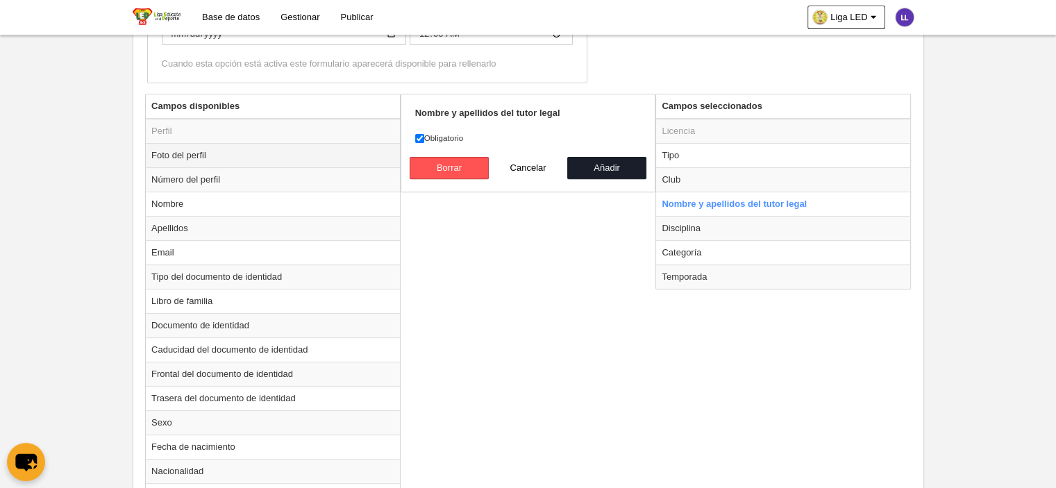
click at [190, 149] on td "Foto del perfil" at bounding box center [273, 155] width 254 height 24
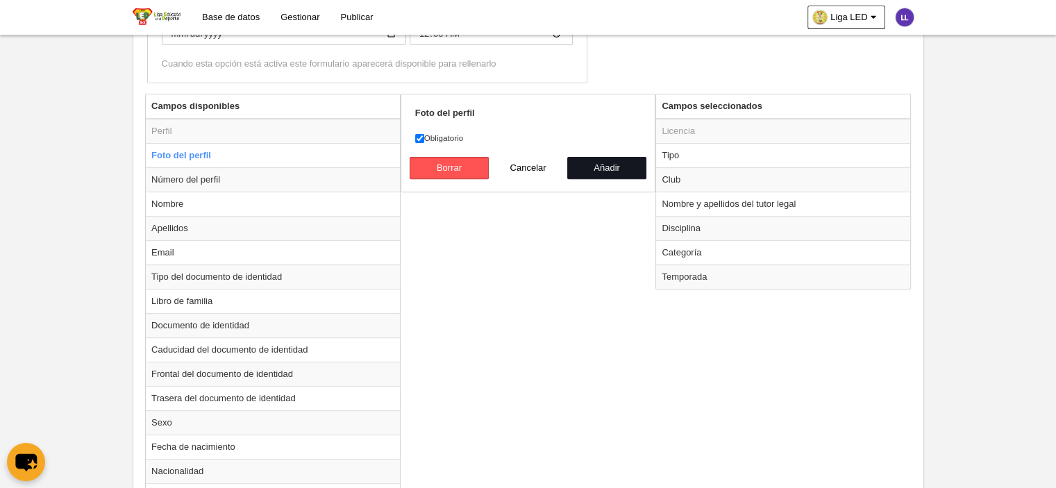
click at [630, 162] on button "Añadir" at bounding box center [606, 168] width 79 height 22
radio input "false"
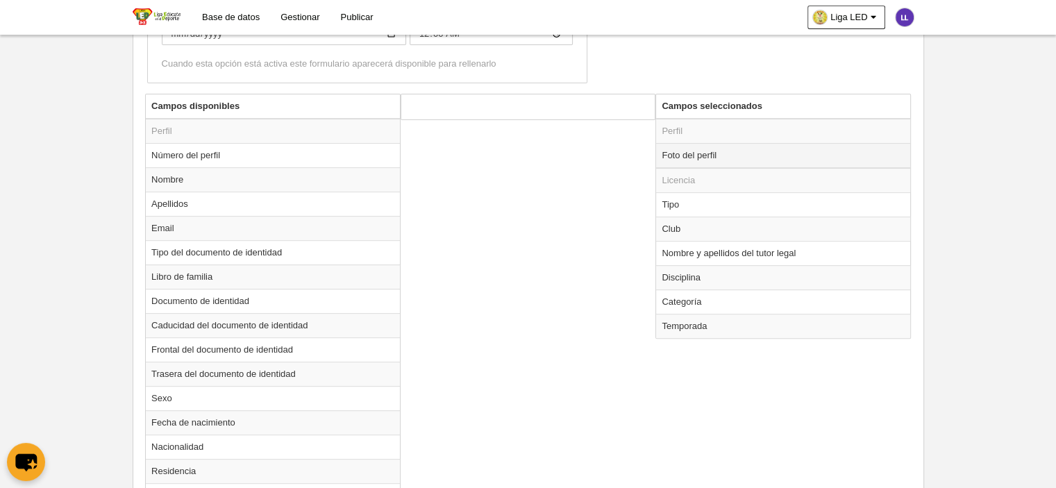
click at [762, 150] on td "Foto del perfil" at bounding box center [783, 155] width 254 height 25
radio input "true"
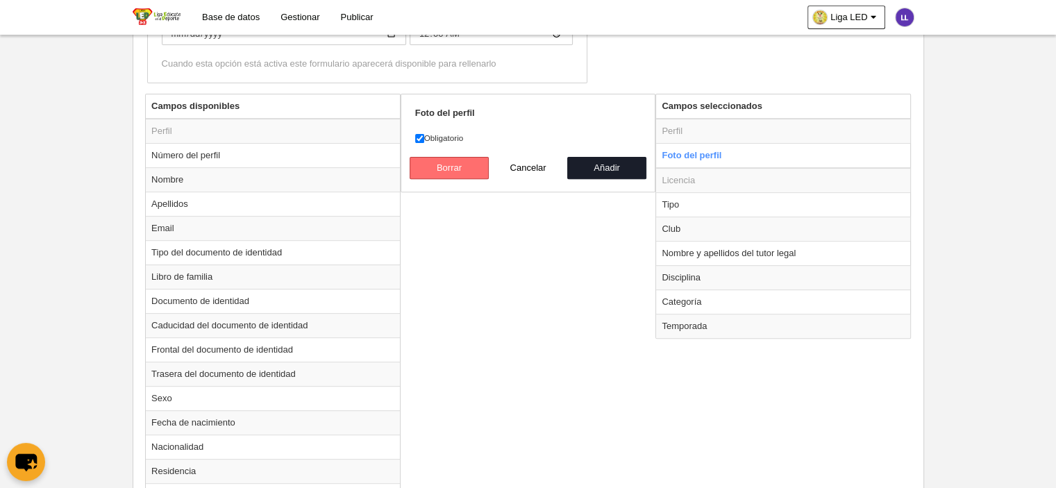
click at [450, 169] on button "Borrar" at bounding box center [449, 168] width 79 height 22
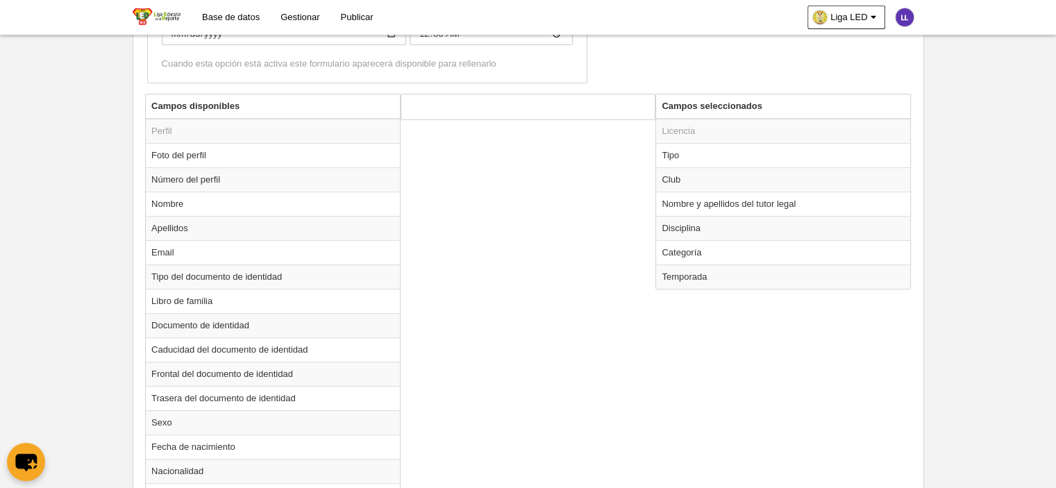
drag, startPoint x: 213, startPoint y: 133, endPoint x: 172, endPoint y: 115, distance: 45.4
click at [213, 133] on td "Perfil" at bounding box center [273, 131] width 254 height 25
click at [161, 127] on td "Perfil" at bounding box center [273, 131] width 254 height 25
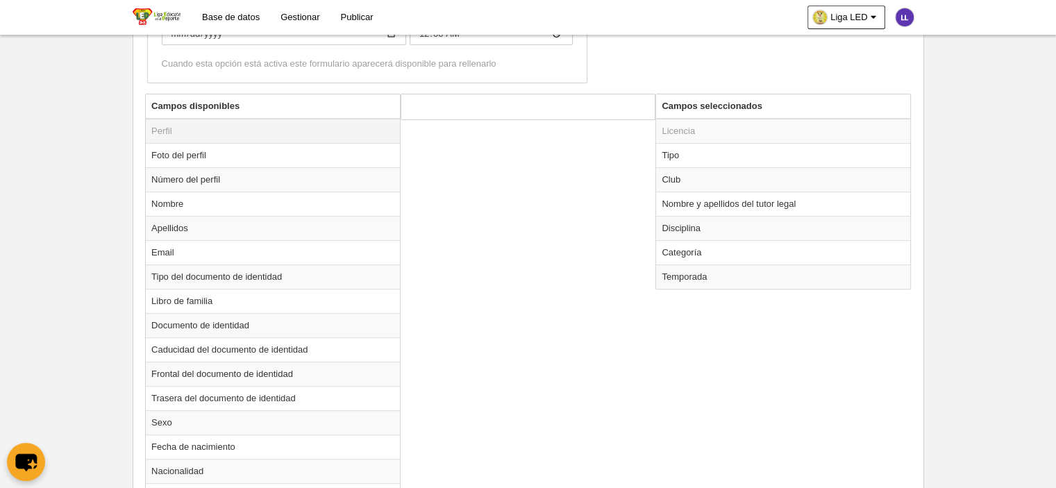
click at [375, 127] on td "Perfil" at bounding box center [273, 131] width 254 height 25
click at [747, 147] on td "Tipo" at bounding box center [783, 155] width 254 height 24
radio input "true"
select select "player"
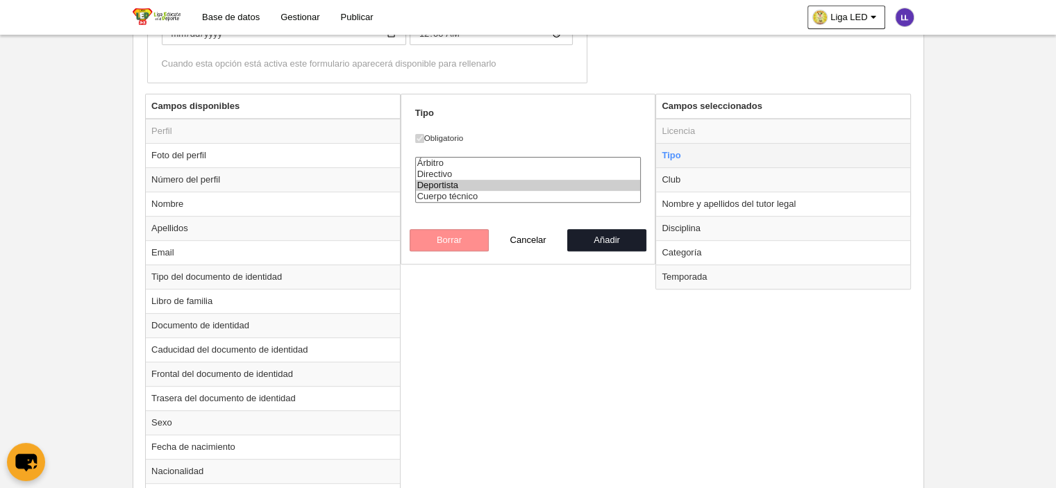
click at [747, 147] on td "Tipo" at bounding box center [783, 155] width 254 height 24
click at [763, 181] on td "Club" at bounding box center [783, 179] width 254 height 24
radio input "false"
radio input "true"
select select
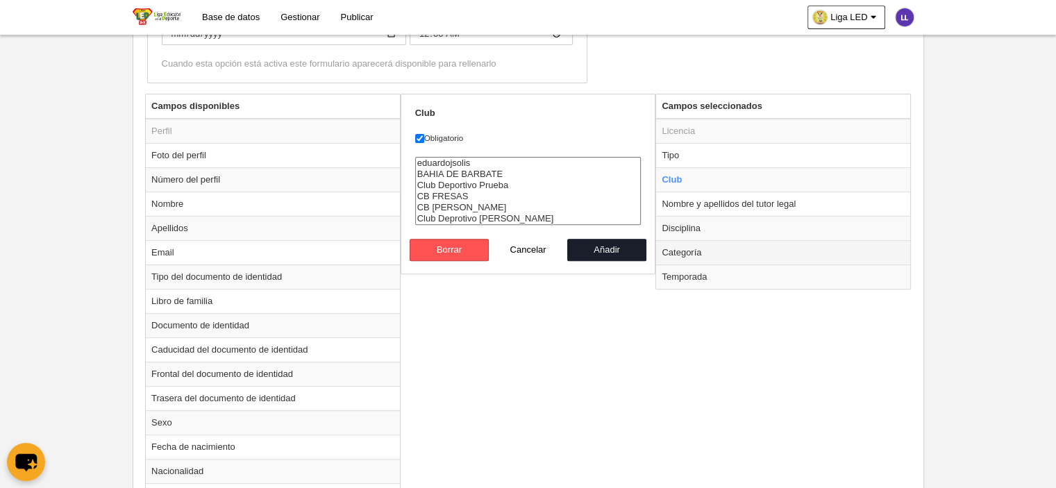
click at [872, 240] on td "Categoría" at bounding box center [783, 252] width 254 height 24
radio input "false"
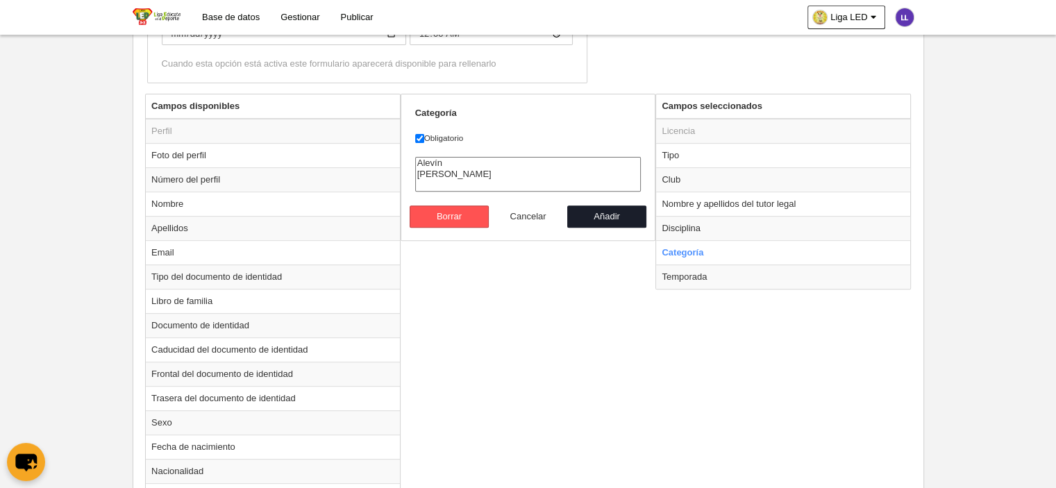
click at [521, 210] on button "Cancelar" at bounding box center [528, 217] width 79 height 22
radio input "false"
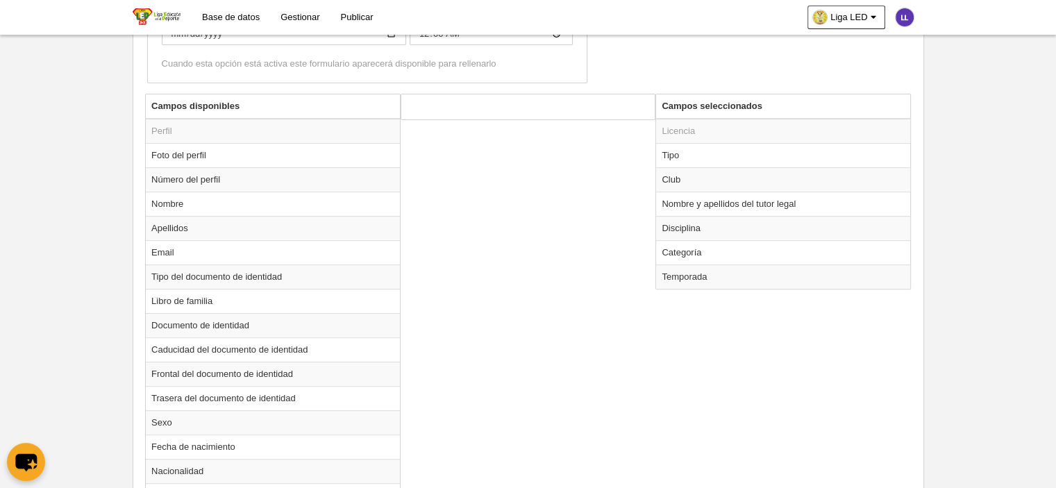
drag, startPoint x: 543, startPoint y: 308, endPoint x: 547, endPoint y: 293, distance: 15.7
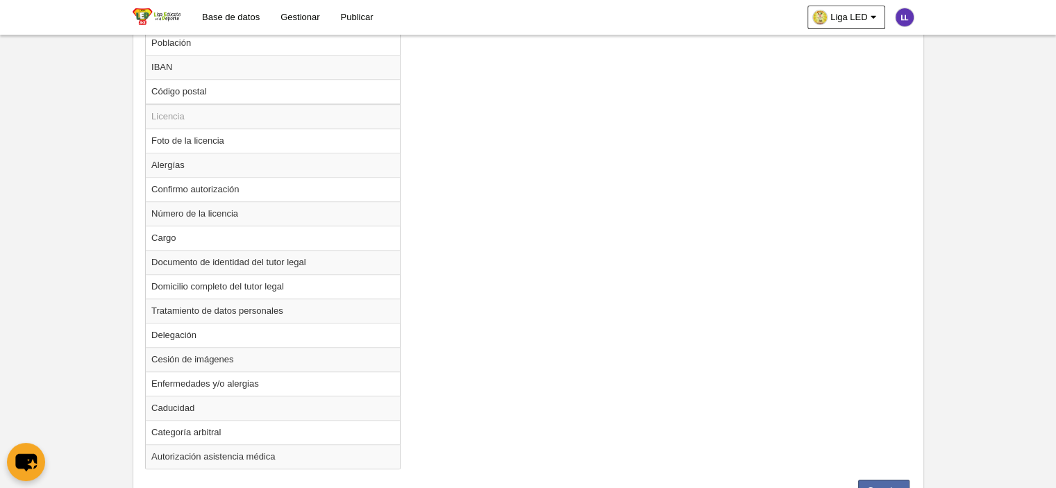
scroll to position [1039, 0]
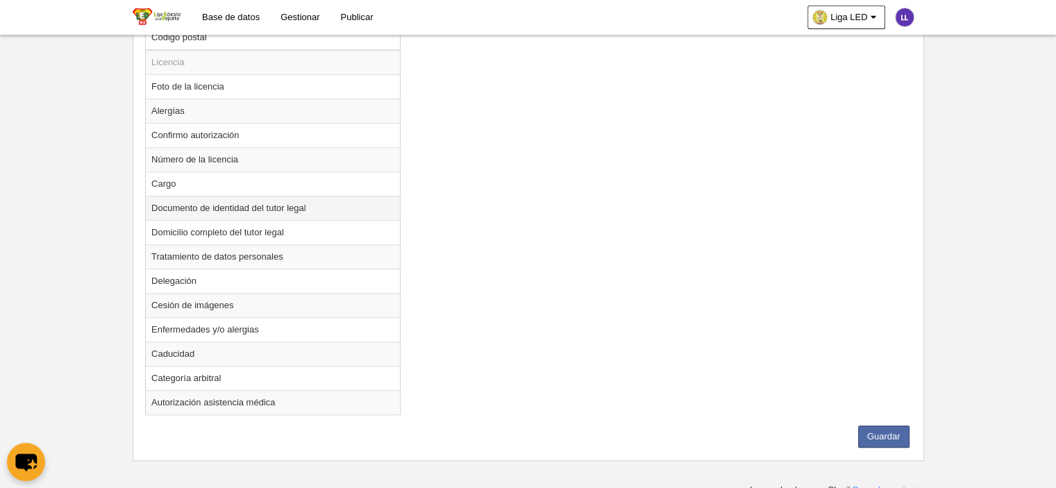
click at [228, 205] on td "Documento de identidad del tutor legal" at bounding box center [273, 208] width 254 height 24
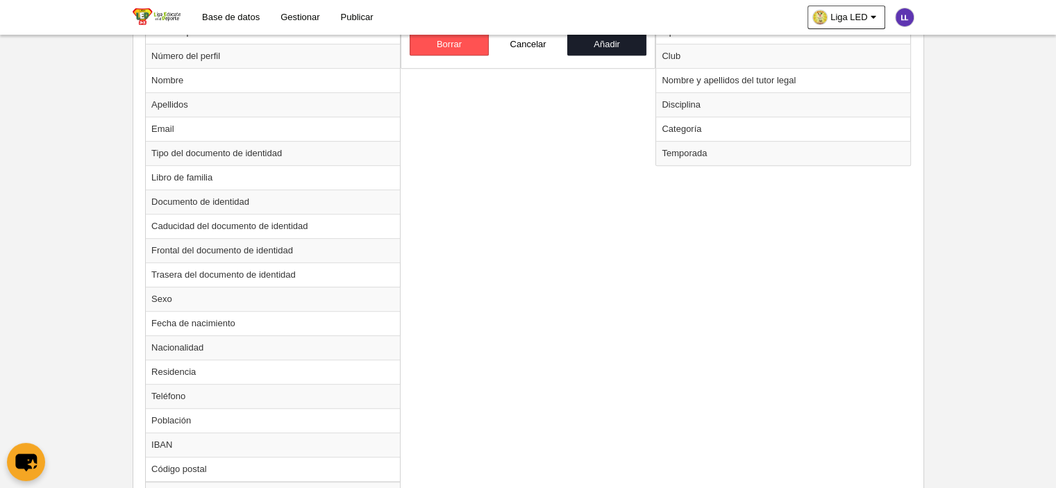
scroll to position [553, 0]
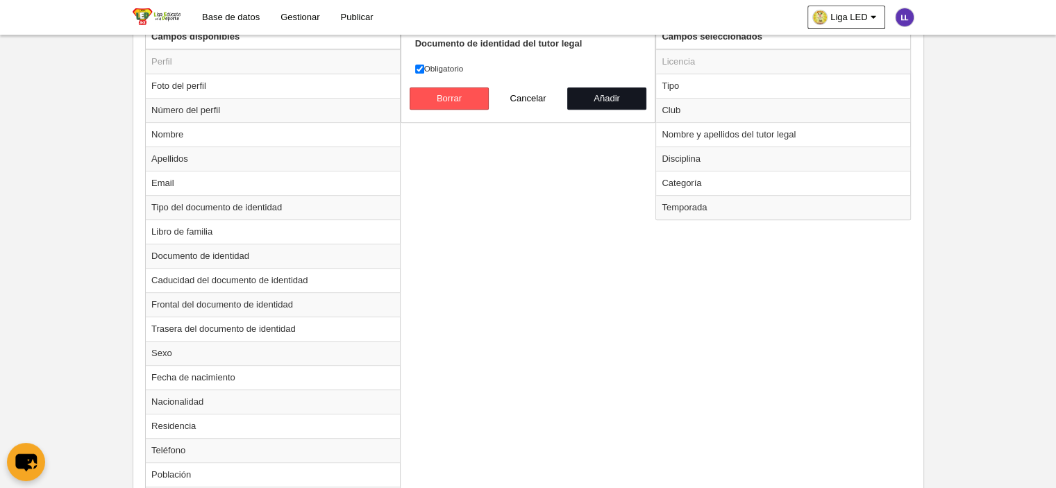
click at [601, 99] on button "Añadir" at bounding box center [606, 99] width 79 height 22
radio input "false"
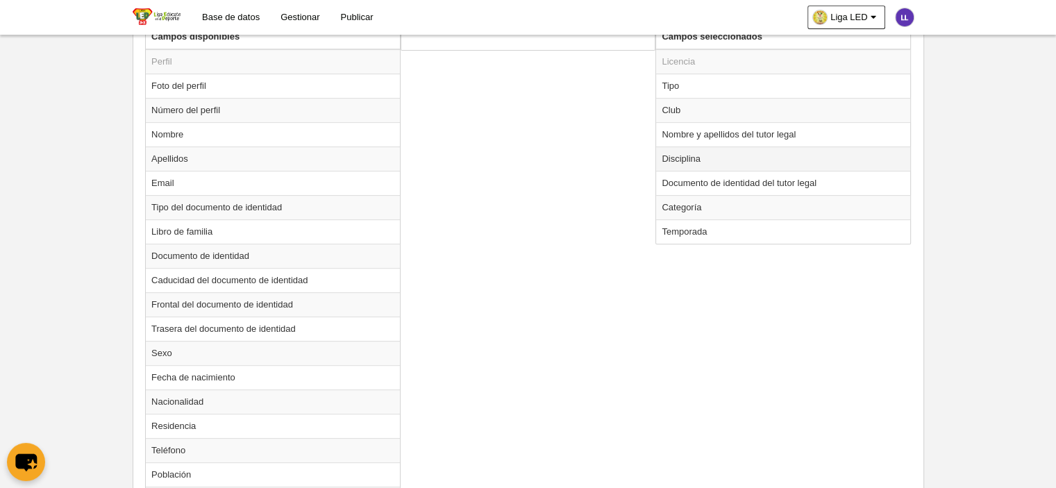
click at [719, 153] on td "Disciplina" at bounding box center [783, 159] width 254 height 24
radio input "true"
select select
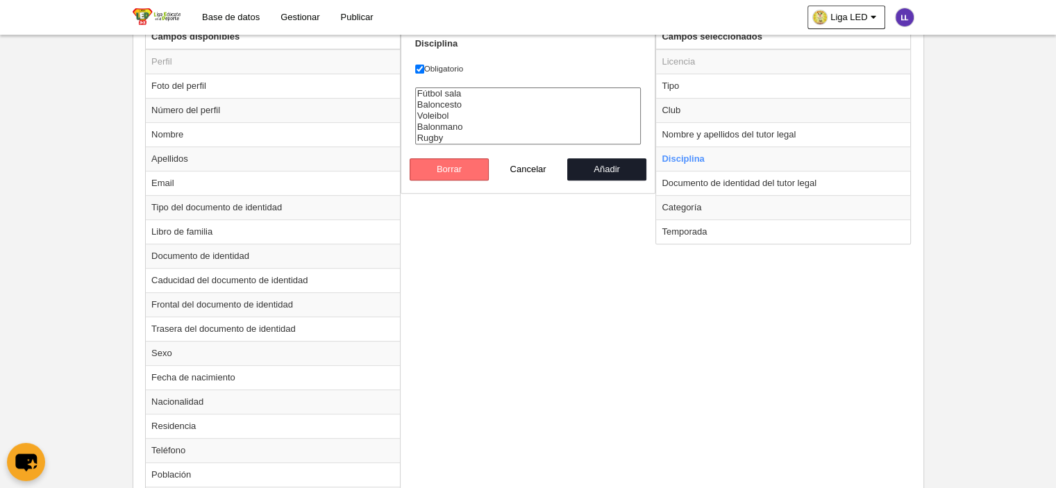
click at [444, 169] on button "Borrar" at bounding box center [449, 169] width 79 height 22
radio input "false"
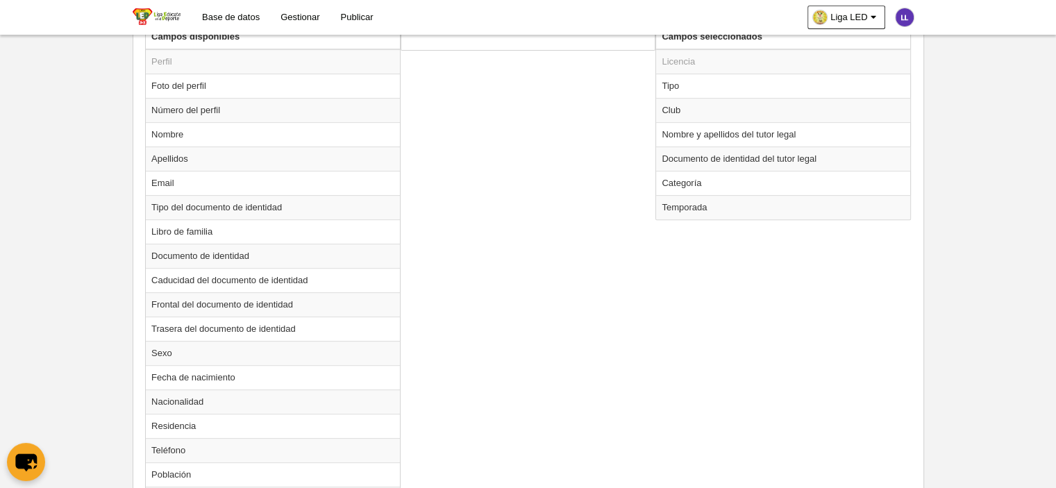
drag, startPoint x: 591, startPoint y: 260, endPoint x: 597, endPoint y: 245, distance: 15.9
click at [595, 255] on div "Campos disponibles Perfil Foto del perfil Número del perfil Nombre Apellidos Em…" at bounding box center [528, 468] width 773 height 888
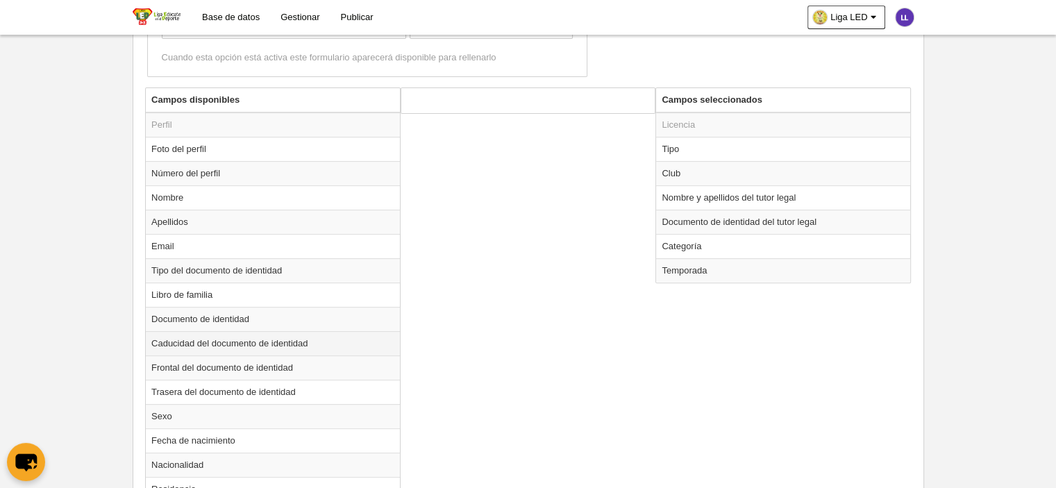
scroll to position [483, 0]
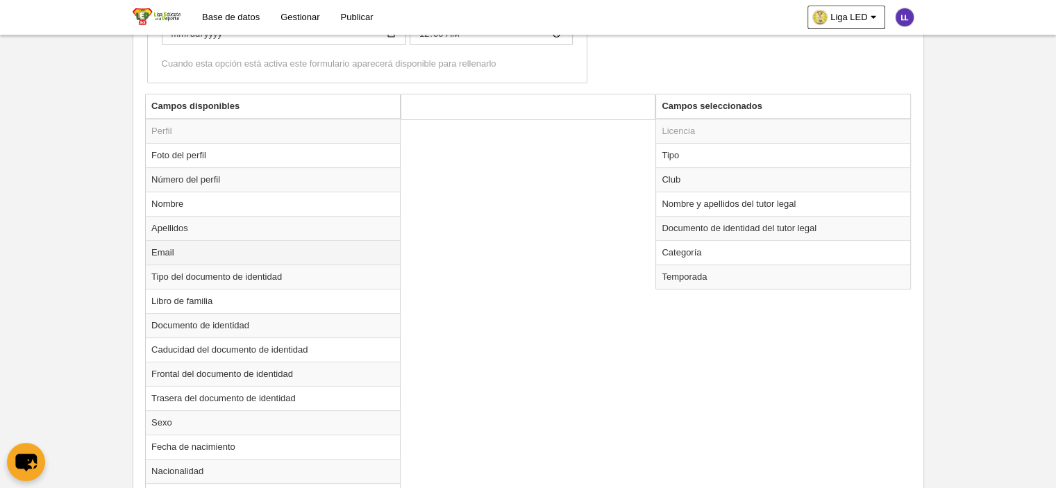
click at [206, 252] on td "Email" at bounding box center [273, 252] width 254 height 24
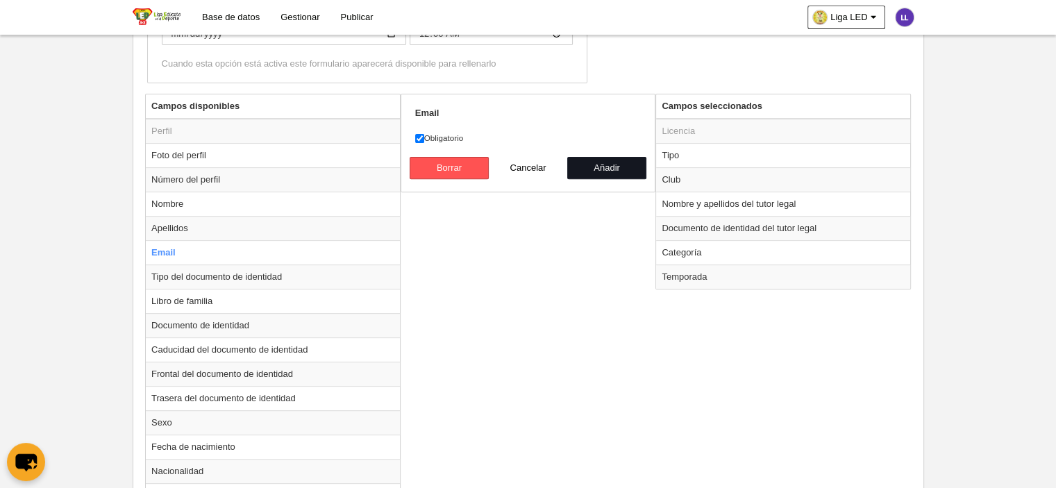
click at [595, 174] on button "Añadir" at bounding box center [606, 168] width 79 height 22
radio input "false"
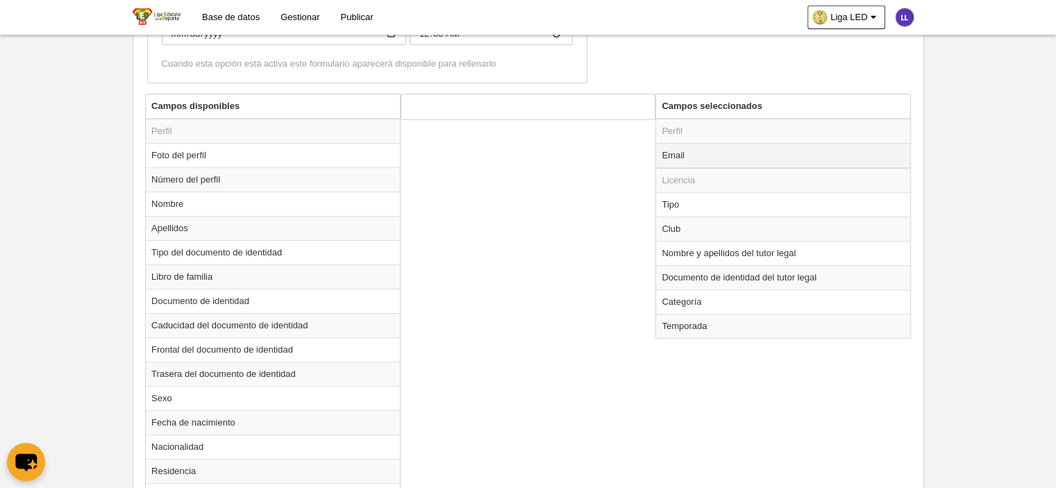
click at [696, 155] on td "Email" at bounding box center [783, 155] width 254 height 25
radio input "true"
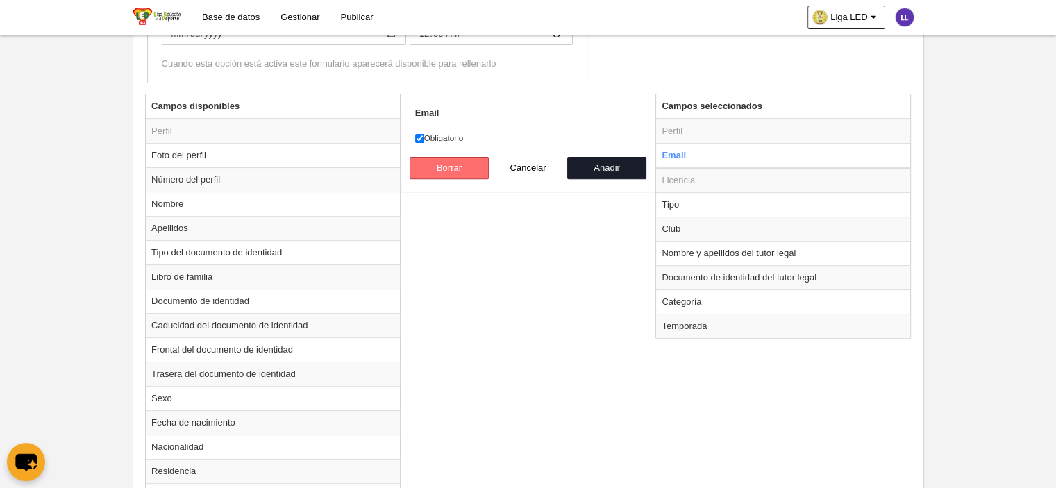
click at [466, 168] on button "Borrar" at bounding box center [449, 168] width 79 height 22
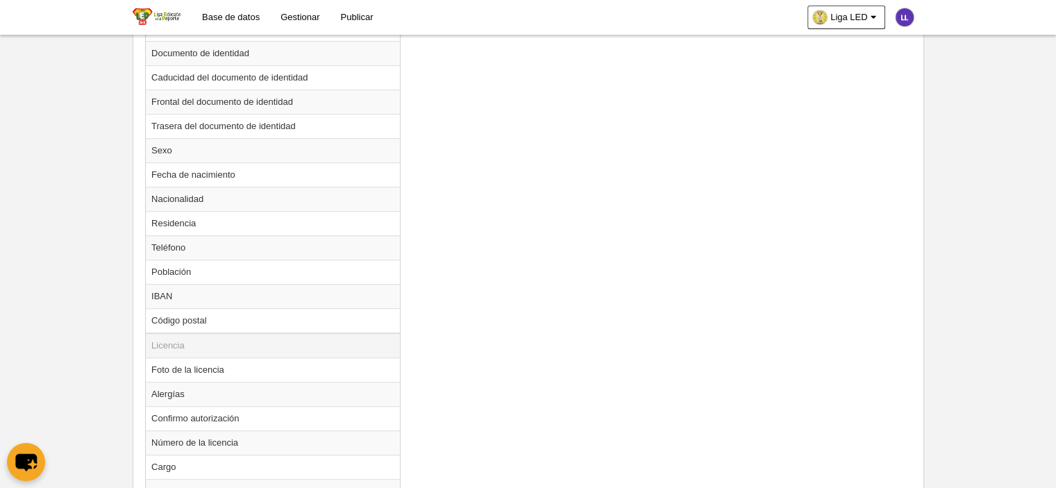
scroll to position [831, 0]
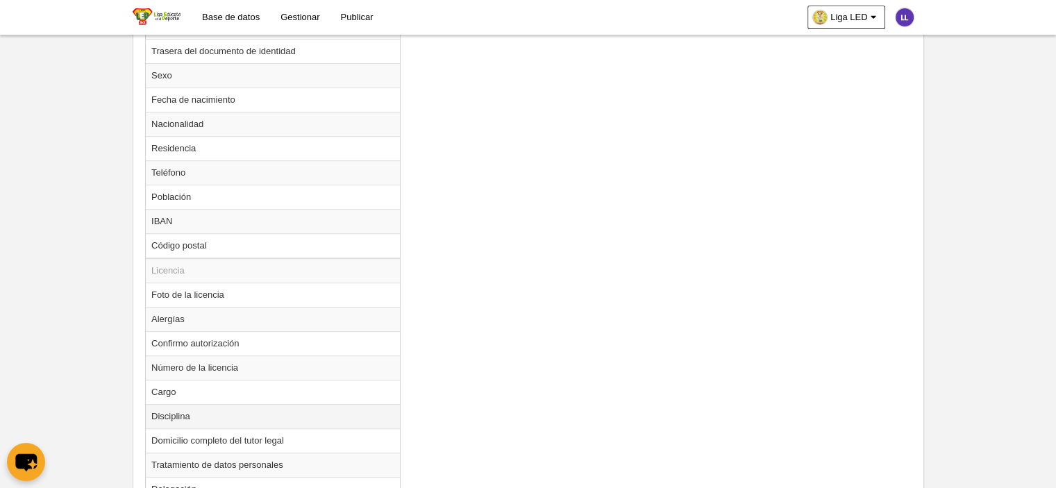
click at [199, 413] on td "Disciplina" at bounding box center [273, 416] width 254 height 24
radio input "true"
select select
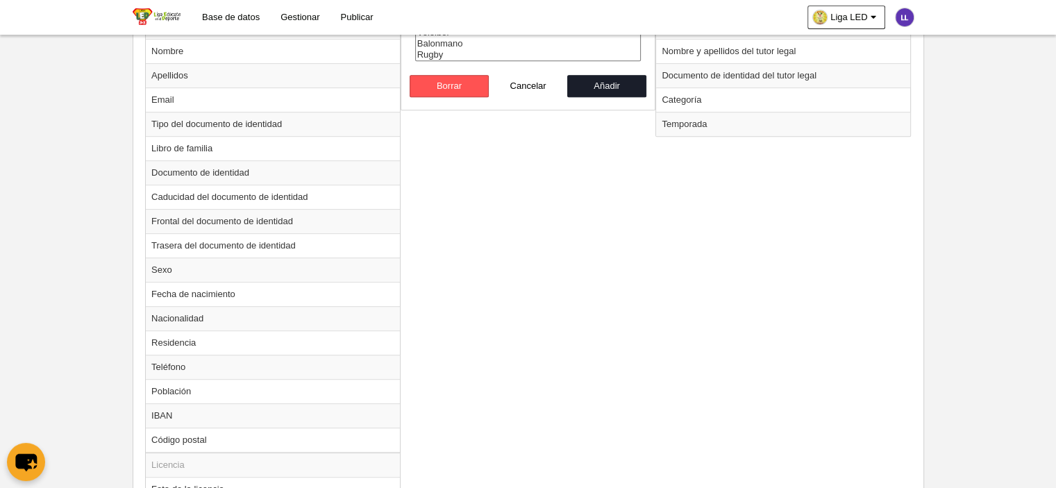
scroll to position [483, 0]
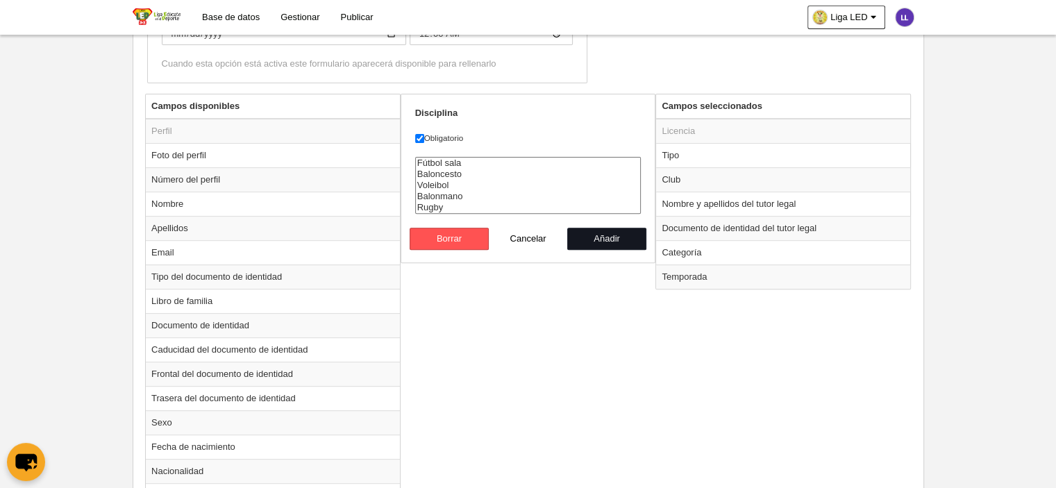
click at [599, 240] on button "Añadir" at bounding box center [606, 239] width 79 height 22
radio input "false"
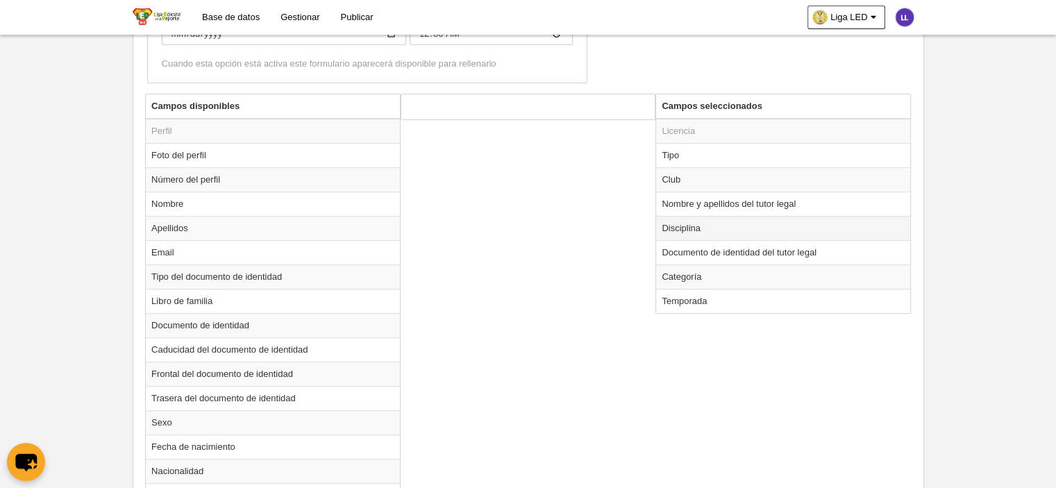
click at [700, 226] on td "Disciplina" at bounding box center [783, 228] width 254 height 24
radio input "true"
select select
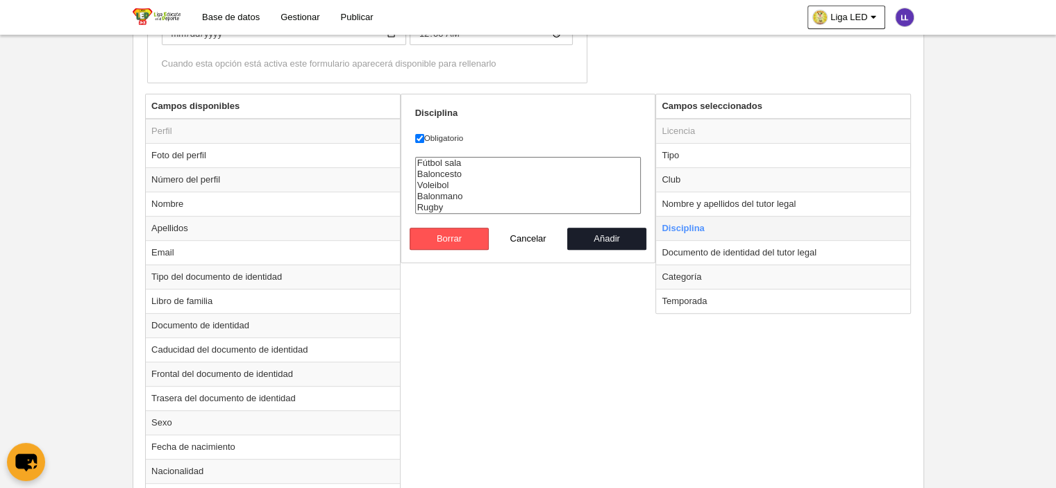
click at [792, 222] on td "Disciplina" at bounding box center [783, 228] width 254 height 24
click at [460, 132] on label "Obligatorio" at bounding box center [528, 138] width 226 height 13
click at [424, 134] on input "Obligatorio" at bounding box center [419, 138] width 9 height 9
click at [460, 132] on label "Obligatorio" at bounding box center [528, 138] width 226 height 13
click at [424, 134] on input "Obligatorio" at bounding box center [419, 138] width 9 height 9
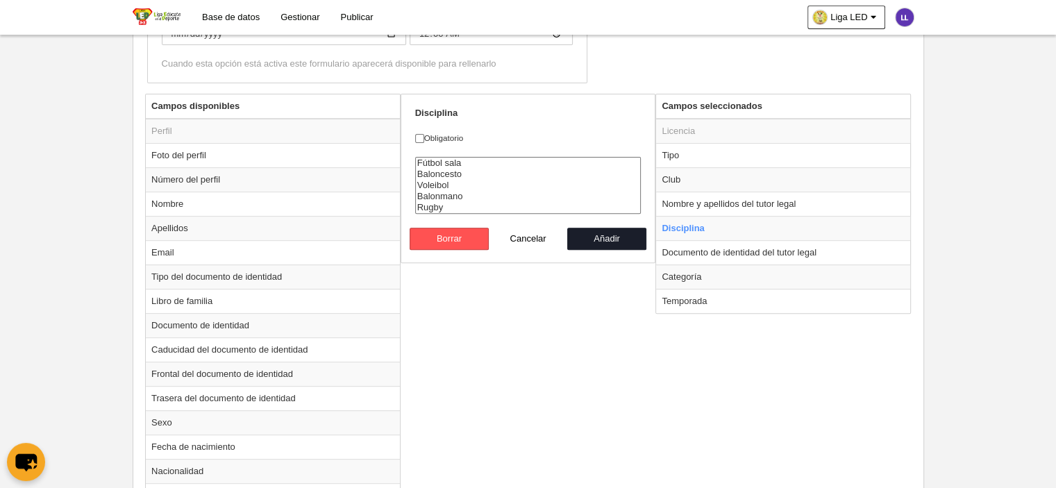
checkbox input "true"
click at [596, 237] on button "Añadir" at bounding box center [606, 239] width 79 height 22
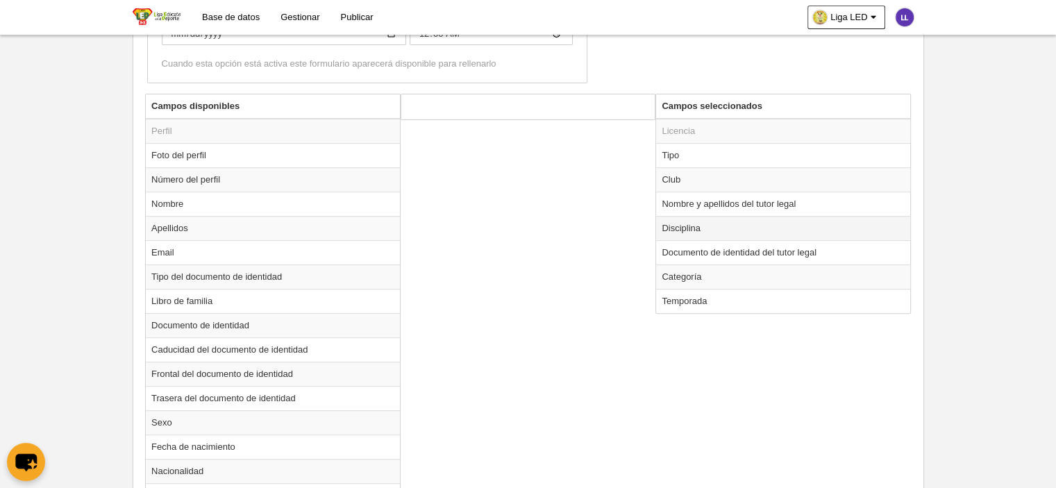
click at [730, 219] on td "Disciplina" at bounding box center [783, 228] width 254 height 24
radio input "true"
select select
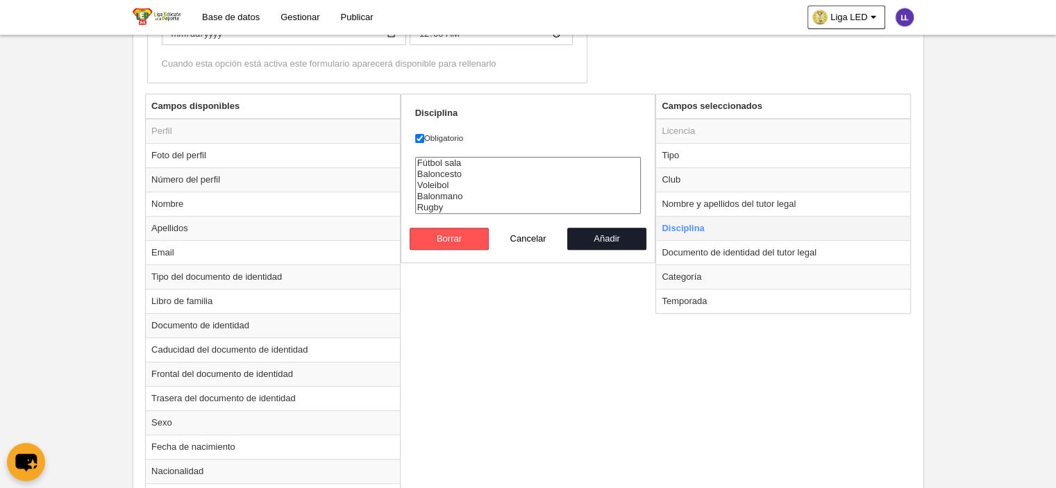
click at [732, 224] on td "Disciplina" at bounding box center [783, 228] width 254 height 24
click at [535, 234] on button "Cancelar" at bounding box center [528, 239] width 79 height 22
radio input "false"
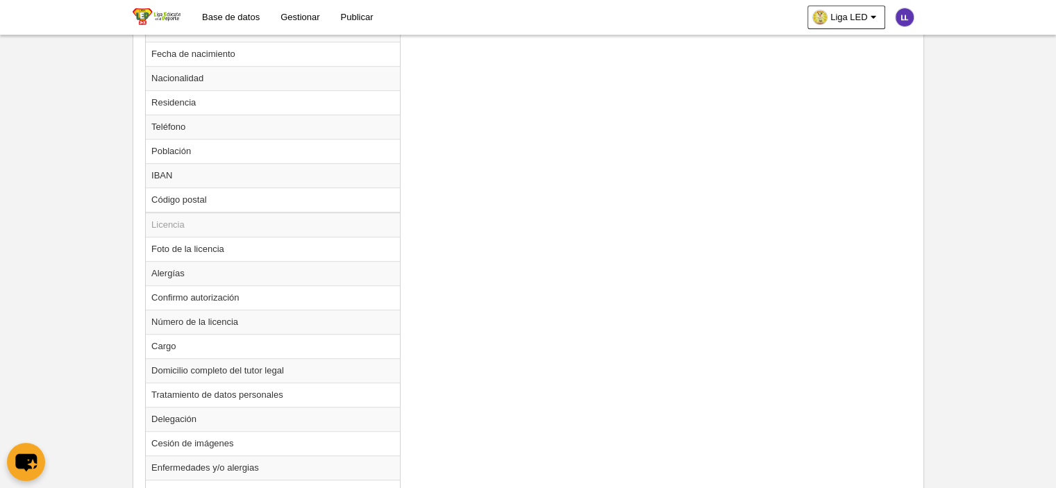
scroll to position [900, 0]
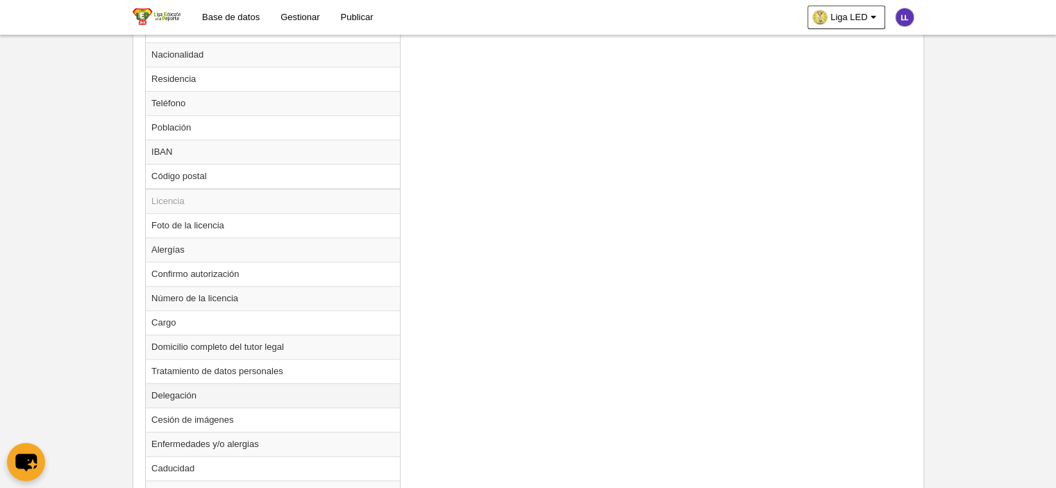
click at [185, 387] on td "Delegación" at bounding box center [273, 395] width 254 height 24
radio input "true"
select select
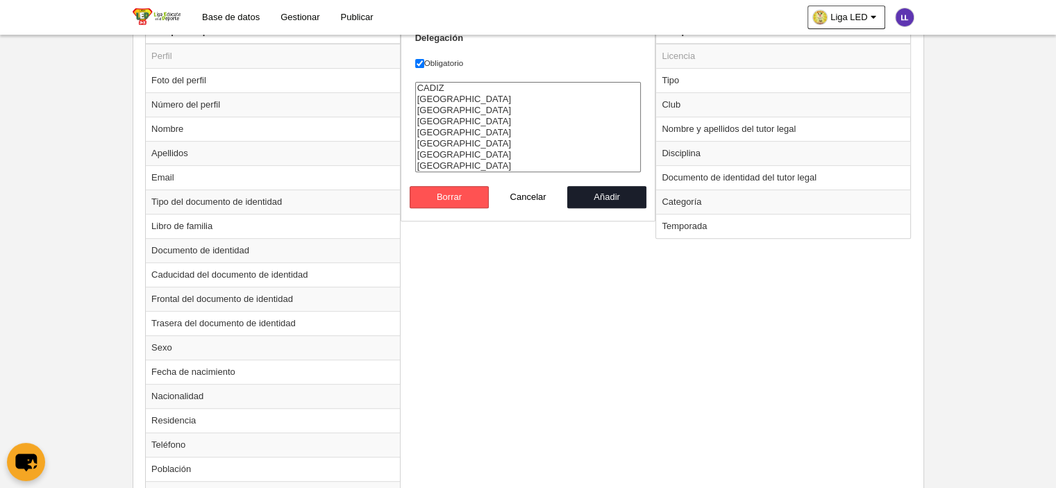
scroll to position [483, 0]
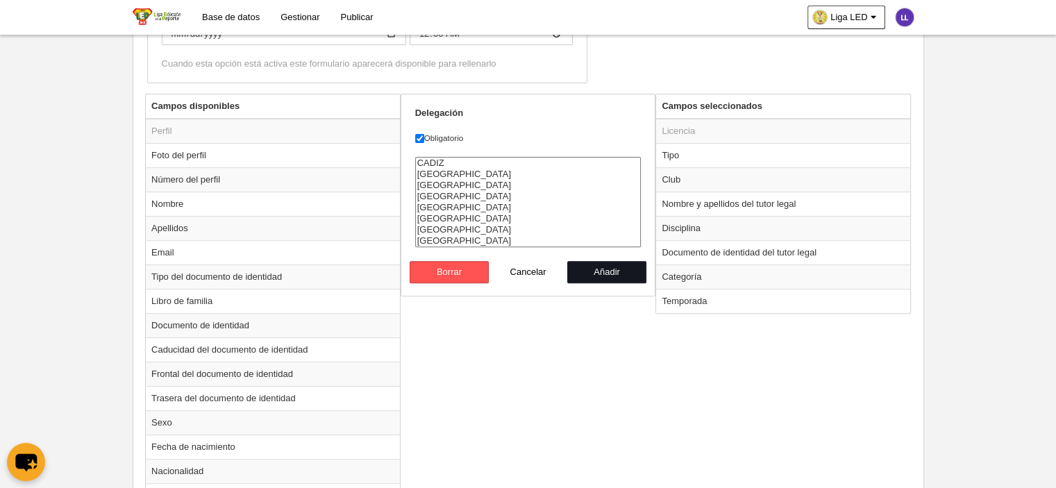
click at [592, 269] on button "Añadir" at bounding box center [606, 272] width 79 height 22
radio input "false"
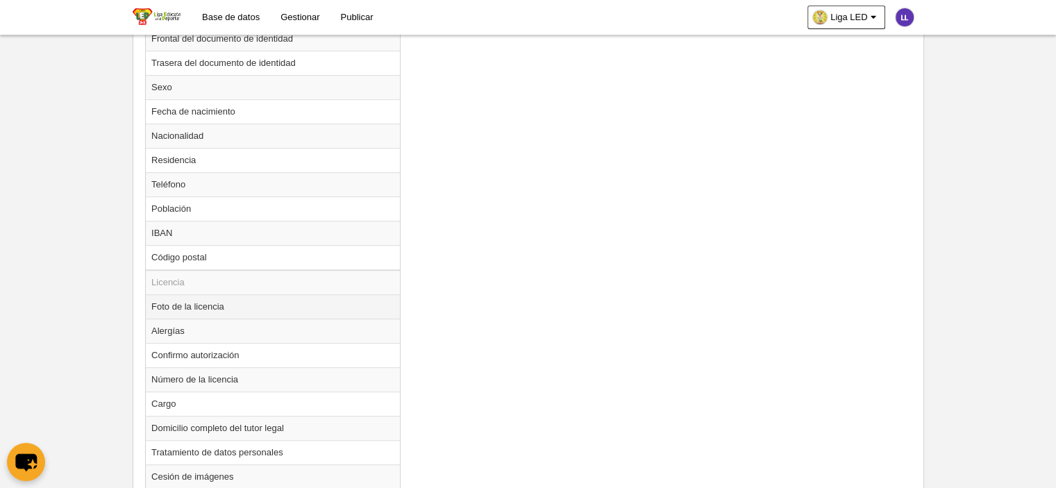
scroll to position [900, 0]
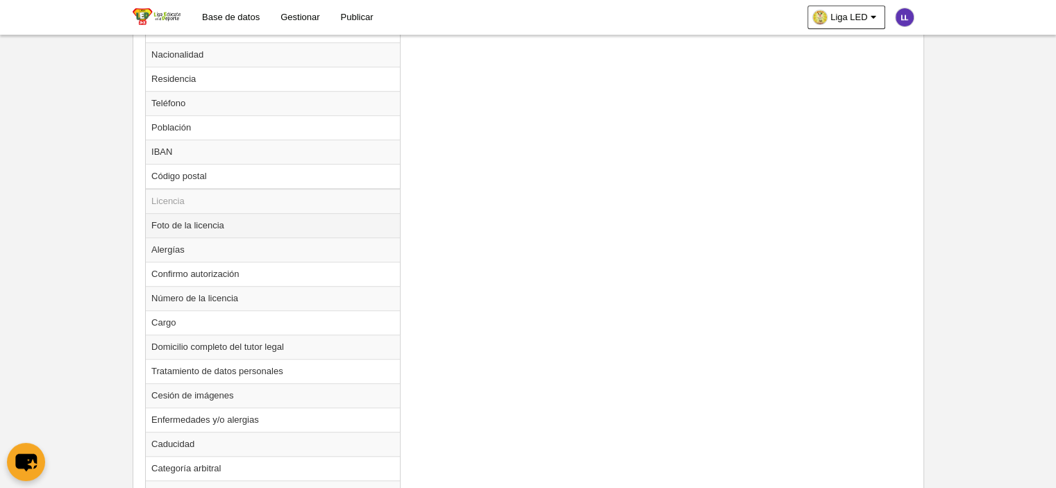
click at [215, 216] on td "Foto de la licencia" at bounding box center [273, 225] width 254 height 24
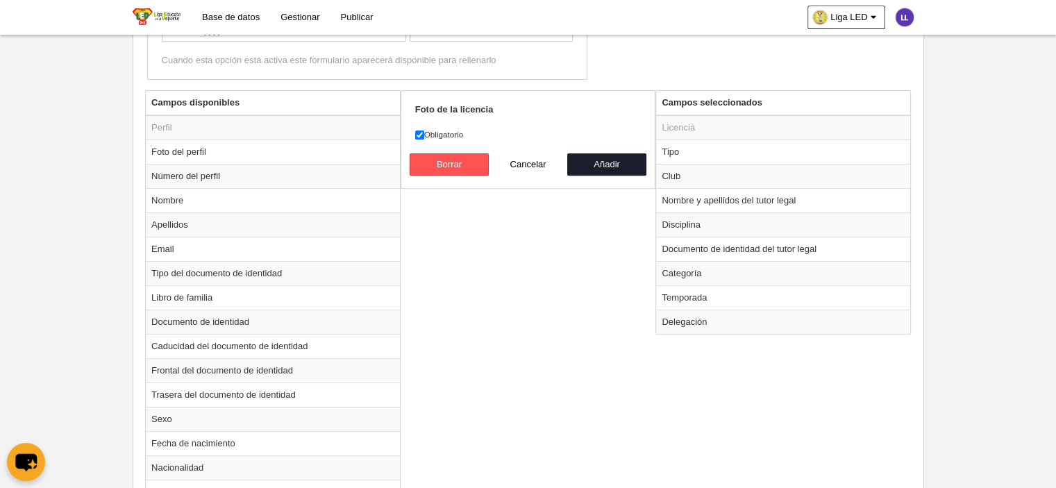
scroll to position [344, 0]
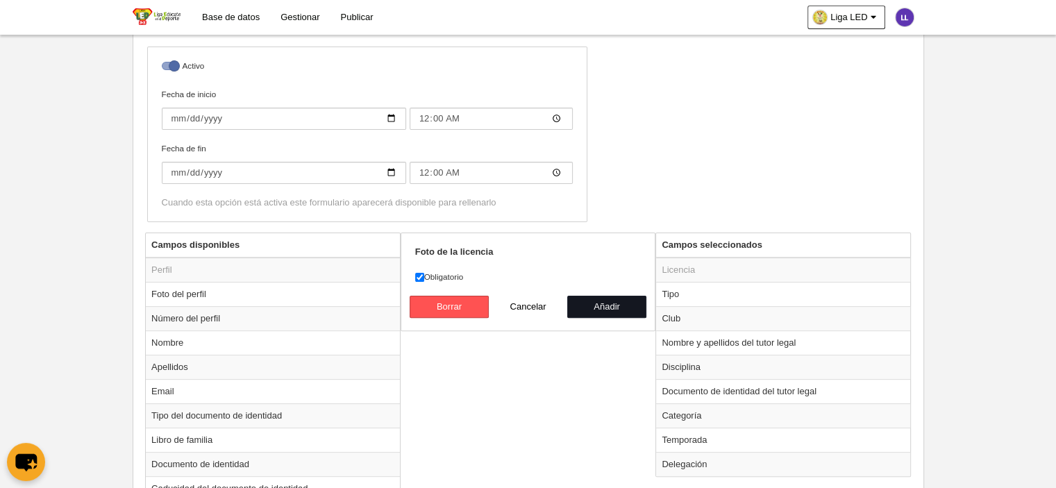
click at [622, 308] on button "Añadir" at bounding box center [606, 307] width 79 height 22
radio input "false"
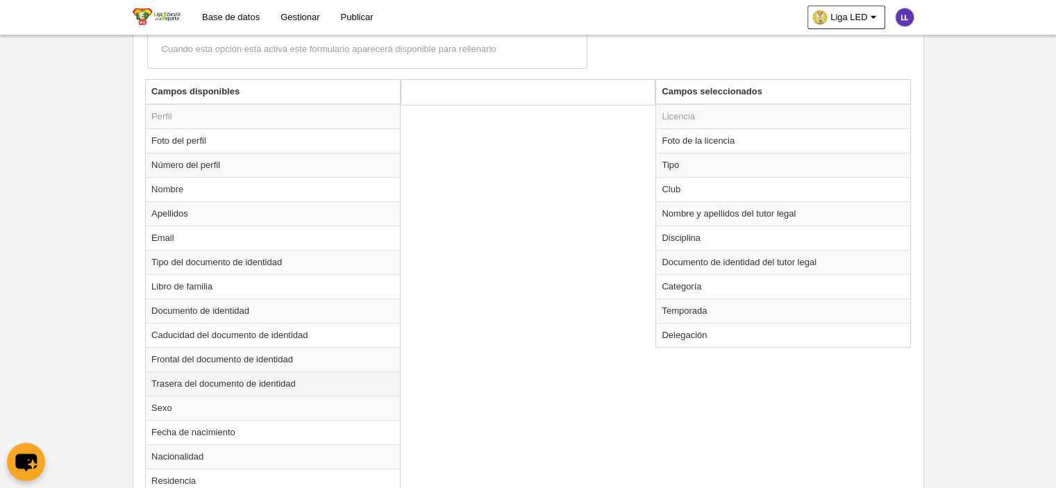
scroll to position [481, 0]
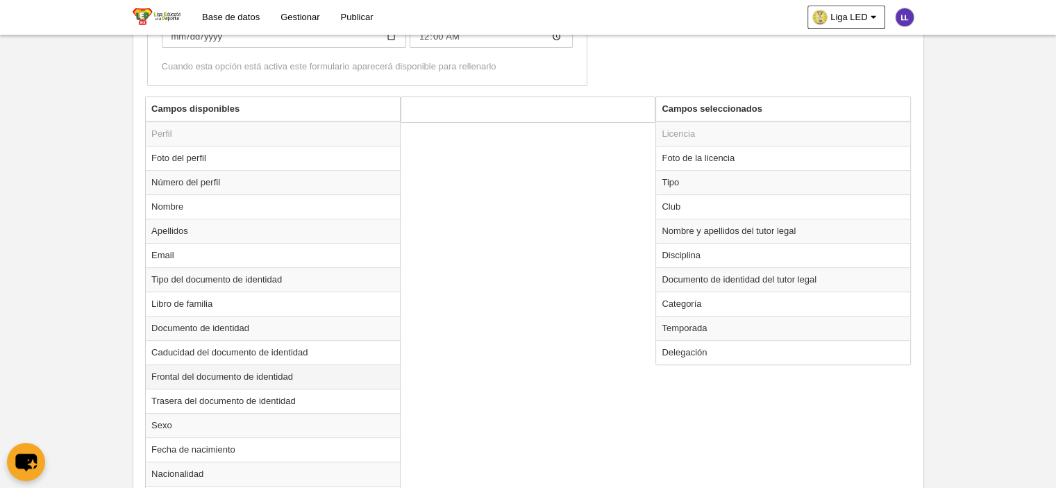
click at [250, 374] on td "Frontal del documento de identidad" at bounding box center [273, 377] width 254 height 24
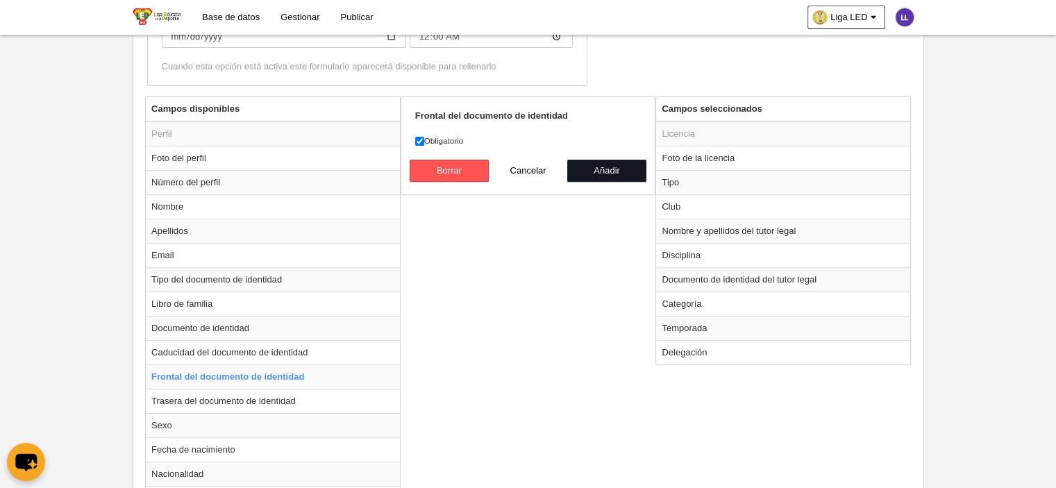
click at [624, 166] on button "Añadir" at bounding box center [606, 171] width 79 height 22
radio input "false"
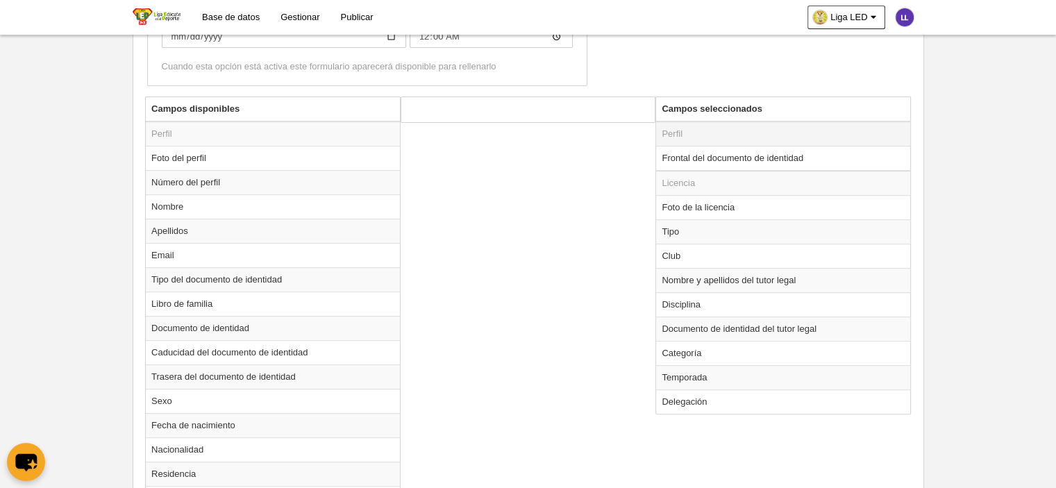
click at [804, 141] on td "Perfil" at bounding box center [783, 134] width 254 height 25
click at [801, 148] on td "Frontal del documento de identidad" at bounding box center [783, 158] width 254 height 25
radio input "true"
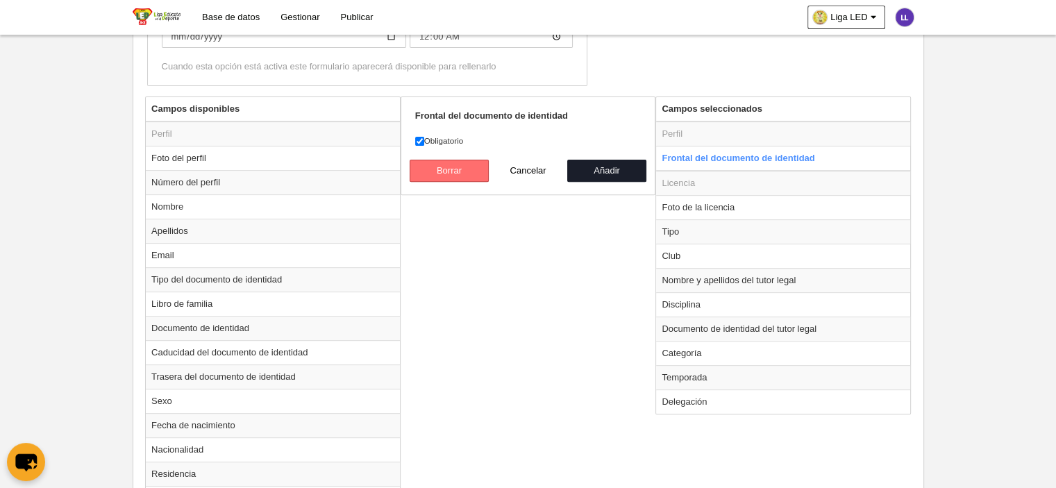
click at [460, 170] on button "Borrar" at bounding box center [449, 171] width 79 height 22
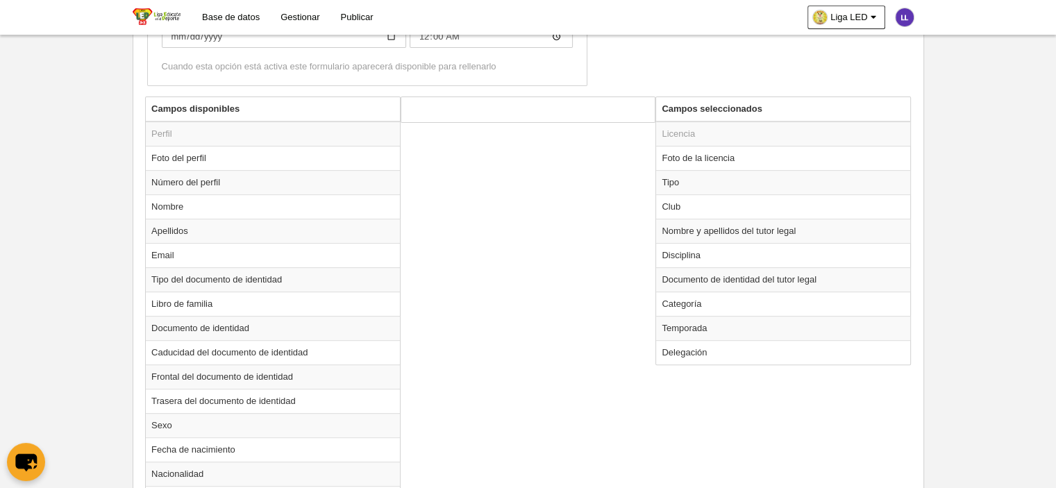
click at [724, 233] on td "Nombre y apellidos del tutor legal" at bounding box center [783, 231] width 254 height 24
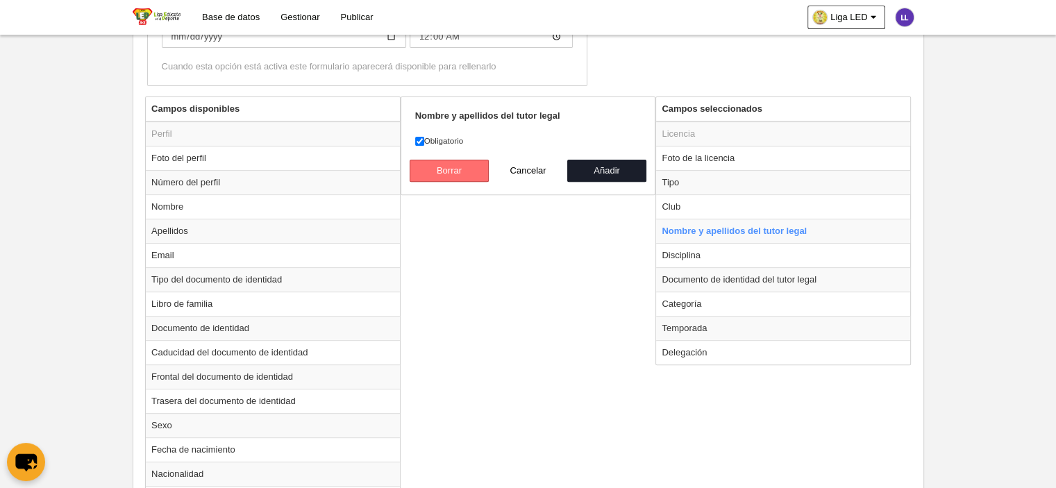
click at [428, 172] on button "Borrar" at bounding box center [449, 171] width 79 height 22
radio input "false"
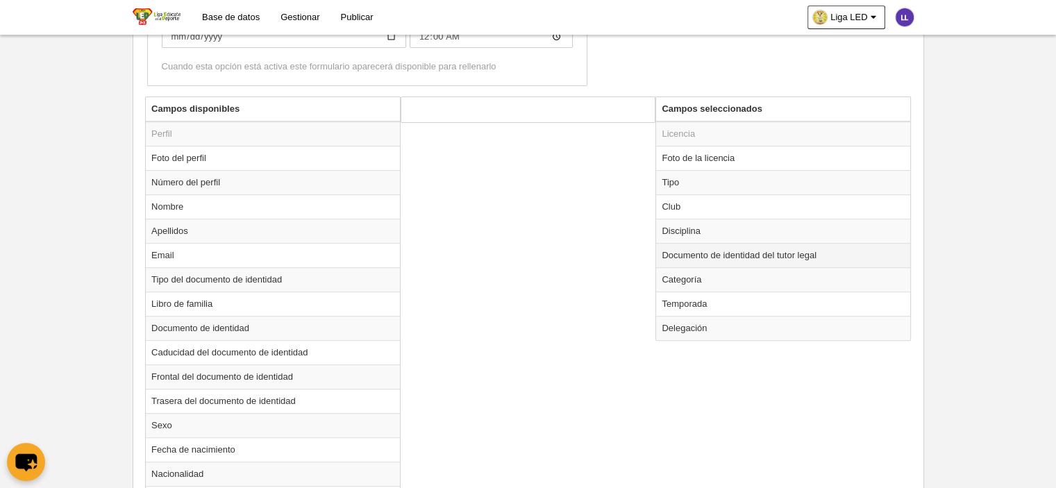
click at [720, 258] on td "Documento de identidad del tutor legal" at bounding box center [783, 255] width 254 height 24
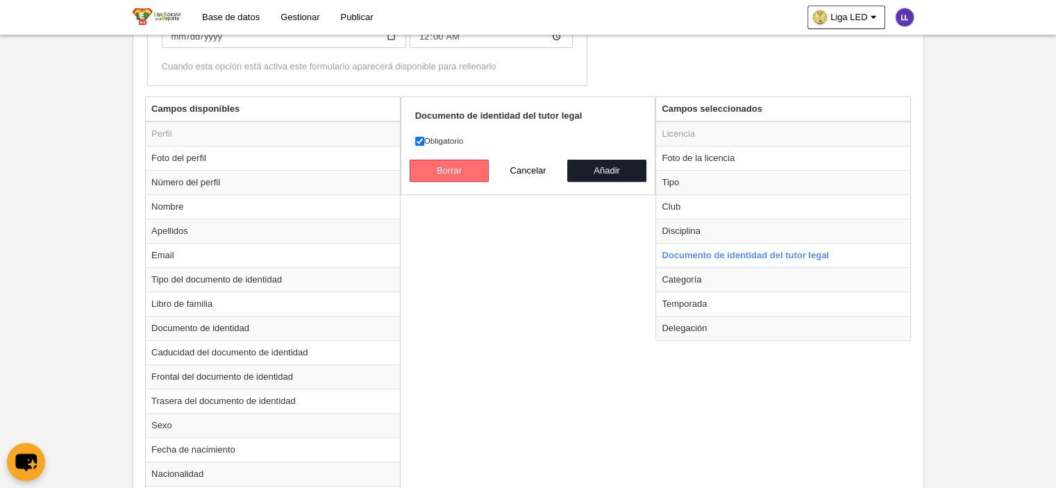
click at [428, 167] on button "Borrar" at bounding box center [449, 171] width 79 height 22
radio input "false"
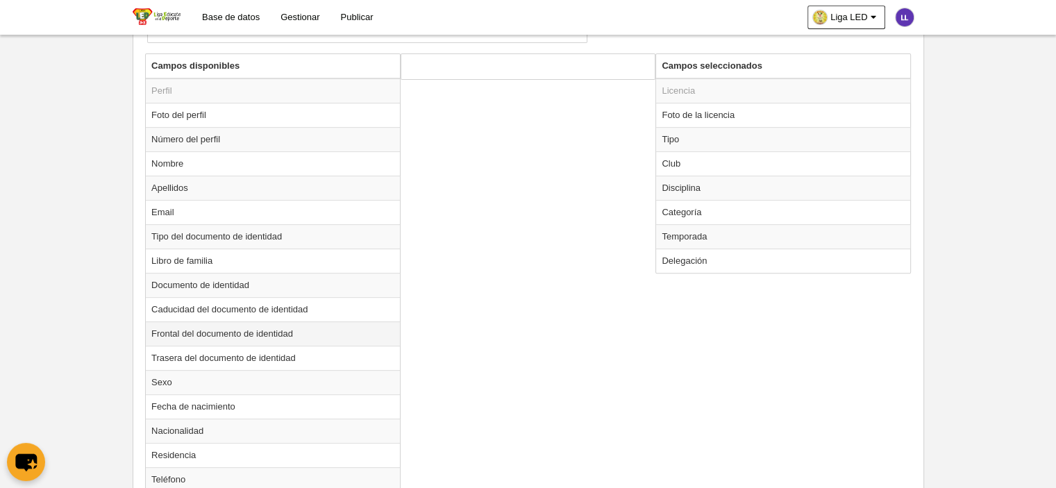
scroll to position [411, 0]
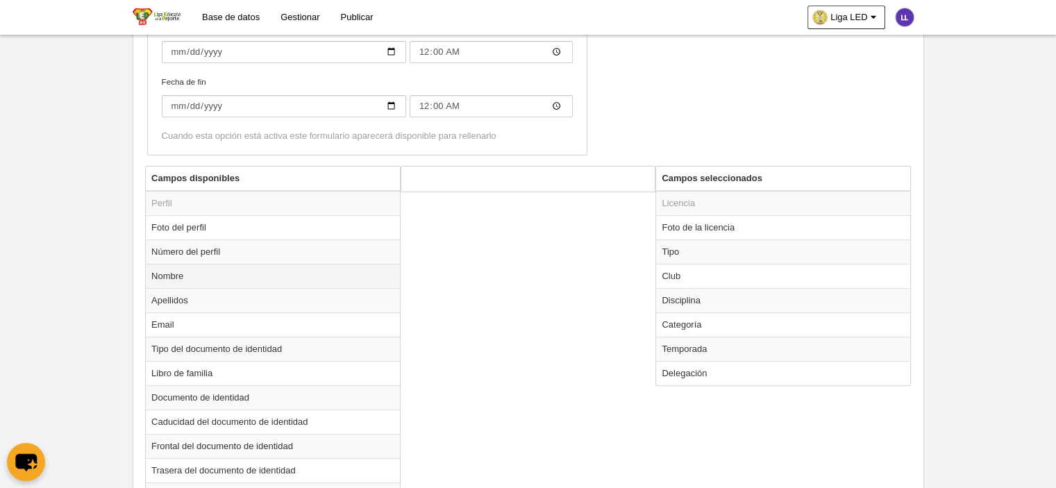
click at [225, 274] on td "Nombre" at bounding box center [273, 276] width 254 height 24
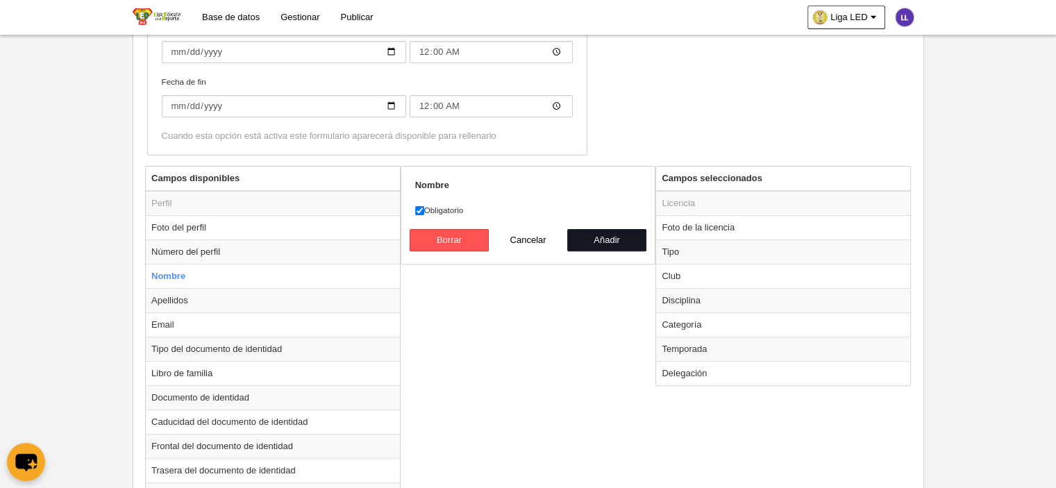
click at [597, 242] on button "Añadir" at bounding box center [606, 240] width 79 height 22
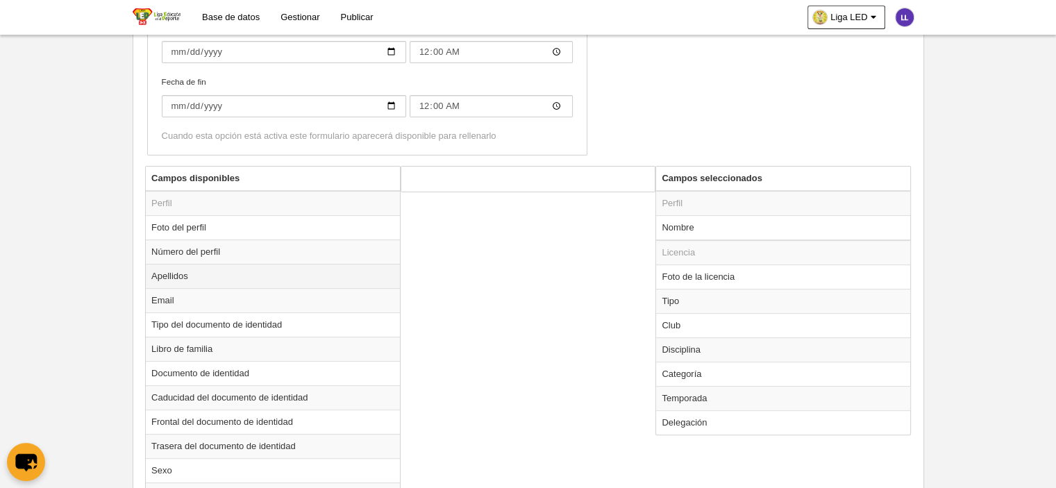
click at [178, 276] on td "Apellidos" at bounding box center [273, 276] width 254 height 24
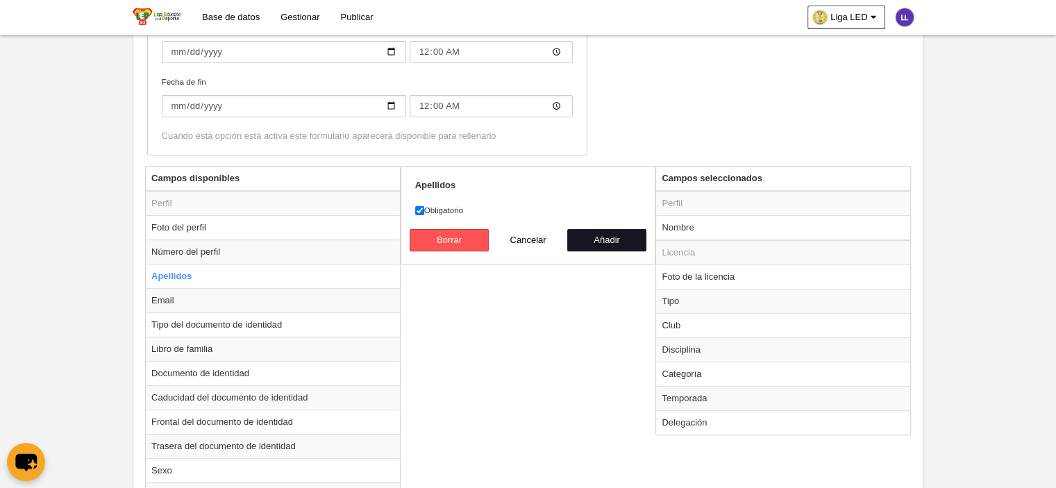
click at [613, 239] on button "Añadir" at bounding box center [606, 240] width 79 height 22
radio input "false"
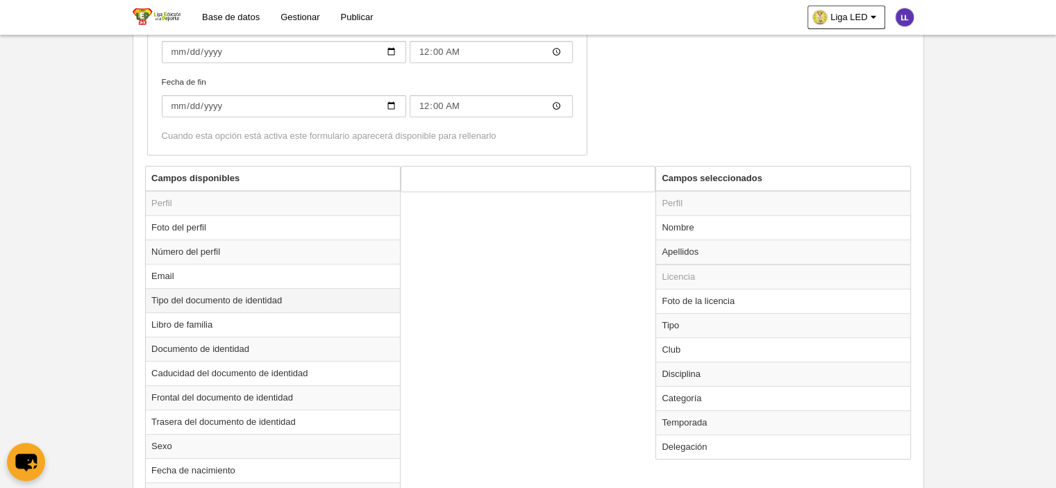
click at [214, 297] on td "Tipo del documento de identidad" at bounding box center [273, 300] width 254 height 24
radio input "true"
select select
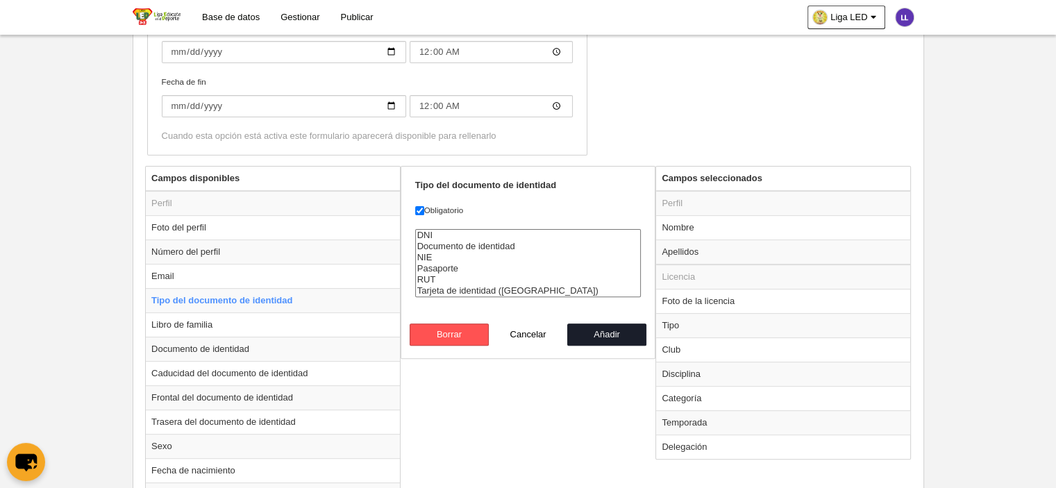
scroll to position [481, 0]
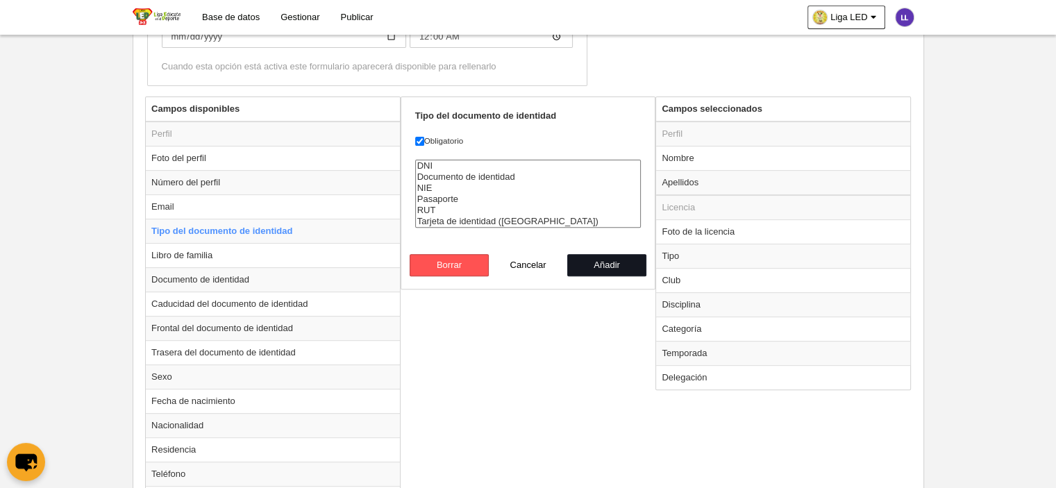
click at [612, 261] on button "Añadir" at bounding box center [606, 265] width 79 height 22
radio input "false"
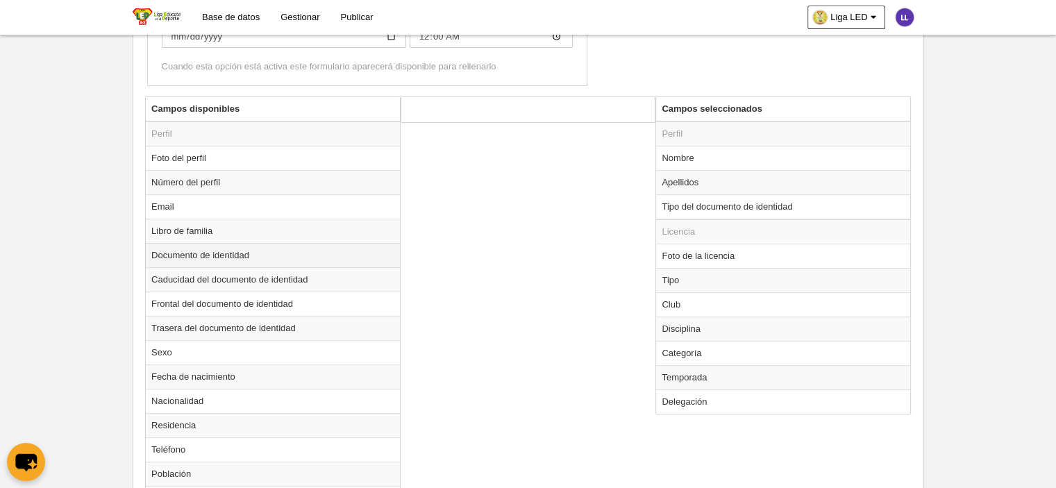
click at [169, 250] on td "Documento de identidad" at bounding box center [273, 255] width 254 height 24
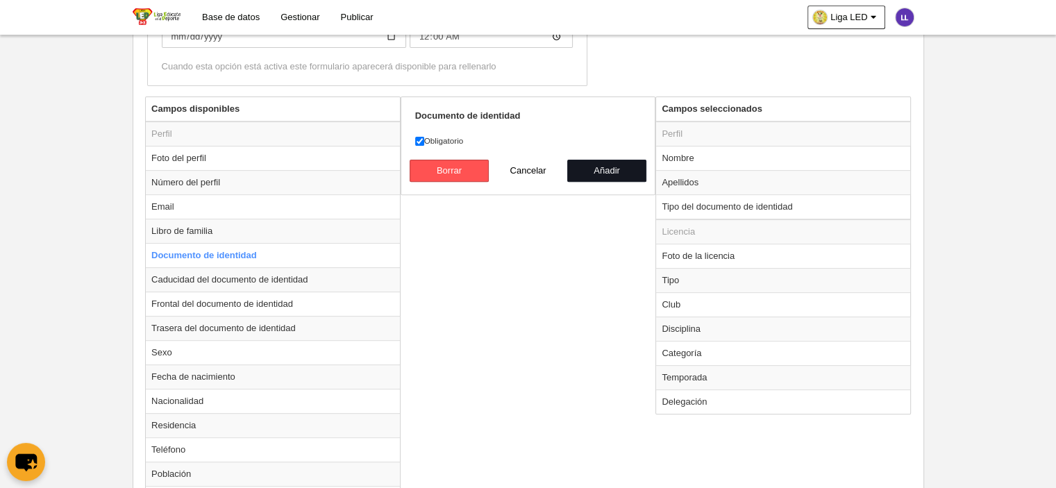
click at [606, 163] on button "Añadir" at bounding box center [606, 171] width 79 height 22
radio input "false"
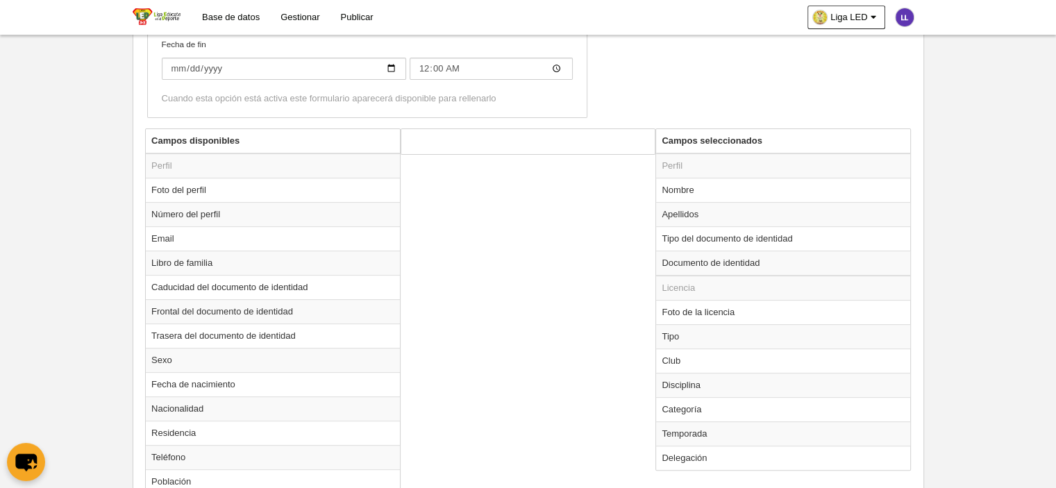
scroll to position [486, 0]
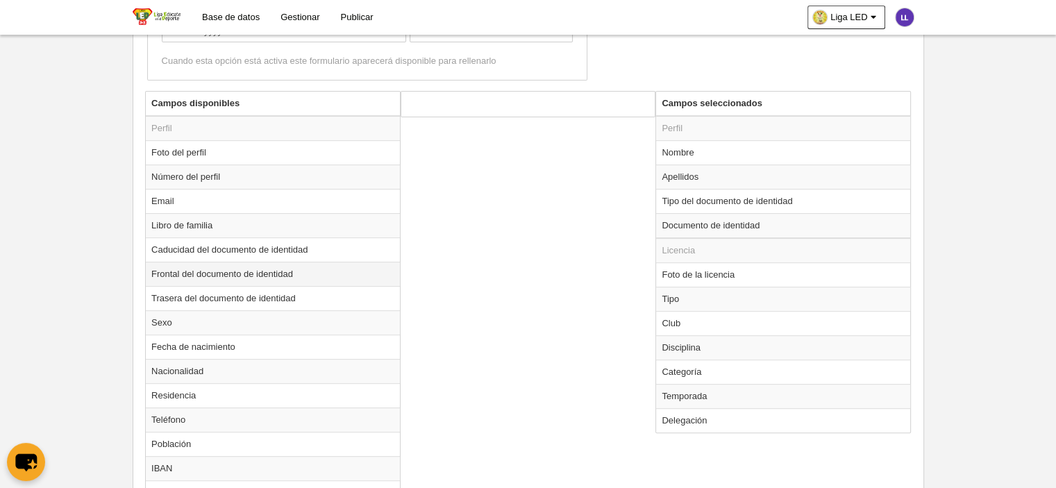
click at [248, 272] on td "Frontal del documento de identidad" at bounding box center [273, 274] width 254 height 24
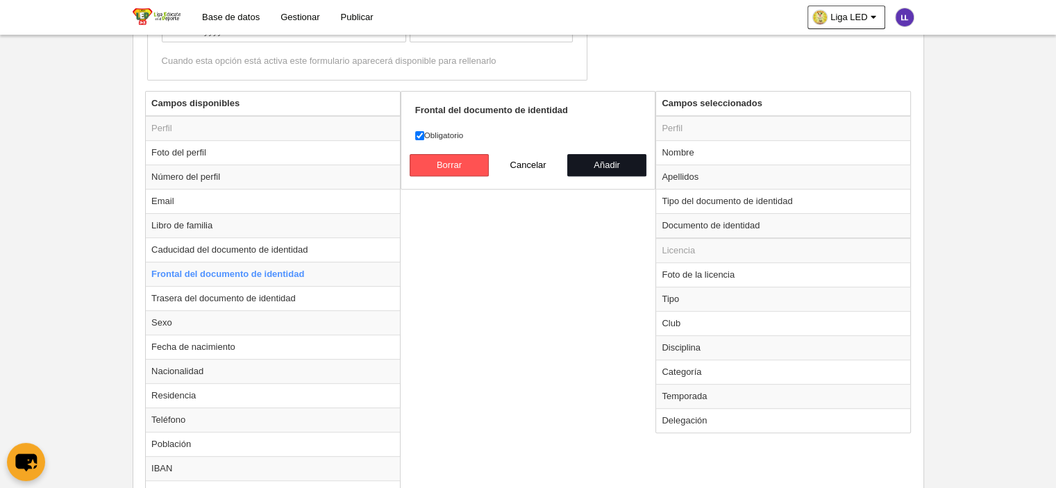
click at [599, 157] on button "Añadir" at bounding box center [606, 165] width 79 height 22
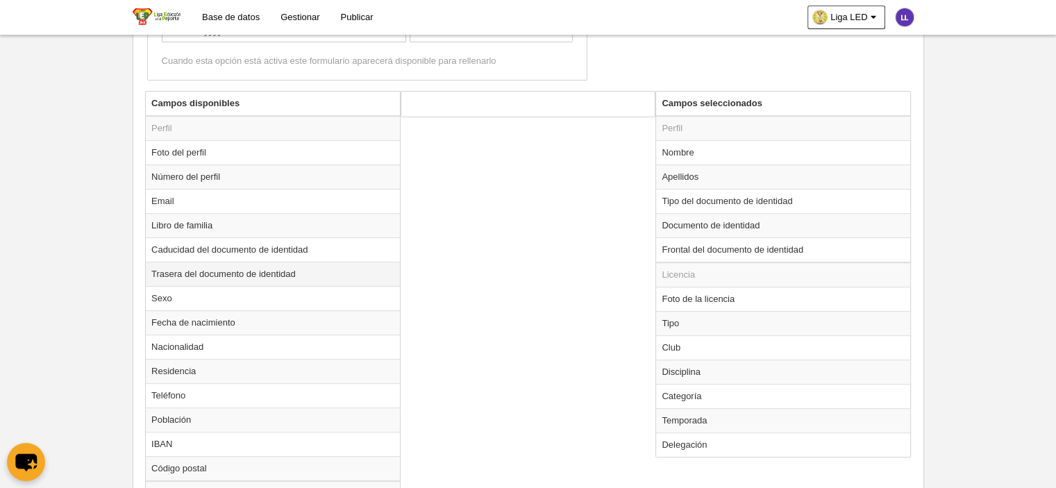
click at [247, 271] on td "Trasera del documento de identidad" at bounding box center [273, 274] width 254 height 24
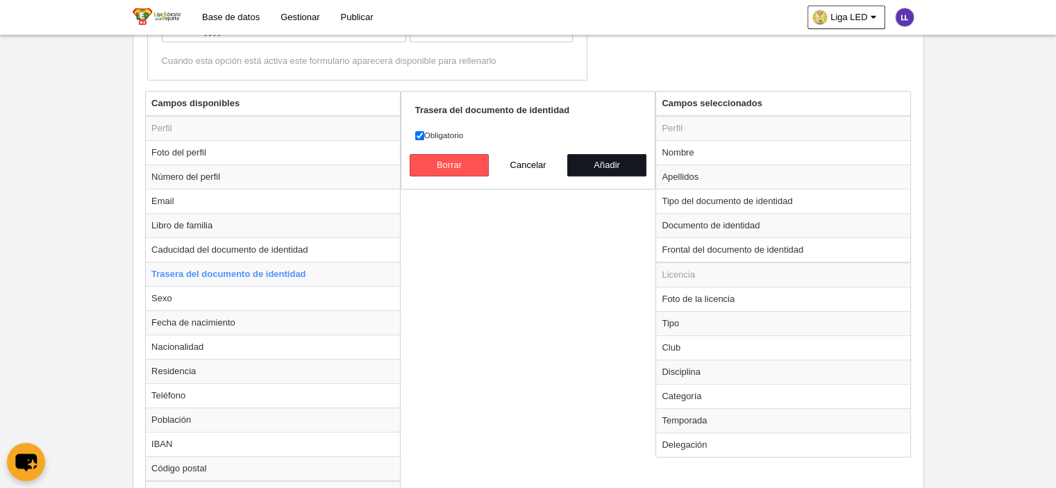
click at [626, 164] on button "Añadir" at bounding box center [606, 165] width 79 height 22
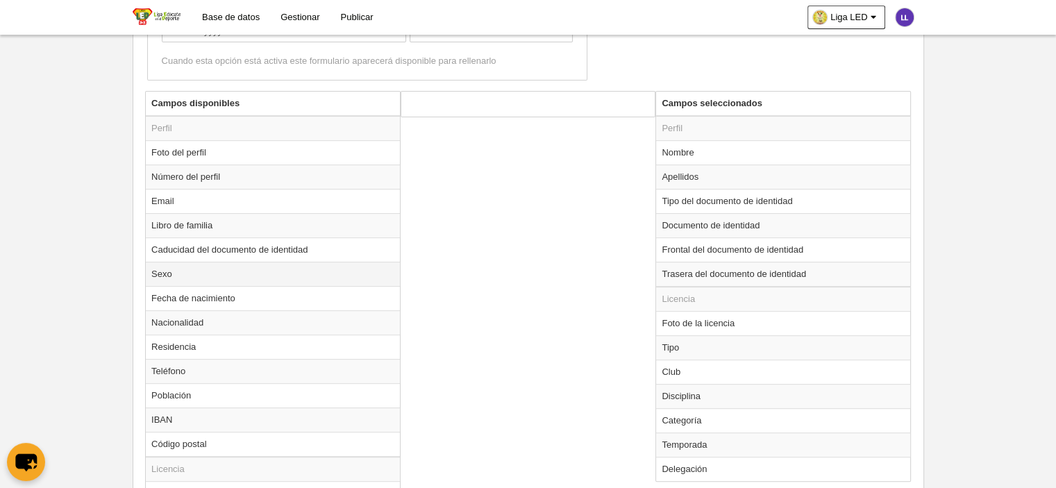
click at [197, 281] on td "Sexo" at bounding box center [273, 274] width 254 height 24
radio input "true"
select select
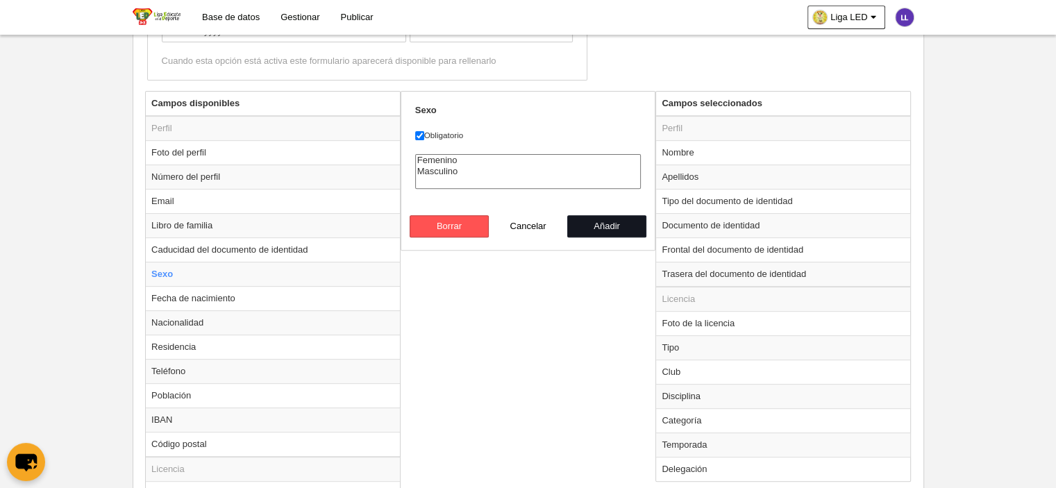
click at [625, 221] on button "Añadir" at bounding box center [606, 226] width 79 height 22
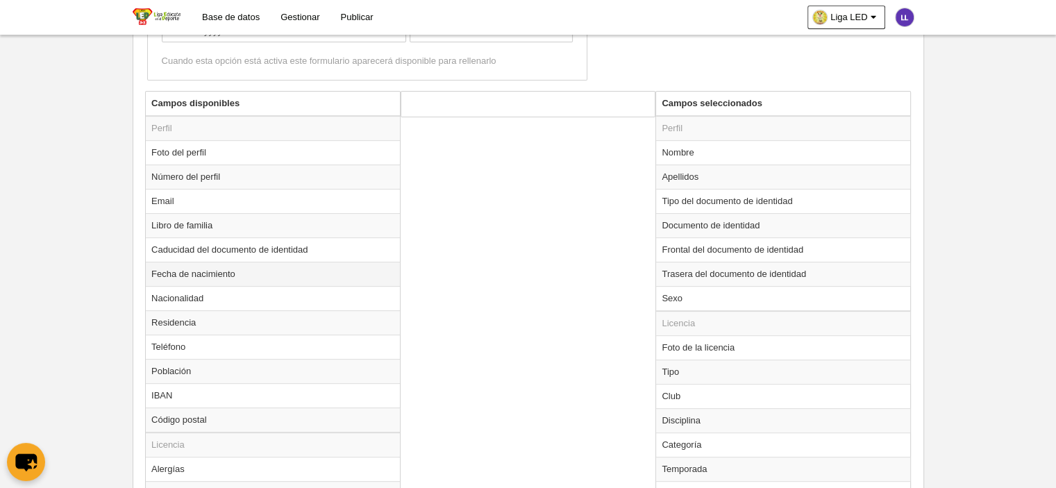
click at [217, 274] on td "Fecha de nacimiento" at bounding box center [273, 274] width 254 height 24
radio input "true"
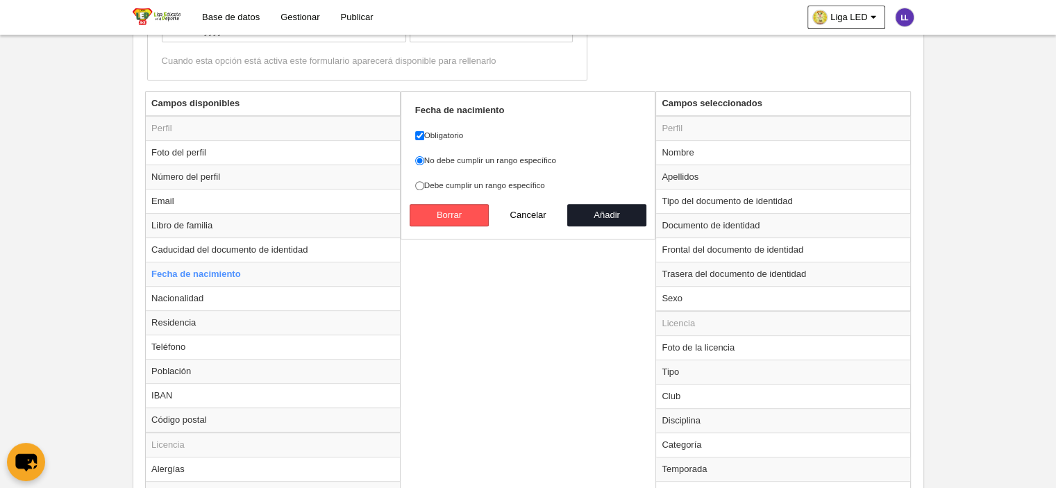
click at [535, 181] on label "Debe cumplir un rango específico" at bounding box center [528, 185] width 226 height 13
click at [424, 181] on input "Debe cumplir un rango específico" at bounding box center [419, 185] width 9 height 9
radio input "true"
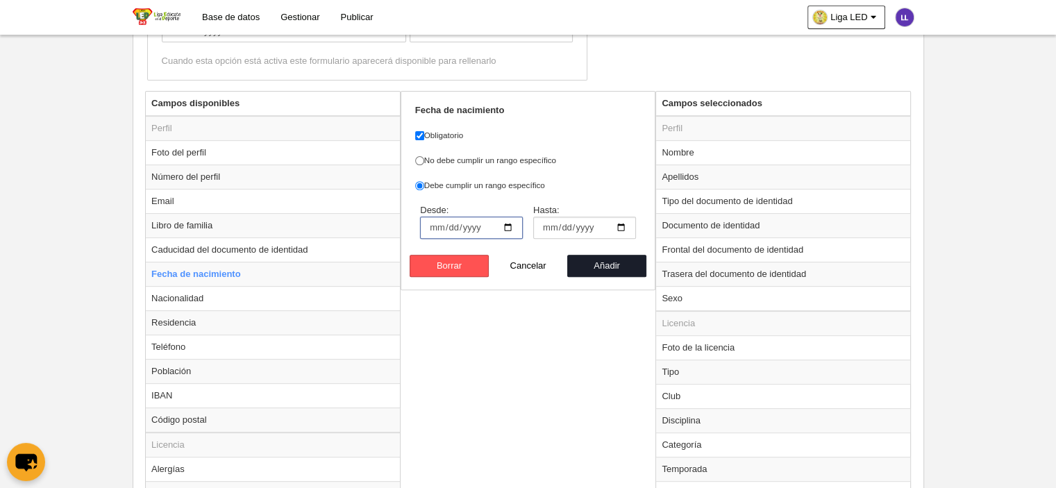
click at [507, 228] on input "Desde:" at bounding box center [471, 228] width 103 height 22
type input "2012-01-01"
click at [621, 228] on input "Hasta:" at bounding box center [584, 228] width 103 height 22
type input "2015-12-31"
click at [606, 267] on button "Añadir" at bounding box center [606, 266] width 79 height 22
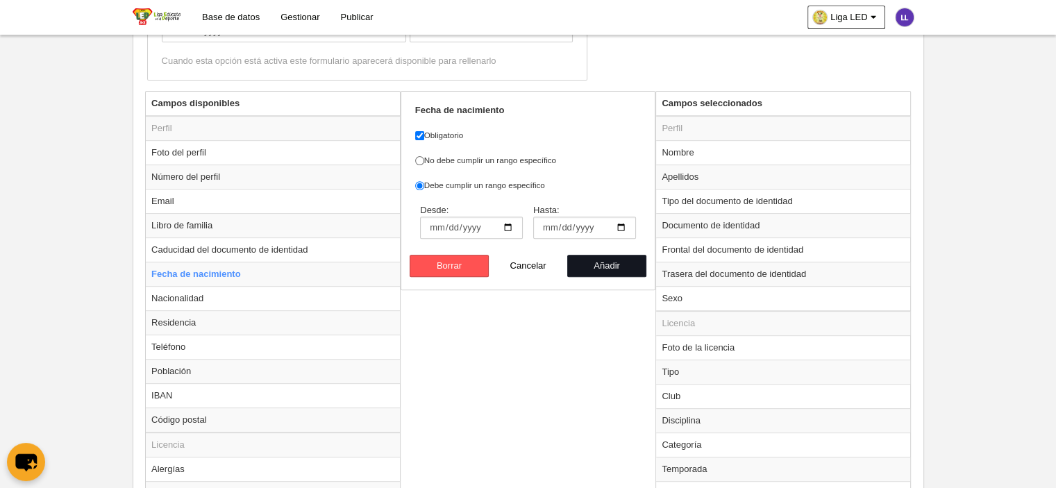
radio input "false"
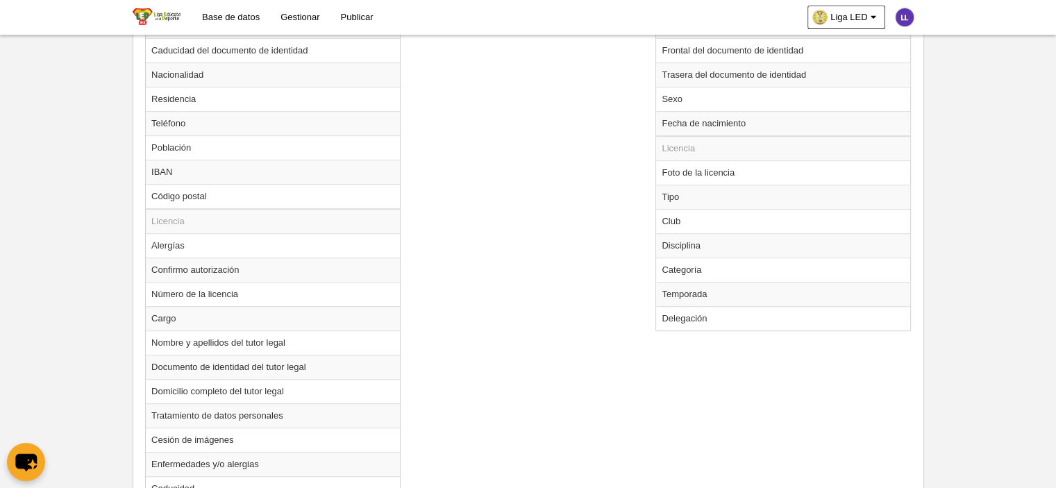
scroll to position [695, 0]
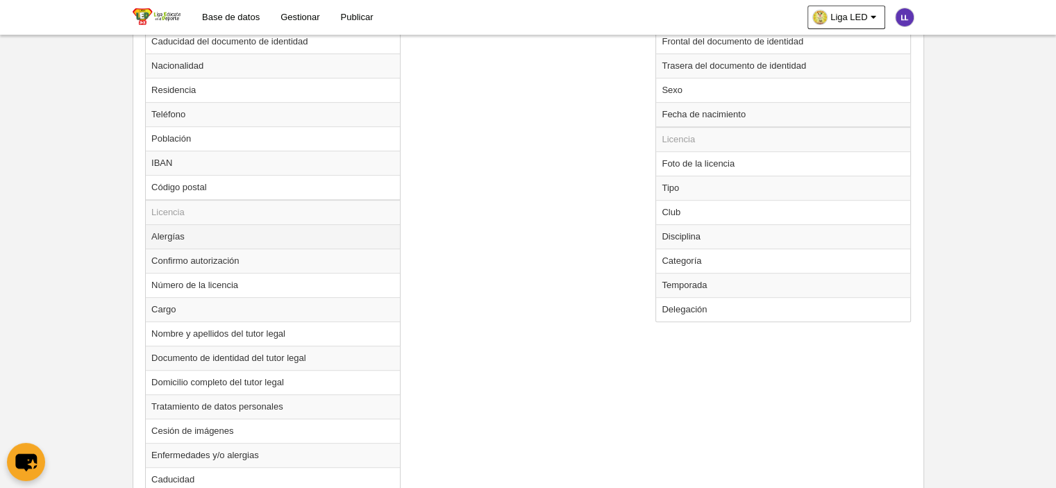
click at [176, 233] on td "Alergías" at bounding box center [273, 236] width 254 height 24
radio input "true"
select select
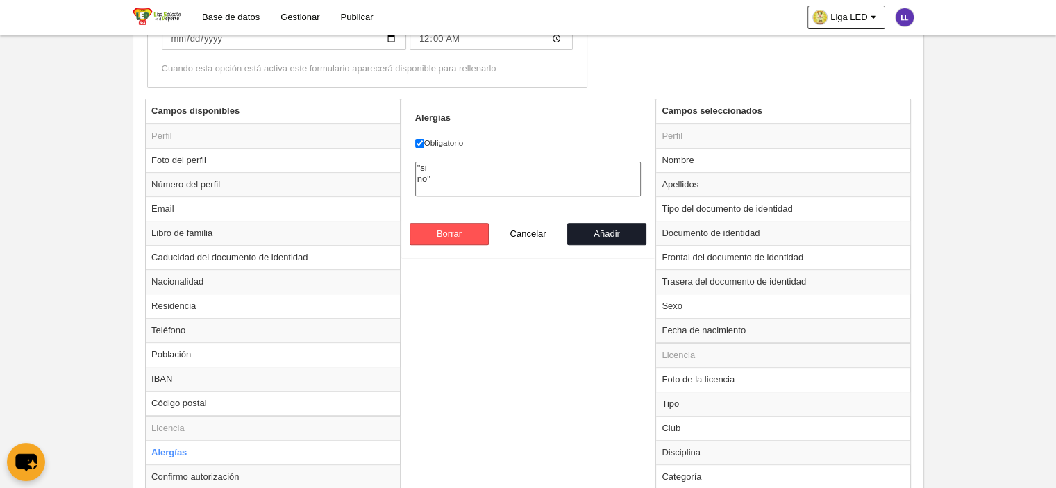
scroll to position [556, 0]
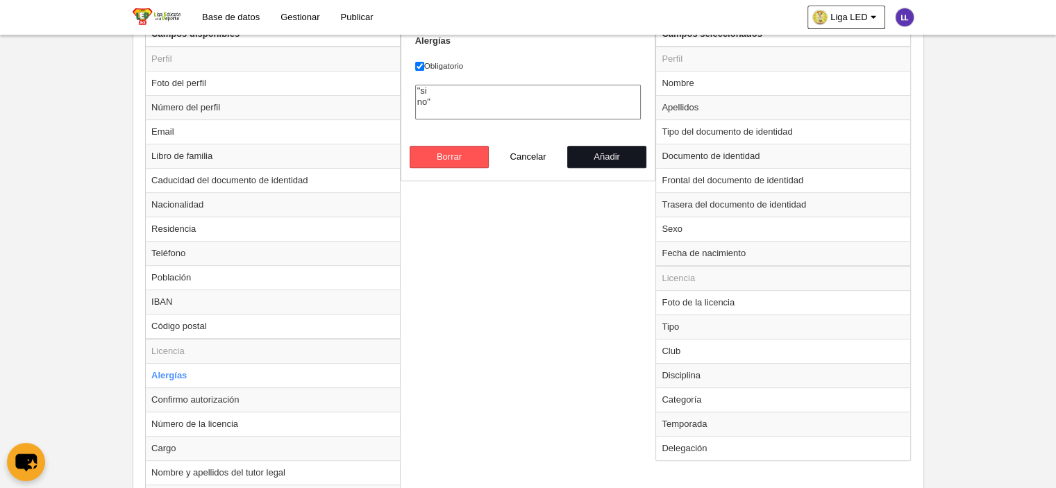
click at [608, 158] on button "Añadir" at bounding box center [606, 157] width 79 height 22
radio input "false"
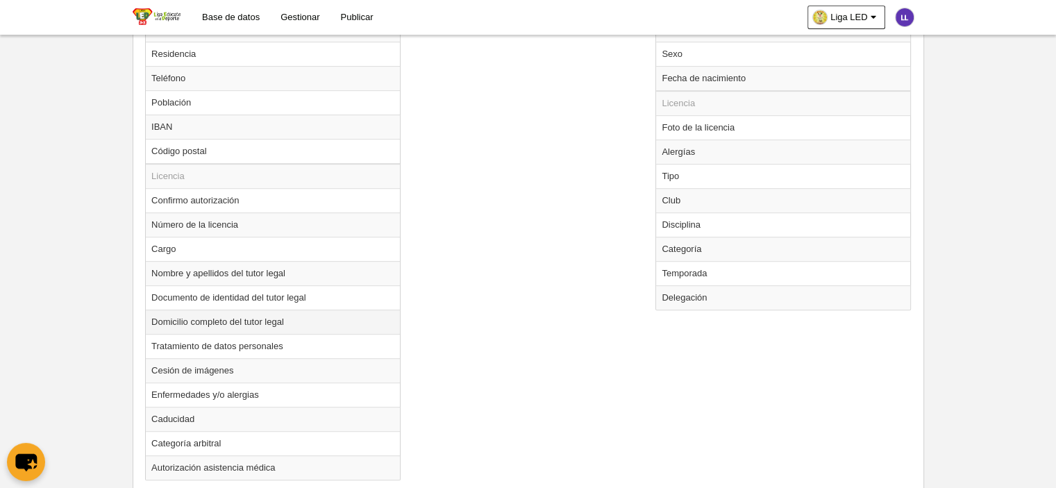
scroll to position [764, 0]
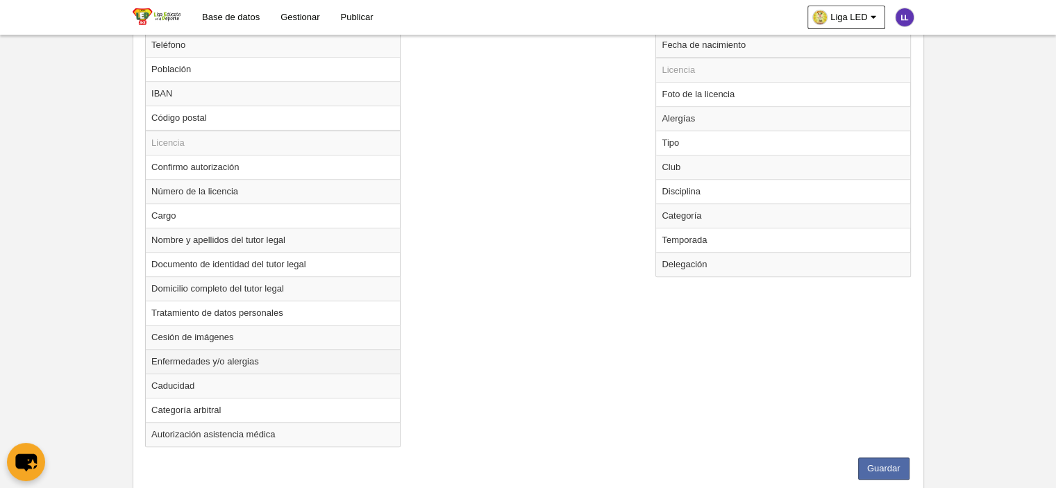
click at [275, 362] on td "Enfermedades y/o alergias" at bounding box center [273, 361] width 254 height 24
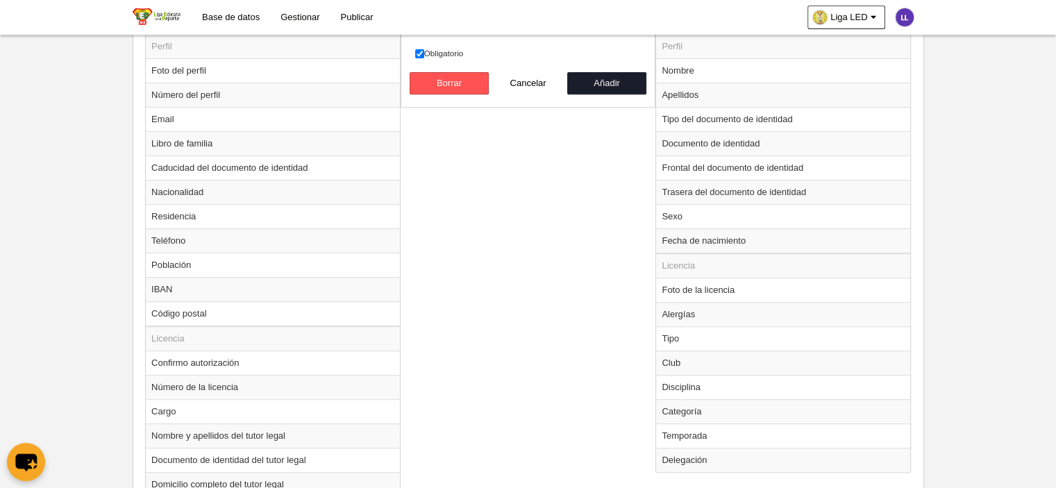
scroll to position [417, 0]
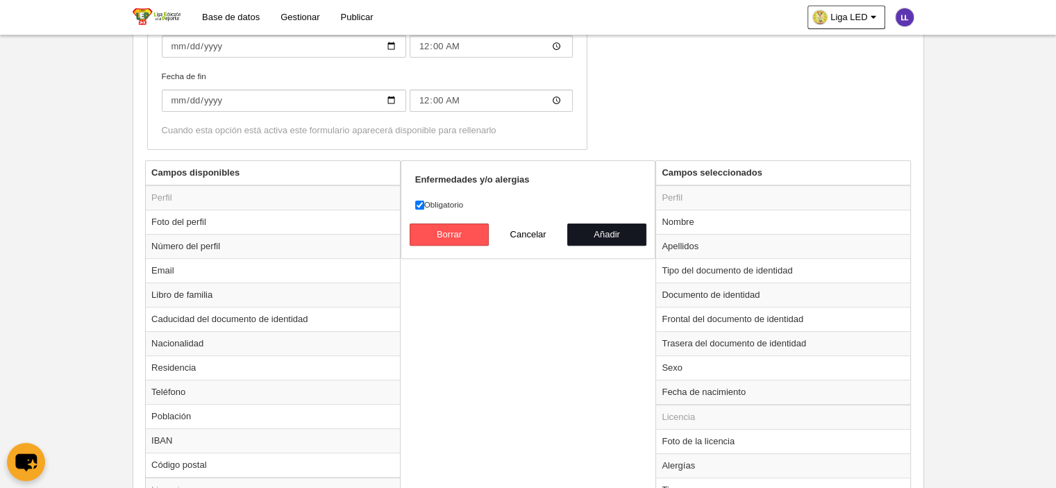
click at [622, 235] on button "Añadir" at bounding box center [606, 235] width 79 height 22
radio input "false"
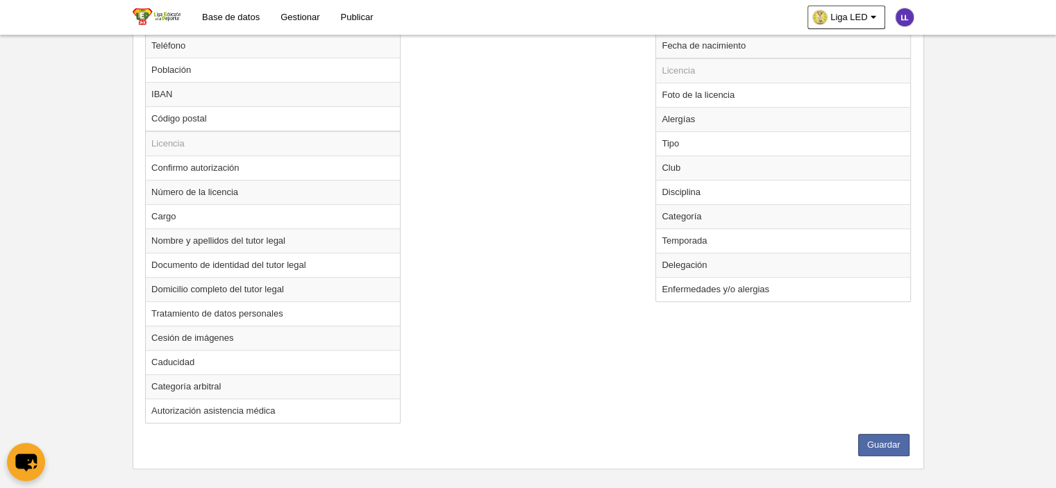
scroll to position [774, 0]
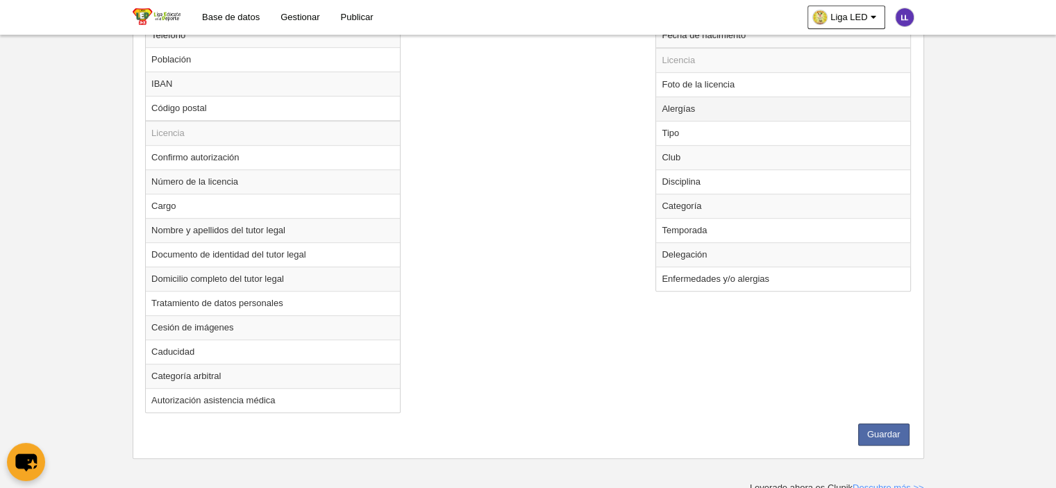
click at [679, 112] on td "Alergías" at bounding box center [783, 109] width 254 height 24
radio input "true"
select select
click at [700, 103] on td "Alergías" at bounding box center [783, 109] width 254 height 24
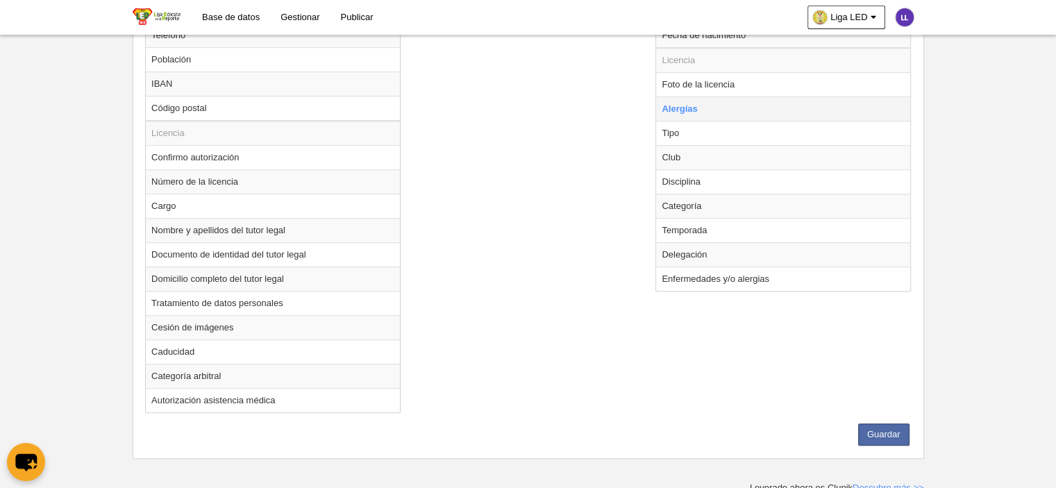
click at [700, 103] on td "Alergías" at bounding box center [783, 109] width 254 height 24
click at [686, 131] on td "Tipo" at bounding box center [783, 133] width 254 height 24
radio input "false"
radio input "true"
select select "player"
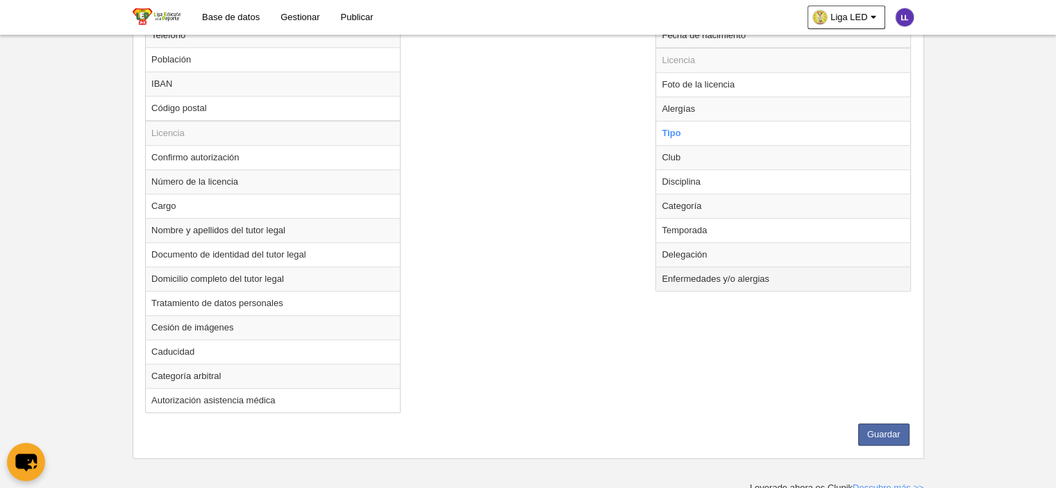
click at [732, 279] on td "Enfermedades y/o alergias" at bounding box center [783, 279] width 254 height 24
radio input "false"
radio input "true"
click at [723, 258] on td "Delegación" at bounding box center [783, 254] width 254 height 24
radio input "true"
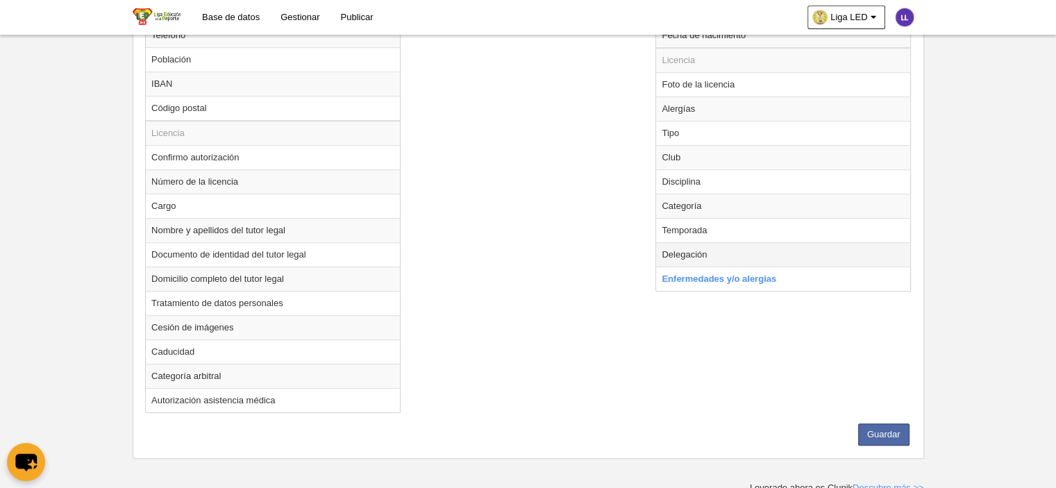
select select
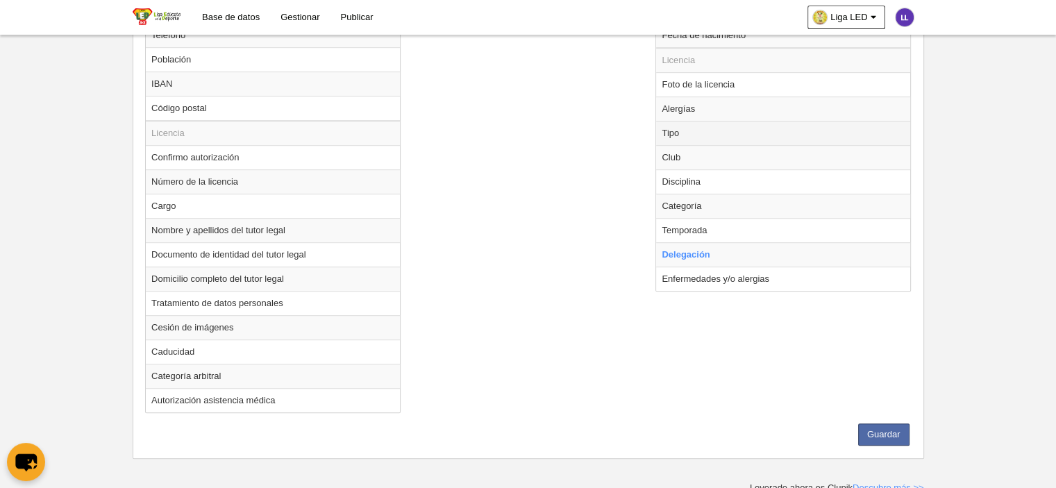
click at [677, 131] on td "Tipo" at bounding box center [783, 133] width 254 height 24
radio input "true"
select select "player"
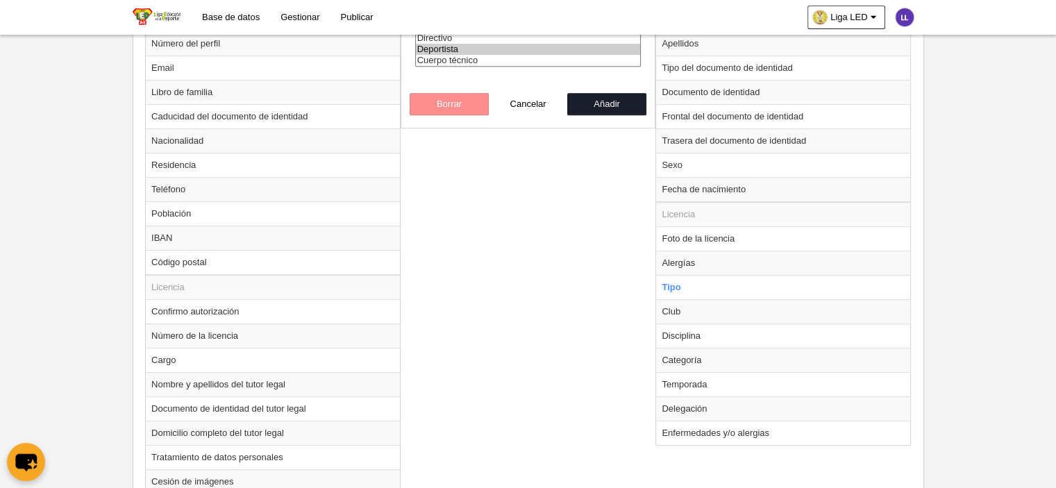
scroll to position [496, 0]
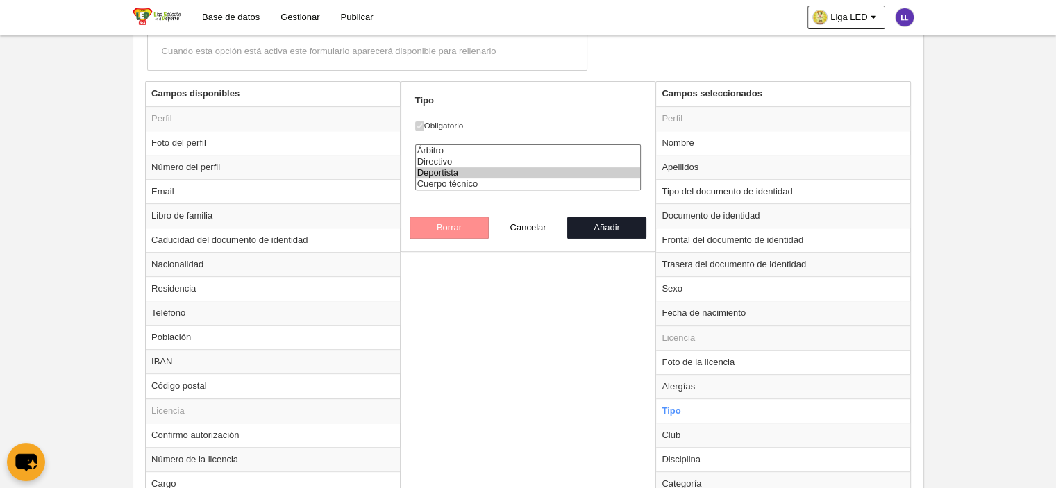
click at [472, 227] on div "Borrar Cancelar Añadir" at bounding box center [528, 228] width 237 height 22
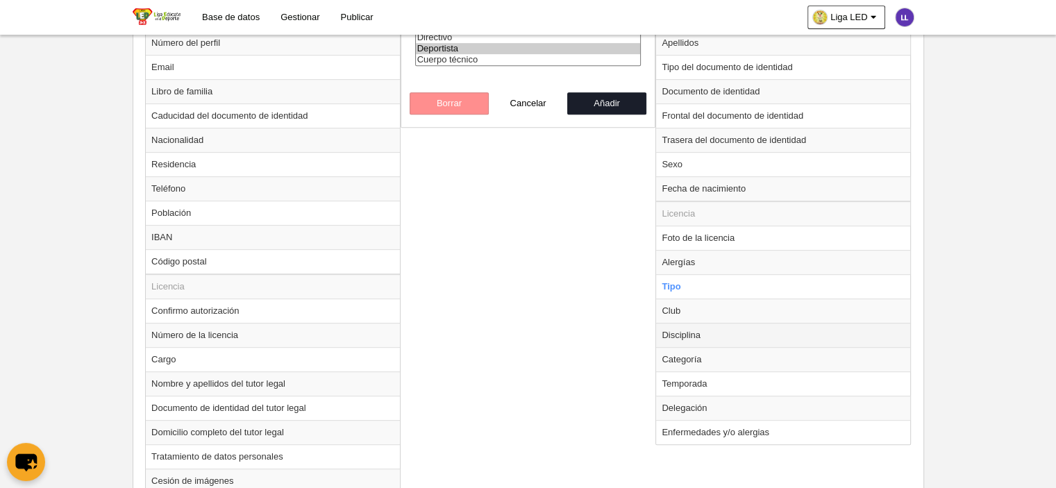
scroll to position [635, 0]
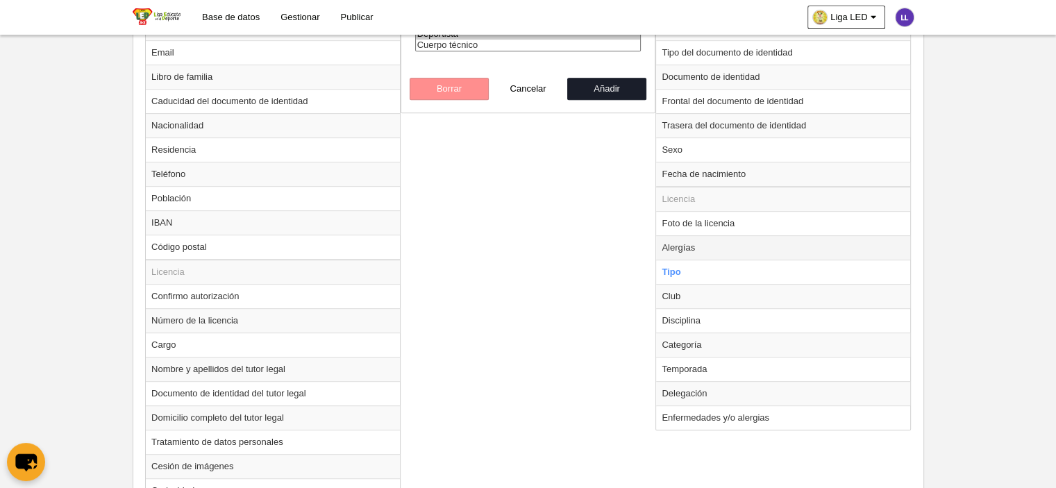
click at [697, 244] on td "Alergías" at bounding box center [783, 247] width 254 height 24
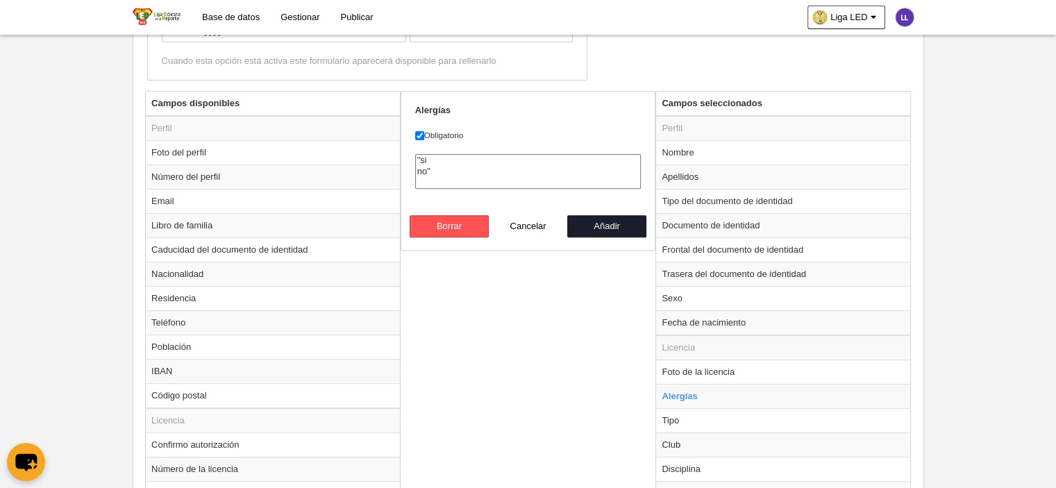
scroll to position [496, 0]
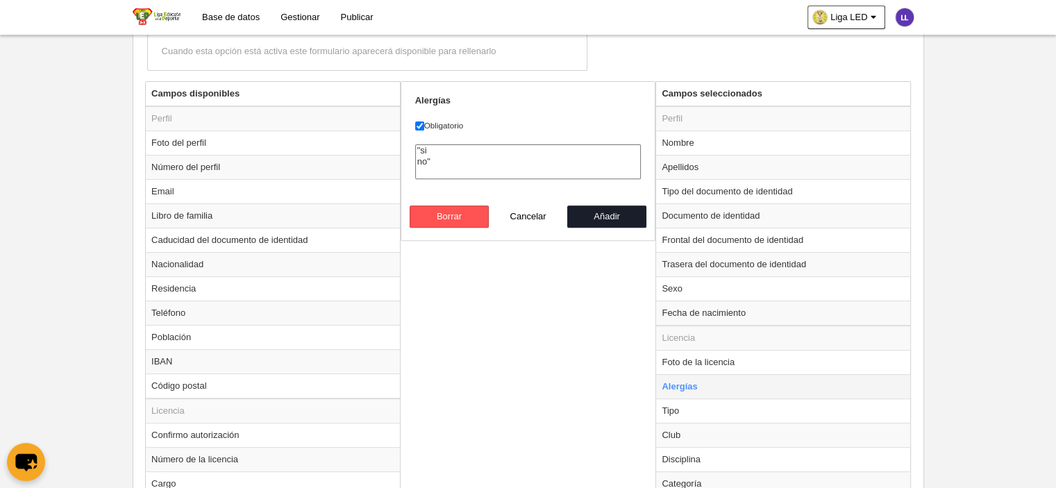
click at [765, 383] on td "Alergías" at bounding box center [783, 386] width 254 height 24
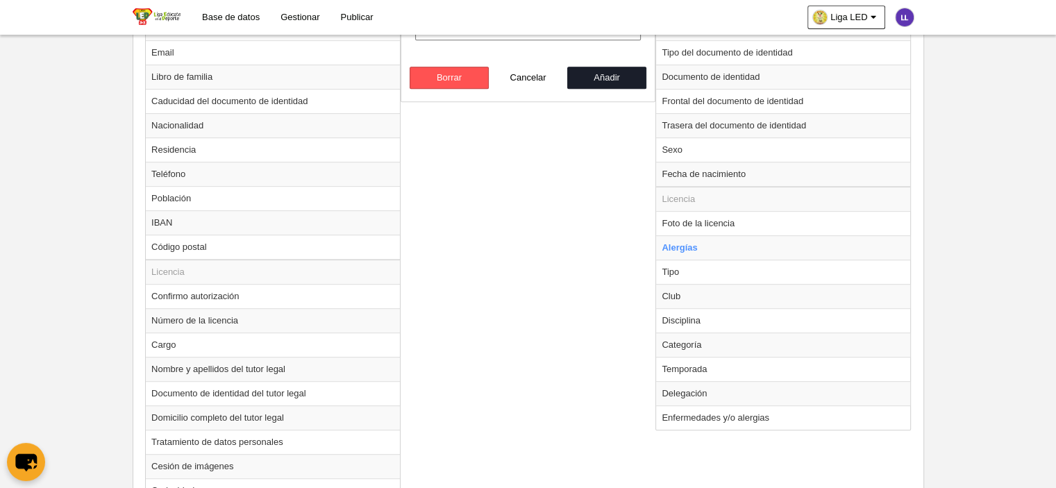
scroll to position [774, 0]
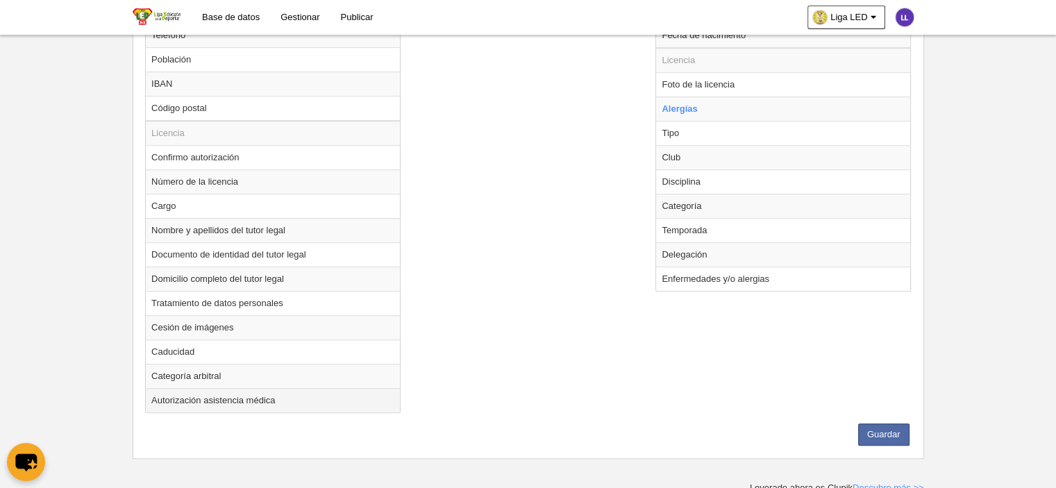
click at [210, 397] on td "Autorización asistencia médica" at bounding box center [273, 400] width 254 height 24
radio input "false"
radio input "true"
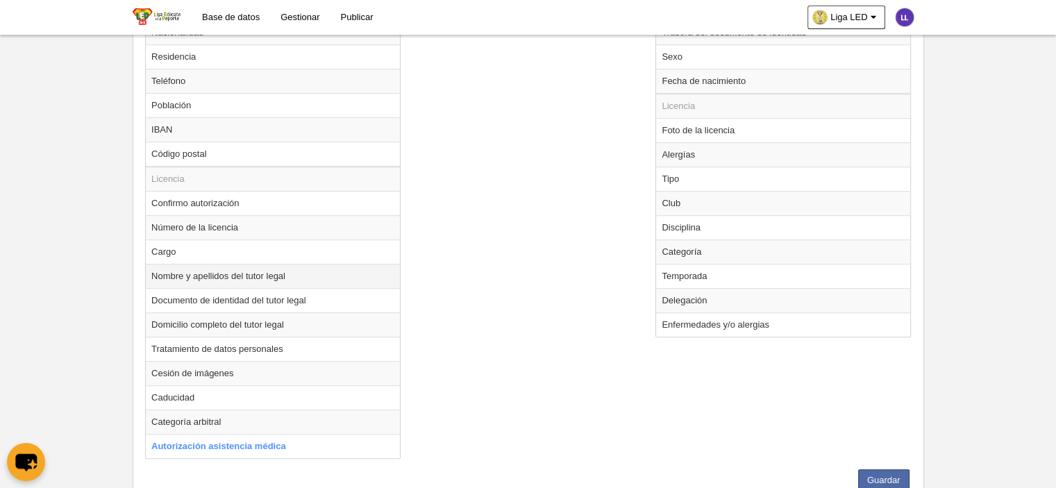
scroll to position [704, 0]
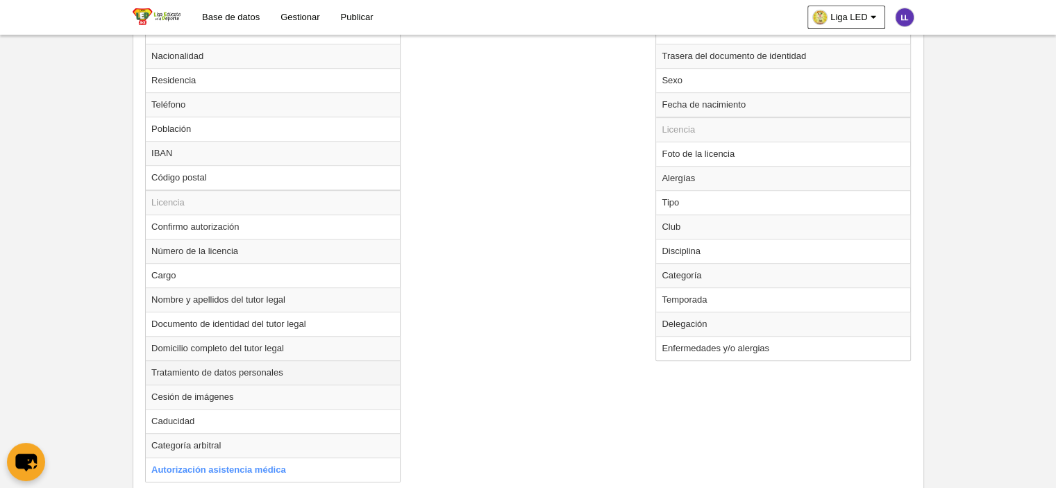
click at [222, 366] on td "Tratamiento de datos personales" at bounding box center [273, 372] width 254 height 24
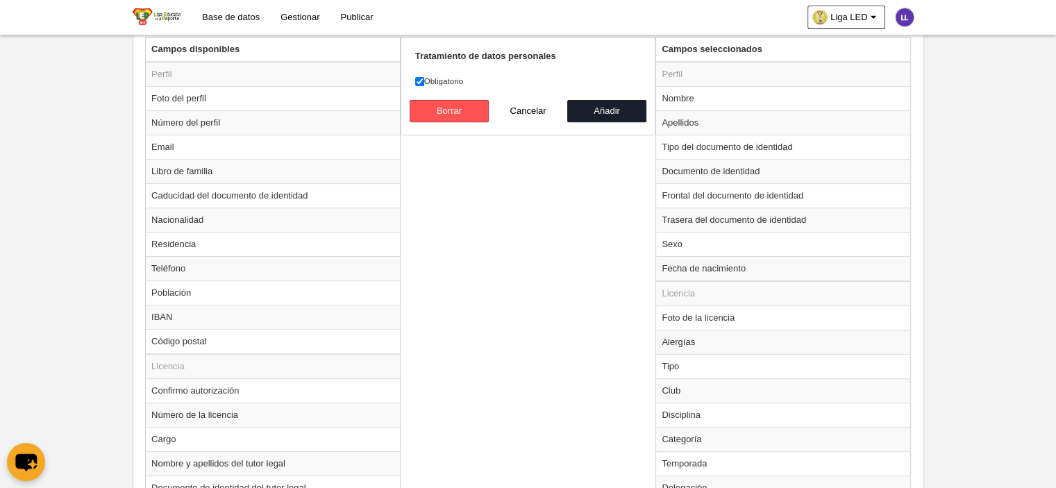
scroll to position [426, 0]
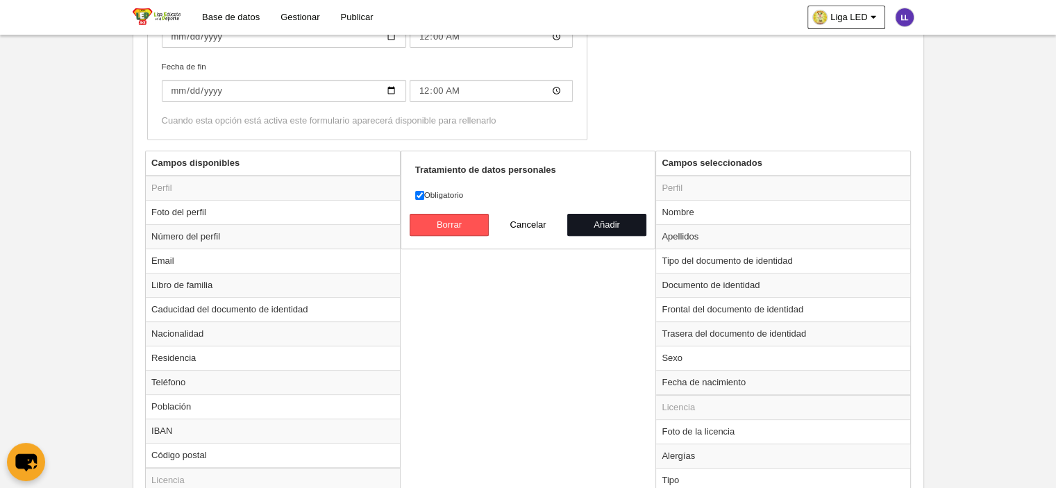
click at [608, 222] on button "Añadir" at bounding box center [606, 225] width 79 height 22
radio input "false"
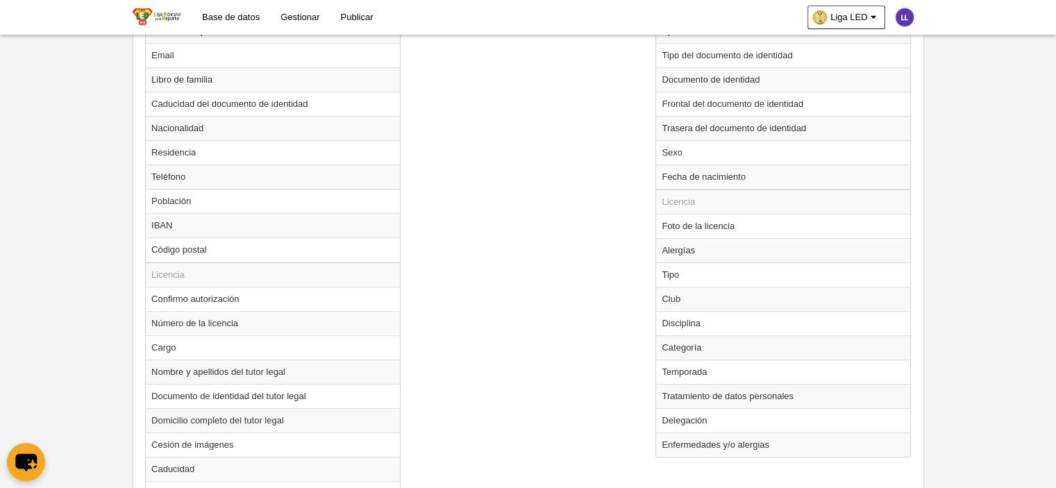
scroll to position [704, 0]
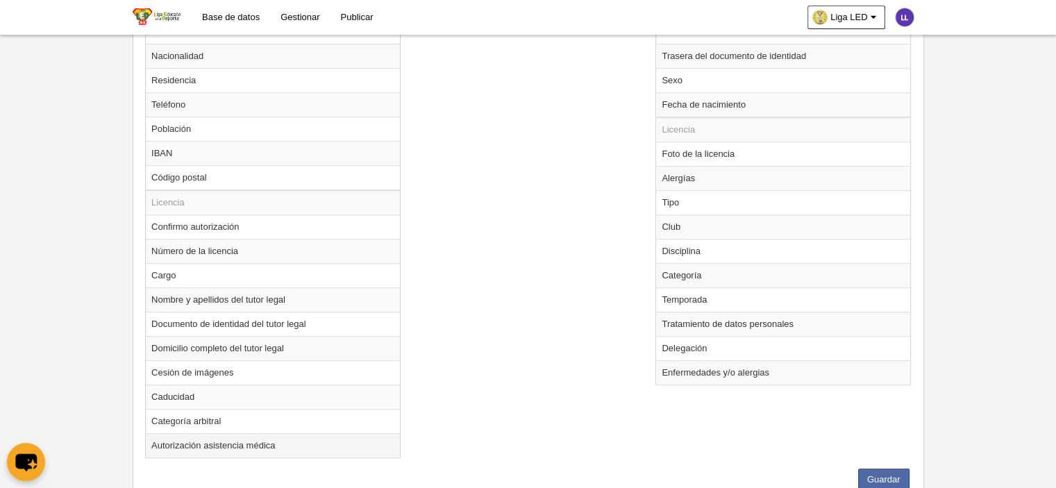
click at [222, 435] on td "Autorización asistencia médica" at bounding box center [273, 445] width 254 height 24
radio input "true"
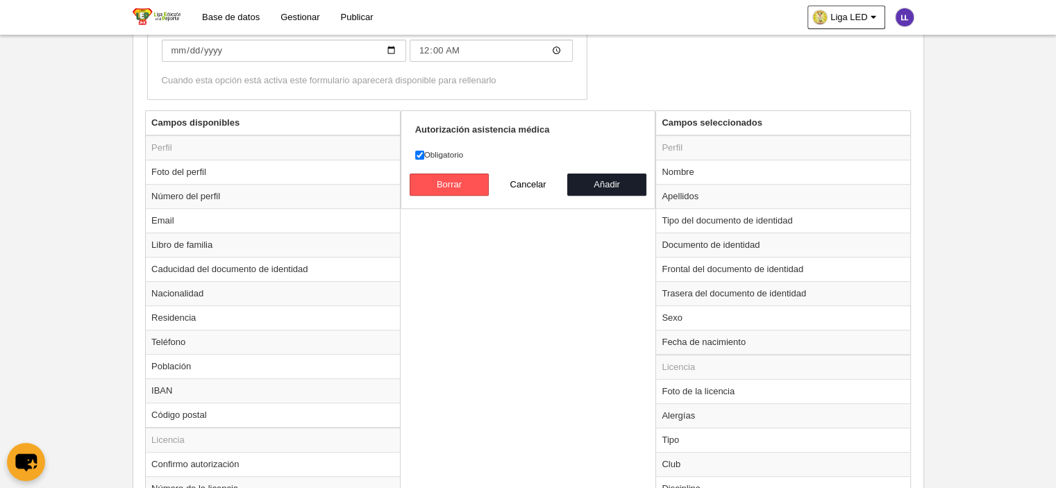
scroll to position [288, 0]
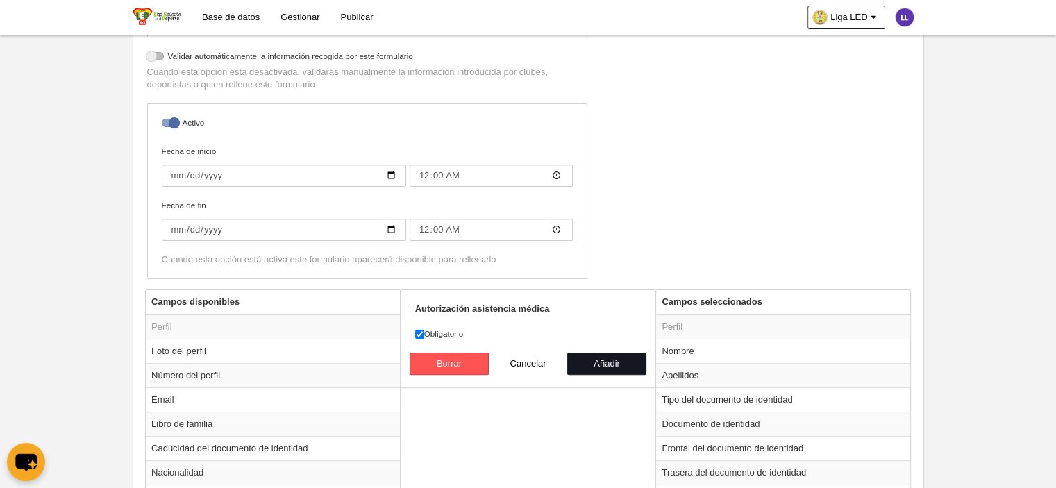
click at [603, 363] on button "Añadir" at bounding box center [606, 364] width 79 height 22
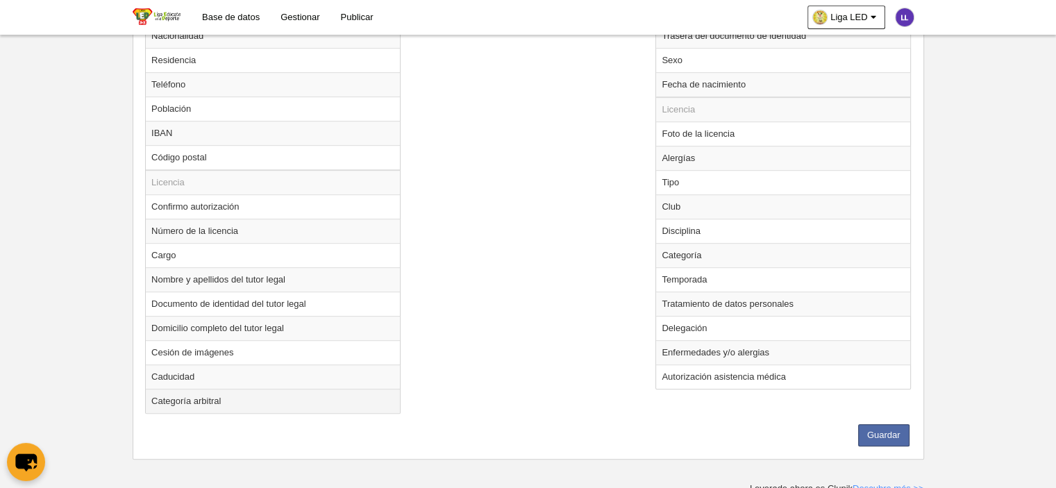
scroll to position [725, 0]
click at [184, 206] on td "Confirmo autorización" at bounding box center [273, 206] width 254 height 24
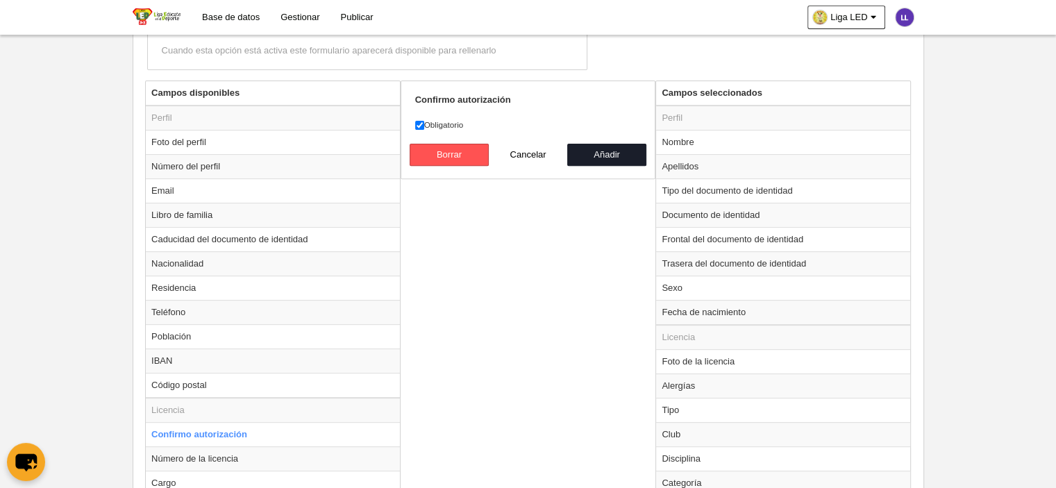
scroll to position [378, 0]
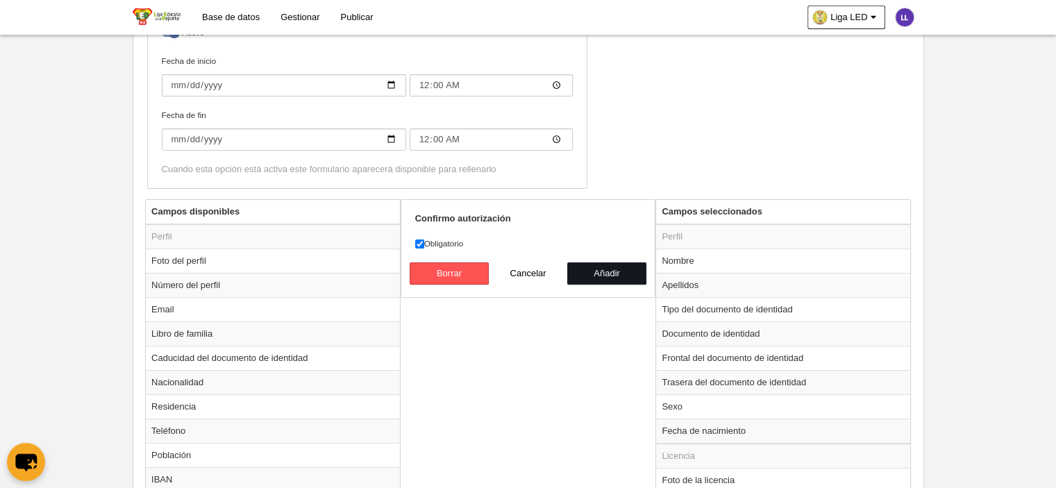
click at [601, 271] on button "Añadir" at bounding box center [606, 274] width 79 height 22
radio input "false"
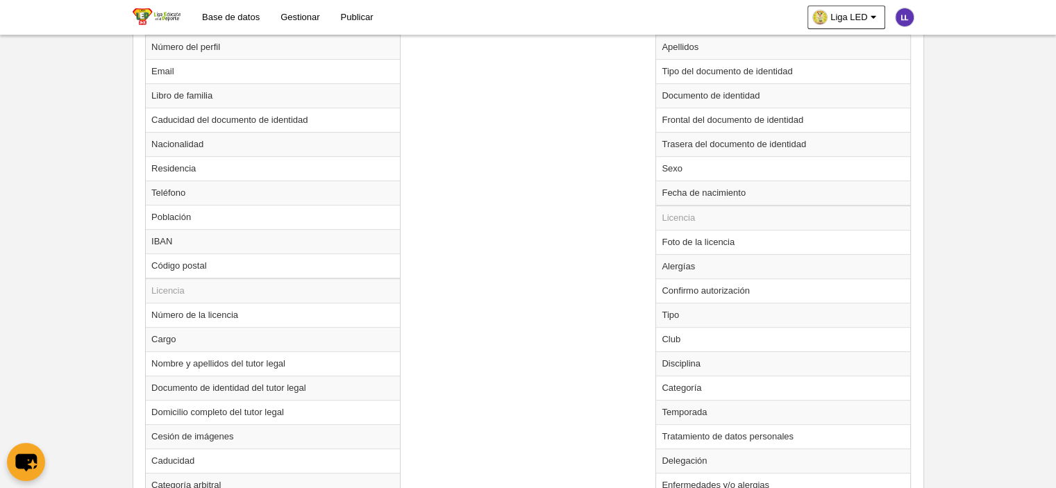
scroll to position [725, 0]
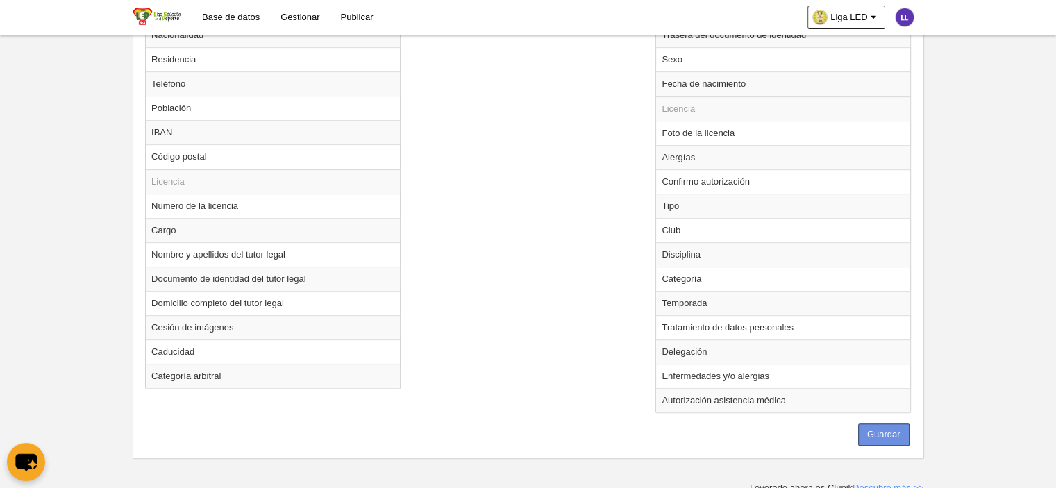
click at [901, 434] on button "Guardar" at bounding box center [883, 435] width 51 height 22
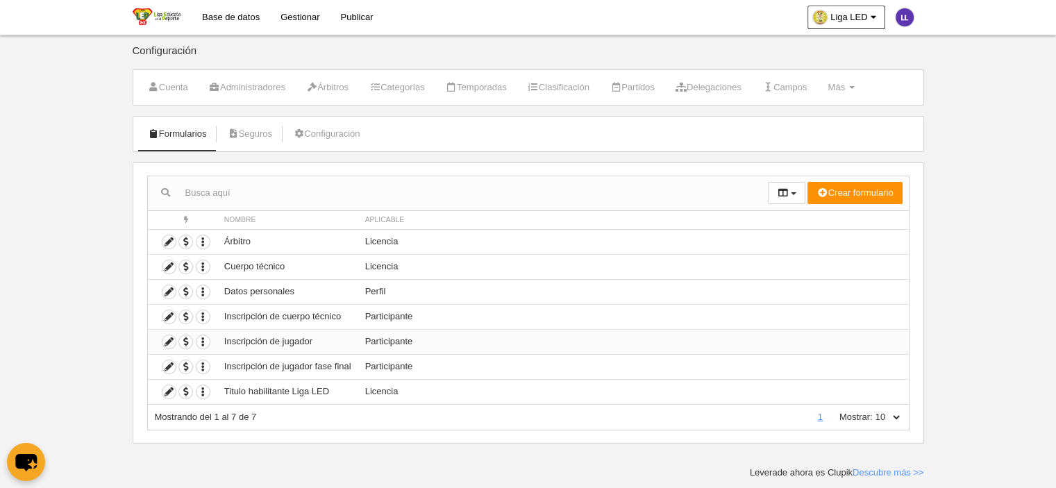
click at [381, 343] on td "Participante" at bounding box center [633, 341] width 551 height 25
click at [317, 133] on link "Configuración" at bounding box center [326, 134] width 82 height 21
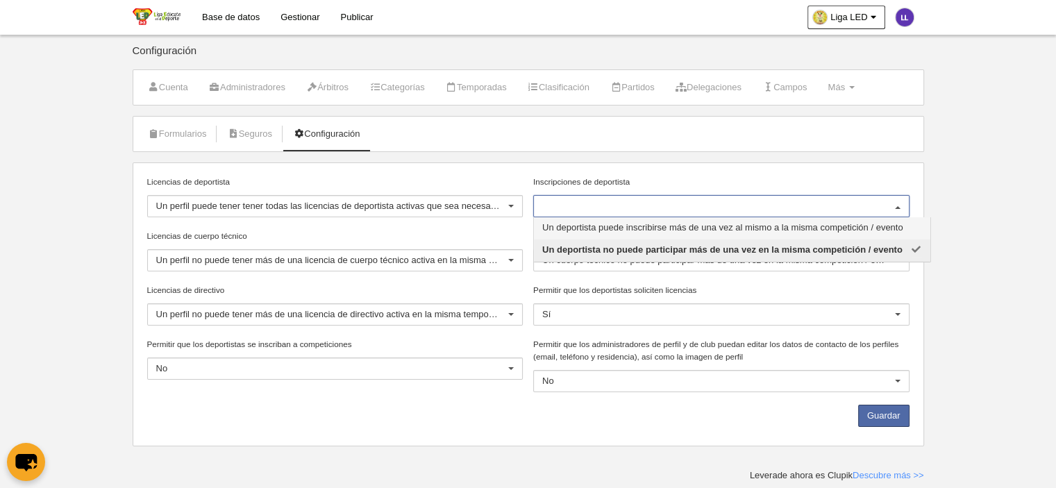
click at [655, 179] on label "Inscripciones de deportista" at bounding box center [721, 182] width 376 height 13
click at [655, 200] on input "Inscripciones de deportista" at bounding box center [714, 206] width 344 height 13
click at [656, 183] on label "Inscripciones de deportista" at bounding box center [721, 182] width 376 height 13
click at [656, 200] on input "Inscripciones de deportista" at bounding box center [714, 206] width 344 height 13
click at [1030, 203] on body "Base de datos Gestionar Publicar Liga LED Ajustes generales Ir a vista pública …" at bounding box center [528, 244] width 1056 height 488
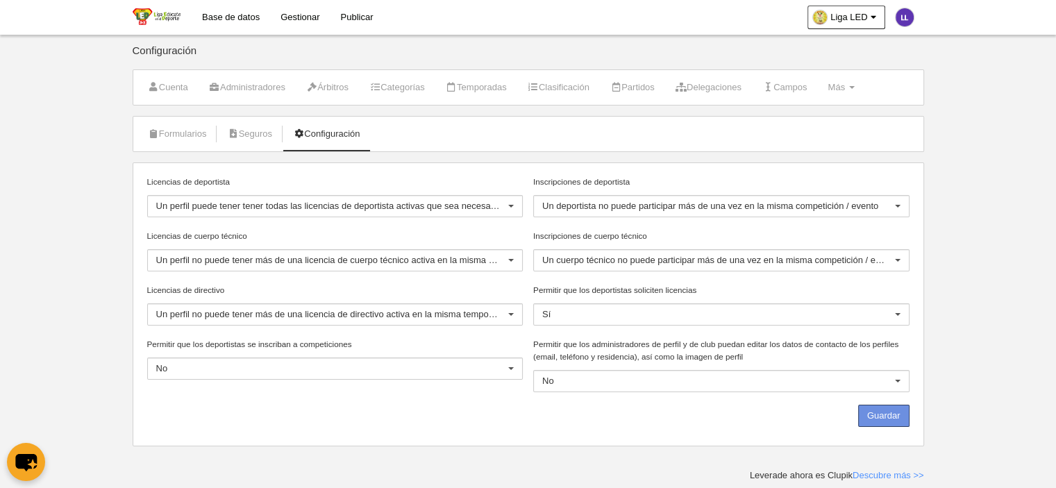
click at [895, 415] on button "Guardar" at bounding box center [883, 416] width 51 height 22
click at [188, 137] on link "Formularios" at bounding box center [177, 134] width 74 height 21
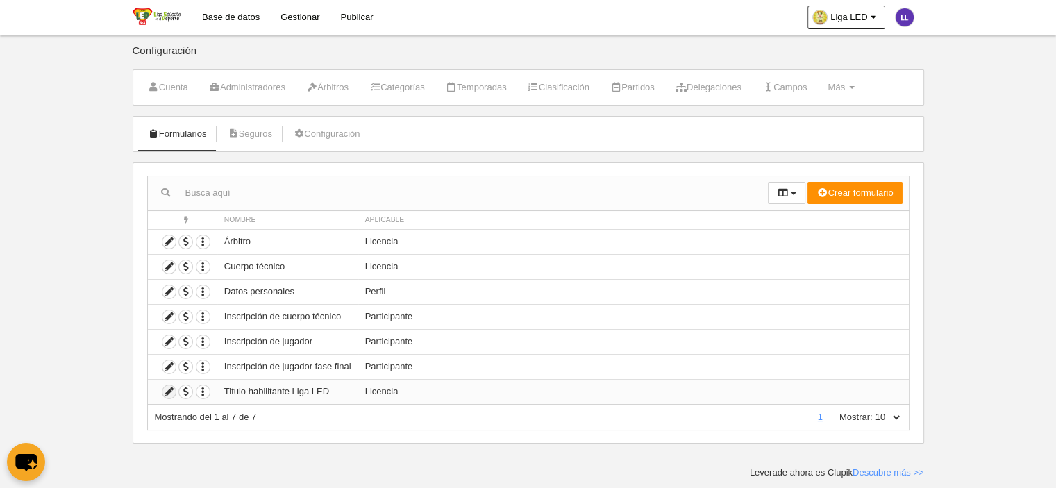
click at [168, 391] on icon at bounding box center [169, 391] width 13 height 13
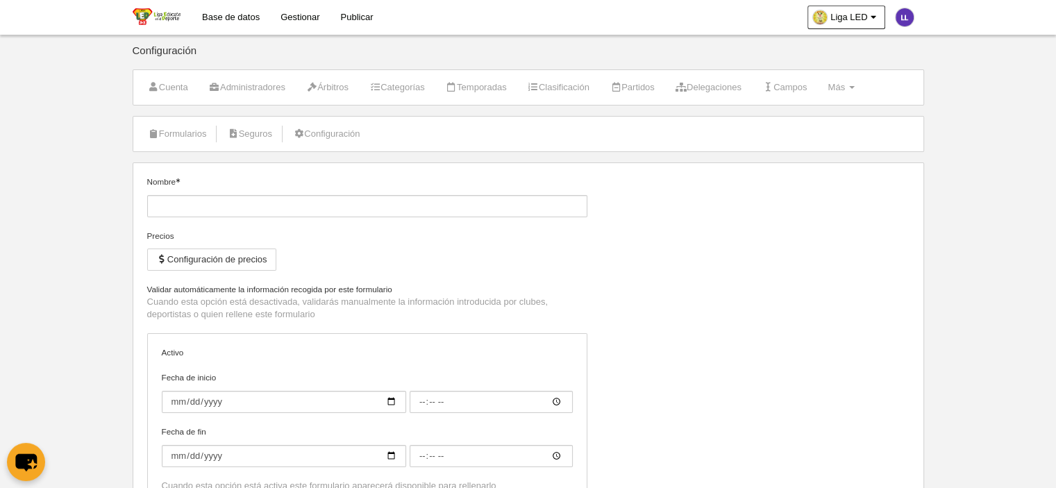
type input "Titulo habilitante Liga LED"
checkbox input "true"
type input "[DATE]"
type input "00:00"
type input "2026-02-01"
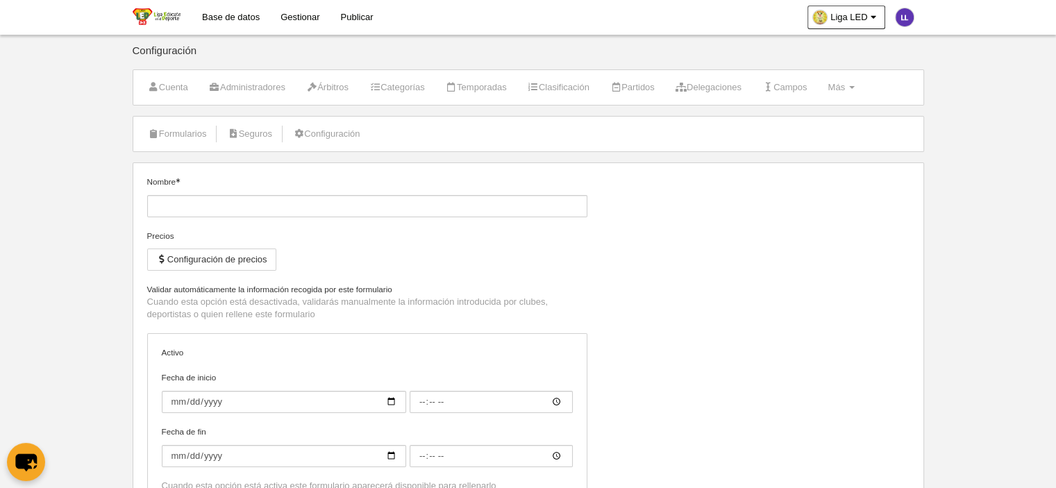
type input "00:00"
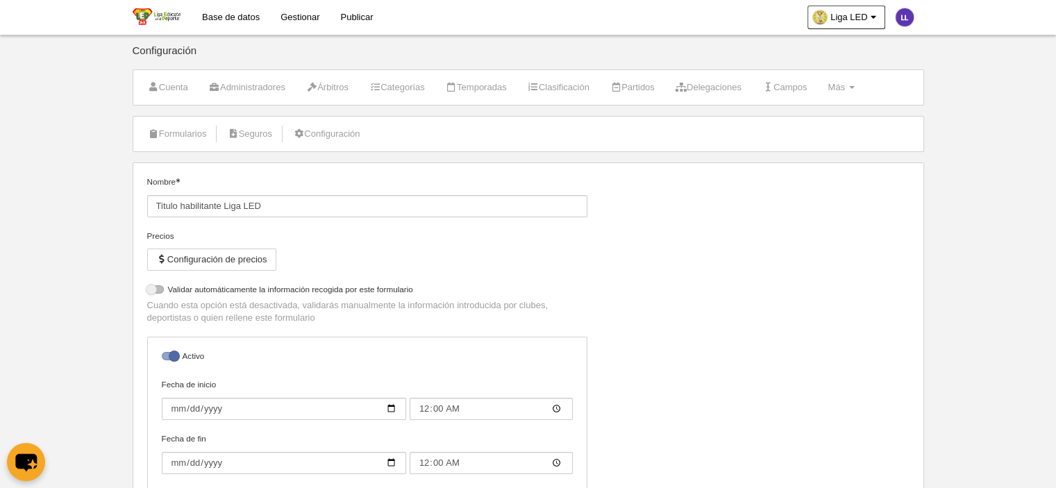
select select "selected"
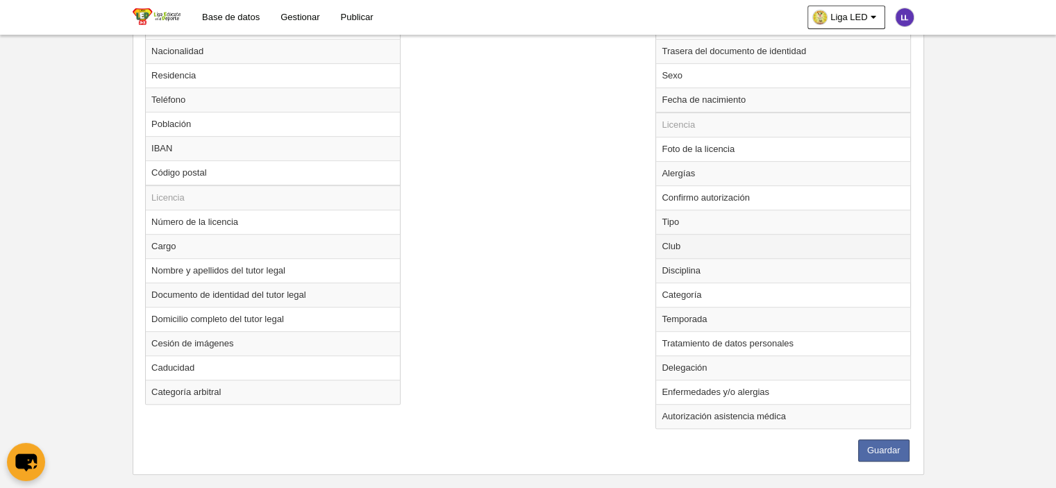
scroll to position [725, 0]
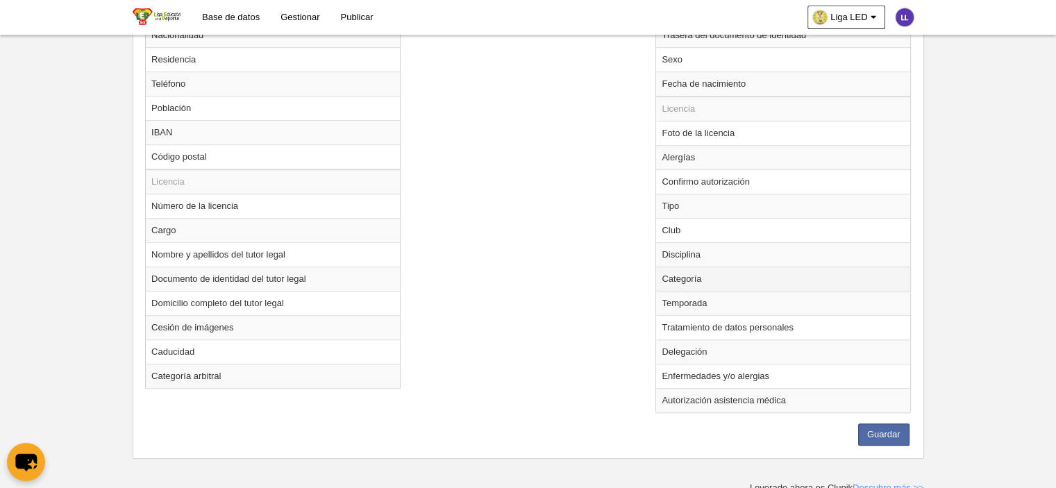
click at [687, 282] on td "Categoría" at bounding box center [783, 279] width 254 height 24
radio input "true"
select select
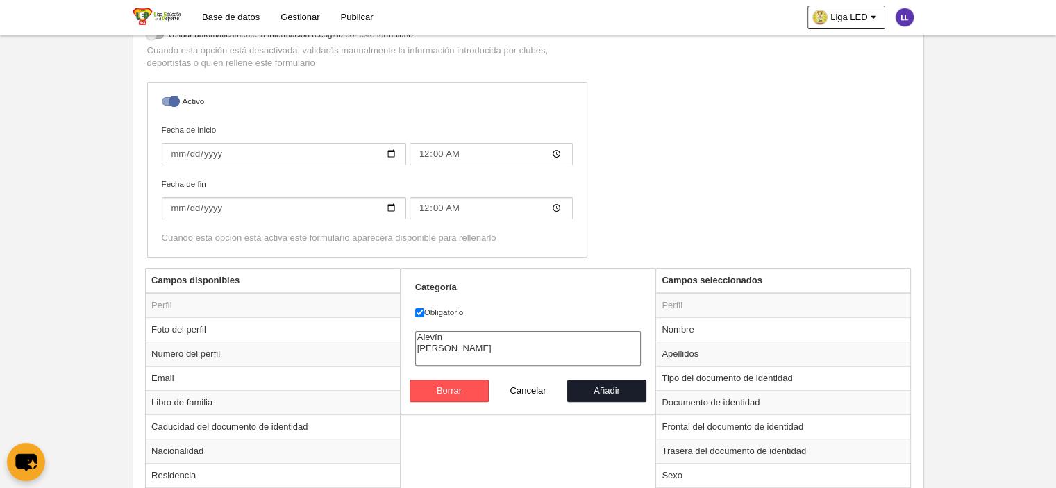
scroll to position [308, 0]
click at [450, 311] on label "Obligatorio" at bounding box center [528, 313] width 226 height 13
click at [424, 311] on input "Obligatorio" at bounding box center [419, 313] width 9 height 9
checkbox input "false"
click at [615, 385] on button "Añadir" at bounding box center [606, 392] width 79 height 22
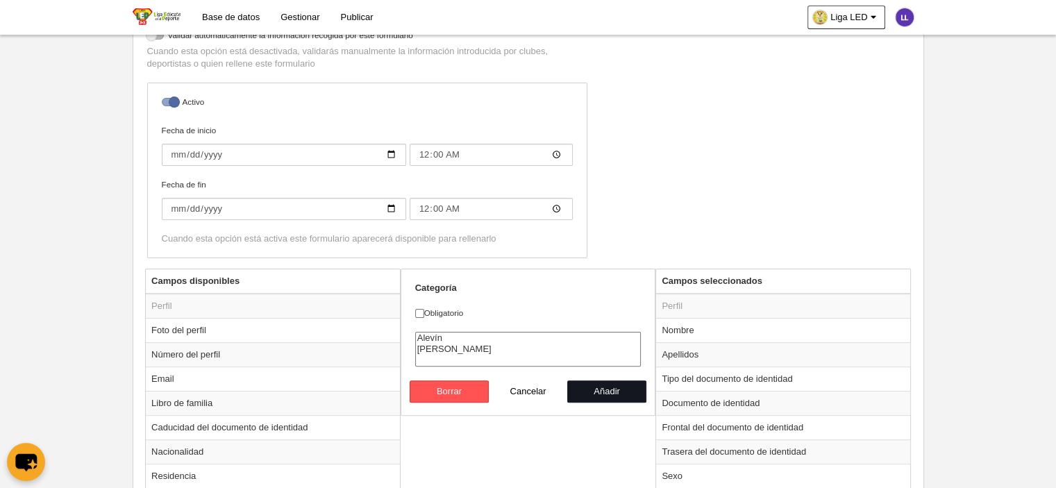
radio input "false"
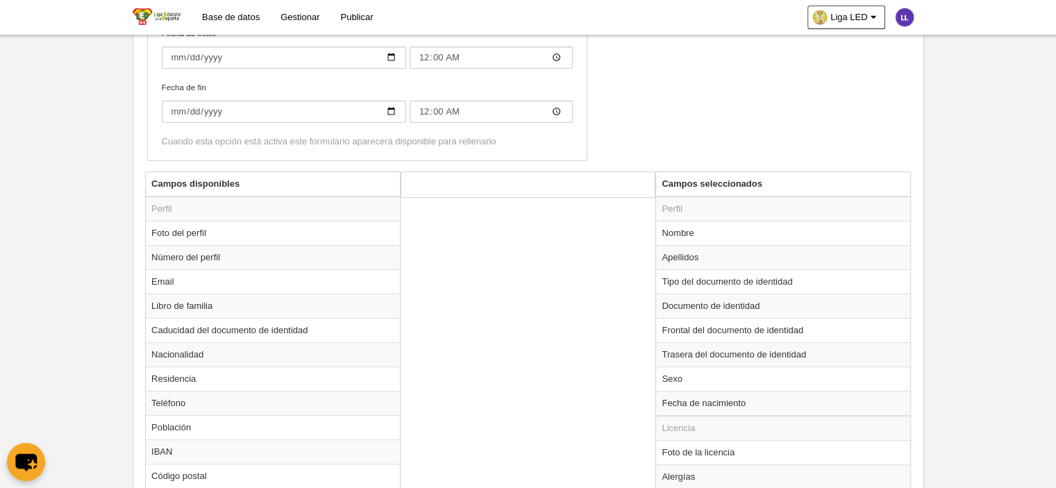
scroll to position [725, 0]
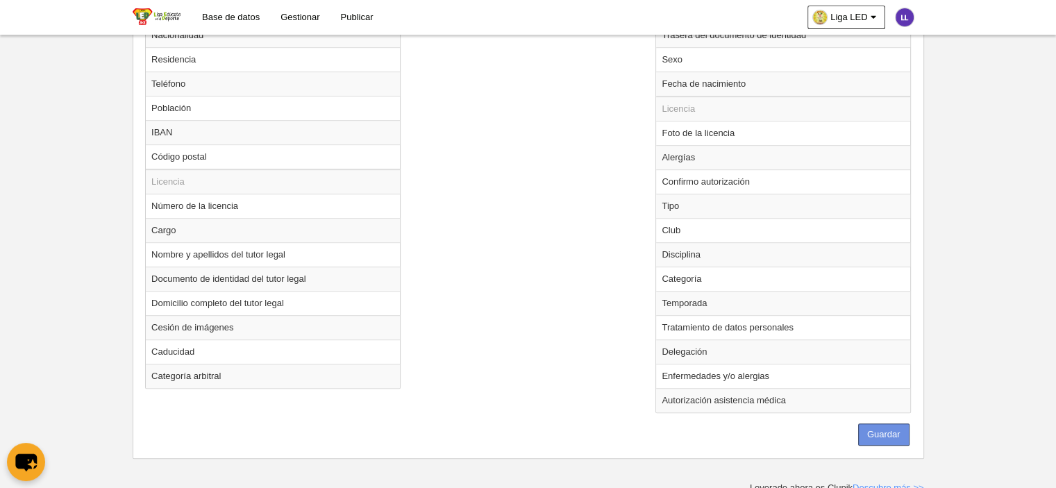
click at [901, 433] on button "Guardar" at bounding box center [883, 435] width 51 height 22
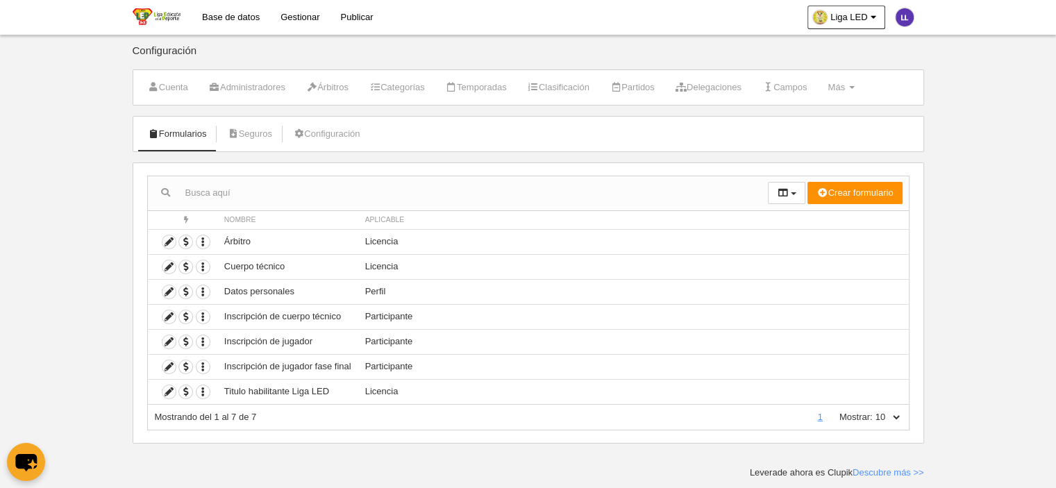
click at [308, 17] on link "Gestionar" at bounding box center [300, 17] width 60 height 35
